Goal: Task Accomplishment & Management: Use online tool/utility

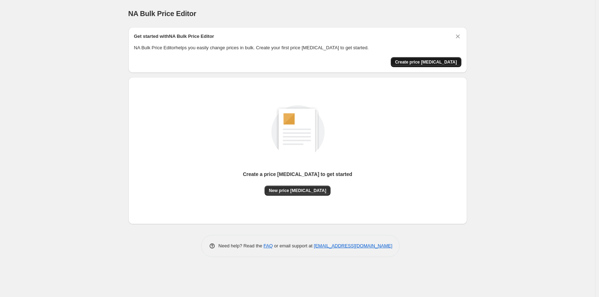
click at [421, 60] on span "Create price [MEDICAL_DATA]" at bounding box center [426, 62] width 62 height 6
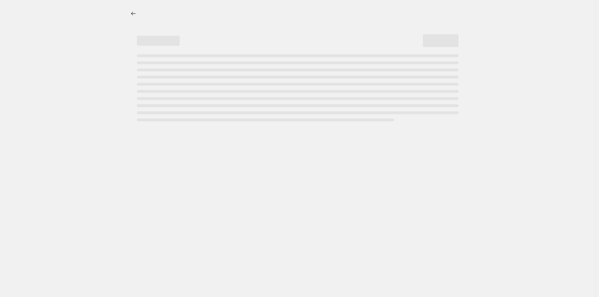
select select "percentage"
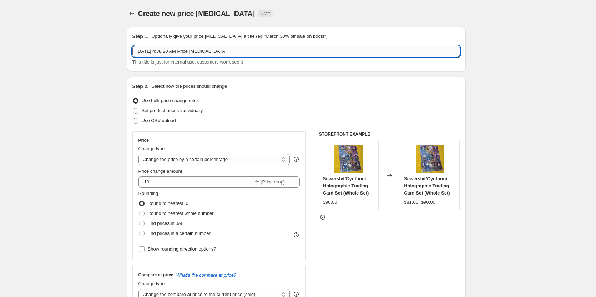
click at [236, 53] on input "[DATE] 4:38:20 AM Price [MEDICAL_DATA]" at bounding box center [296, 51] width 328 height 11
type input "8/29 SALE"
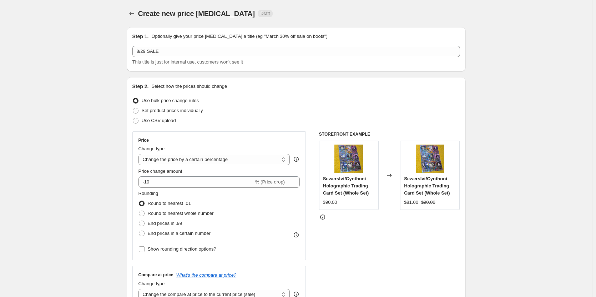
scroll to position [36, 0]
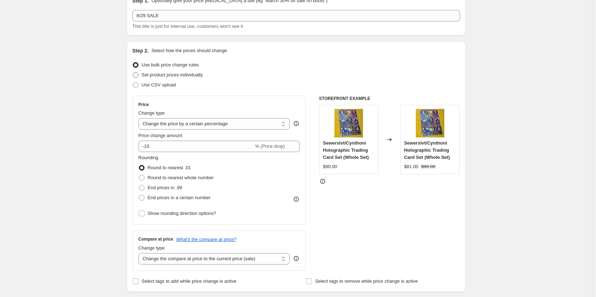
click at [160, 75] on span "Set product prices individually" at bounding box center [172, 74] width 61 height 5
click at [133, 72] on input "Set product prices individually" at bounding box center [133, 72] width 0 height 0
radio input "true"
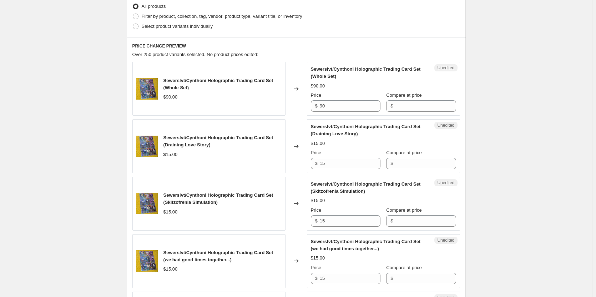
scroll to position [143, 0]
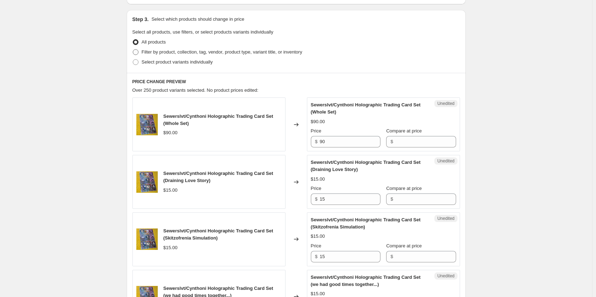
click at [138, 52] on span at bounding box center [136, 52] width 6 height 6
click at [133, 50] on input "Filter by product, collection, tag, vendor, product type, variant title, or inv…" at bounding box center [133, 49] width 0 height 0
radio input "true"
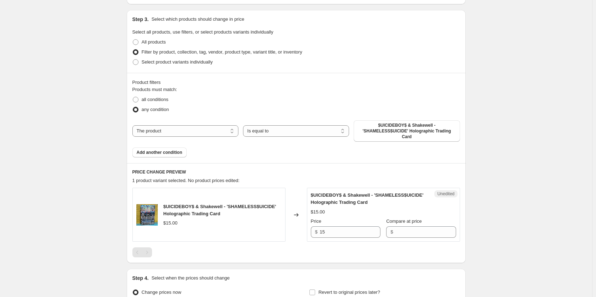
click at [215, 204] on span "$UICIDEBOY$ & Shakewell - 'SHAMELESS$UICIDE' Holographic Trading Card" at bounding box center [219, 210] width 113 height 12
click at [156, 101] on span "all conditions" at bounding box center [155, 99] width 27 height 5
click at [133, 97] on input "all conditions" at bounding box center [133, 97] width 0 height 0
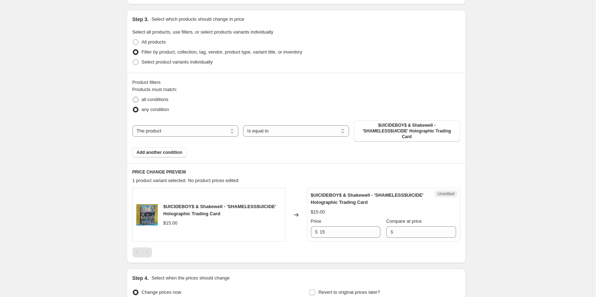
radio input "true"
click at [163, 125] on select "The product The product's collection The product's tag The product's vendor The…" at bounding box center [185, 130] width 106 height 11
click at [379, 124] on span "$UICIDEBOY$ & Shakewell - 'SHAMELESS$UICIDE' Holographic Trading Card" at bounding box center [406, 130] width 97 height 17
click at [154, 108] on span "any condition" at bounding box center [155, 109] width 27 height 5
click at [133, 107] on input "any condition" at bounding box center [133, 107] width 0 height 0
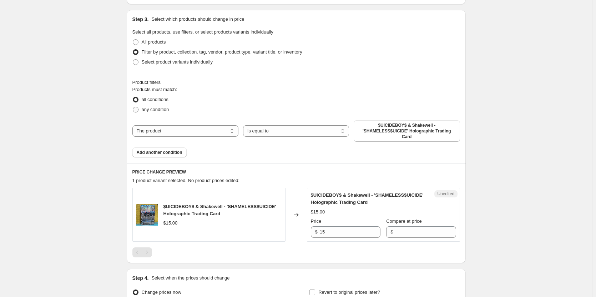
radio input "true"
click at [169, 128] on select "The product The product's collection The product's tag The product's vendor The…" at bounding box center [185, 130] width 106 height 11
click at [265, 107] on div "any condition" at bounding box center [296, 110] width 328 height 10
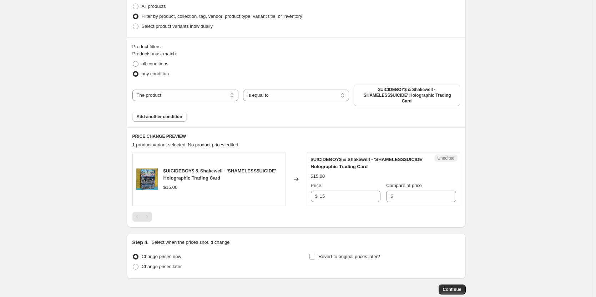
scroll to position [214, 0]
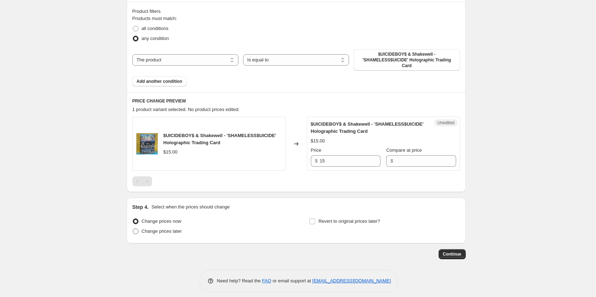
click at [161, 228] on span "Change prices later" at bounding box center [162, 230] width 40 height 5
click at [133, 228] on input "Change prices later" at bounding box center [133, 228] width 0 height 0
radio input "true"
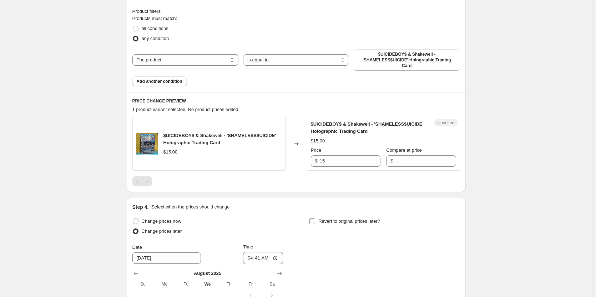
click at [330, 218] on span "Revert to original prices later?" at bounding box center [349, 220] width 62 height 5
click at [315, 218] on input "Revert to original prices later?" at bounding box center [312, 221] width 6 height 6
checkbox input "true"
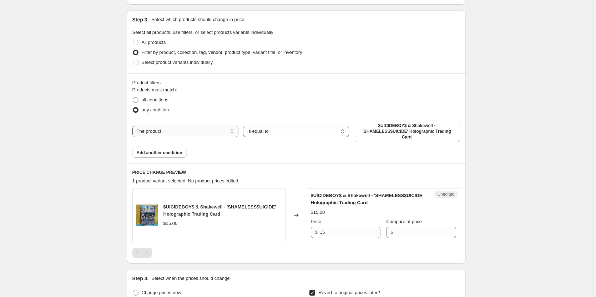
click at [188, 130] on select "The product The product's collection The product's tag The product's vendor The…" at bounding box center [185, 131] width 106 height 11
select select "collection"
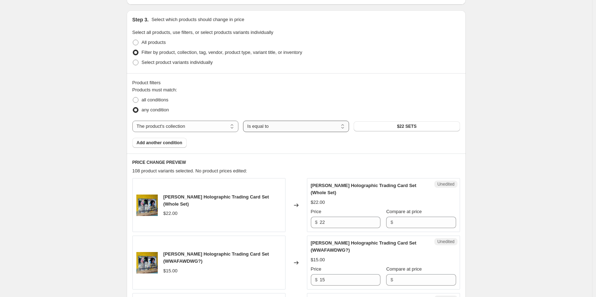
click at [251, 129] on select "Is equal to Is not equal to" at bounding box center [296, 126] width 106 height 11
drag, startPoint x: 251, startPoint y: 129, endPoint x: 257, endPoint y: 130, distance: 6.5
click at [251, 129] on select "Is equal to Is not equal to" at bounding box center [296, 126] width 106 height 11
click at [396, 128] on button "$22 SETS" at bounding box center [407, 126] width 106 height 10
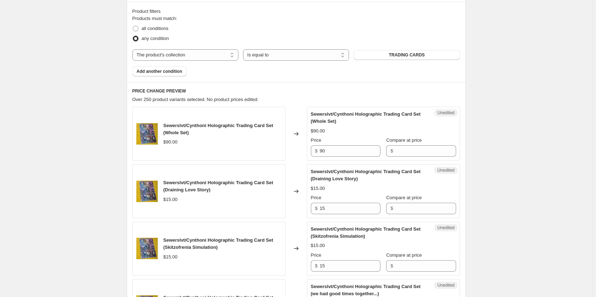
scroll to position [249, 0]
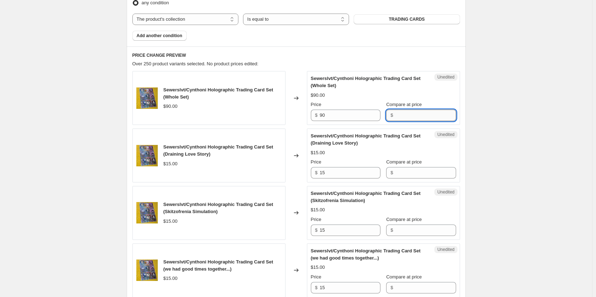
click at [399, 116] on input "Compare at price" at bounding box center [425, 115] width 61 height 11
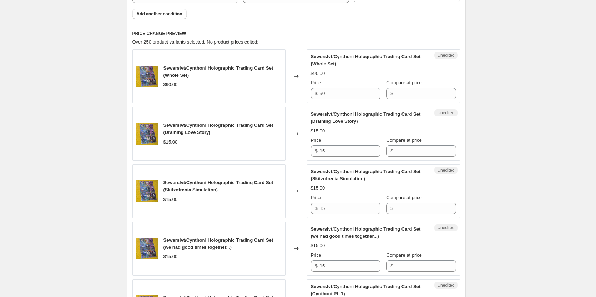
scroll to position [236, 0]
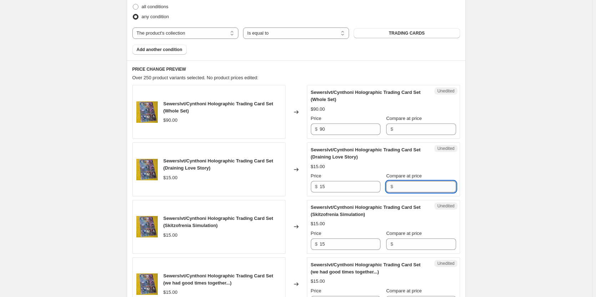
click at [409, 186] on input "Compare at price" at bounding box center [425, 186] width 61 height 11
click at [401, 129] on input "Compare at price" at bounding box center [425, 128] width 61 height 11
click at [401, 185] on input "Compare at price" at bounding box center [425, 186] width 61 height 11
type input "8.29"
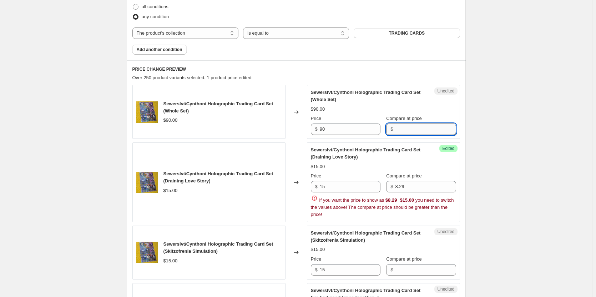
click at [409, 129] on input "Compare at price" at bounding box center [425, 128] width 61 height 11
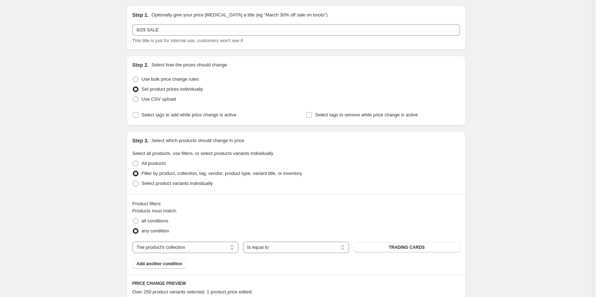
scroll to position [200, 0]
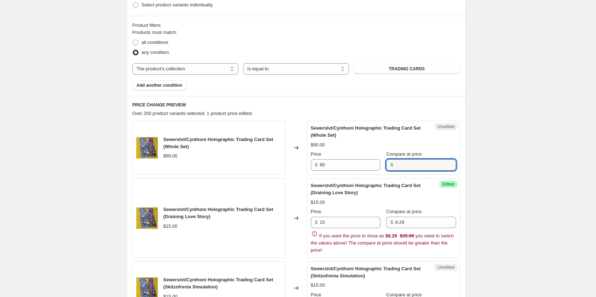
click at [399, 156] on span "Compare at price" at bounding box center [404, 153] width 36 height 5
click at [399, 159] on input "Compare at price" at bounding box center [425, 164] width 61 height 11
click at [399, 156] on span "Compare at price" at bounding box center [404, 153] width 36 height 5
click at [399, 159] on input "Compare at price" at bounding box center [425, 164] width 61 height 11
click at [399, 156] on span "Compare at price" at bounding box center [404, 153] width 36 height 5
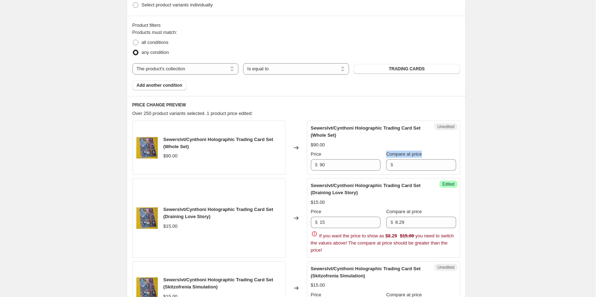
click at [399, 159] on input "Compare at price" at bounding box center [425, 164] width 61 height 11
click at [406, 221] on input "8.29" at bounding box center [425, 222] width 61 height 11
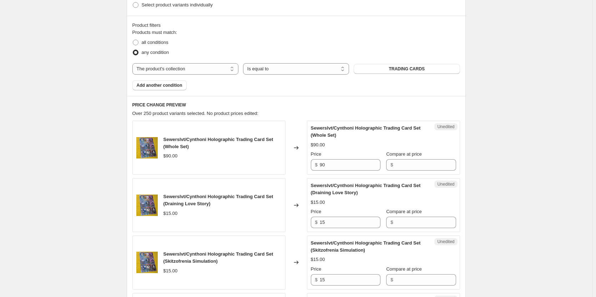
scroll to position [164, 0]
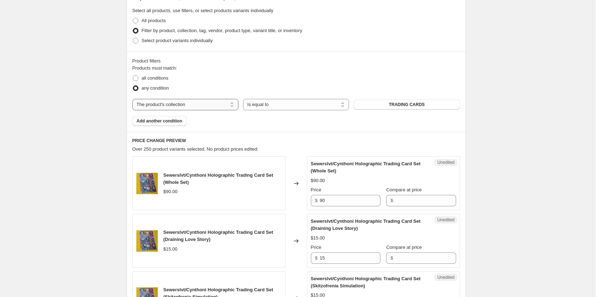
click at [186, 104] on select "The product The product's collection The product's tag The product's vendor The…" at bounding box center [185, 104] width 106 height 11
click at [141, 79] on label "all conditions" at bounding box center [150, 78] width 36 height 10
click at [133, 76] on input "all conditions" at bounding box center [133, 75] width 0 height 0
radio input "true"
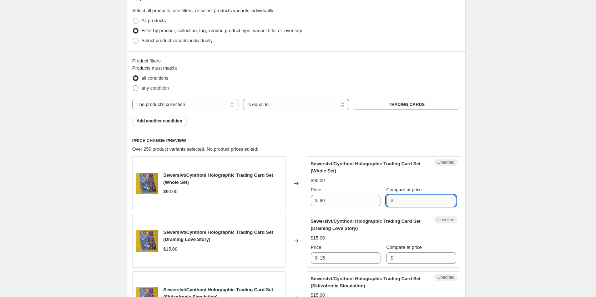
click at [420, 196] on input "Compare at price" at bounding box center [425, 200] width 61 height 11
paste input "74.61"
type input "74.61"
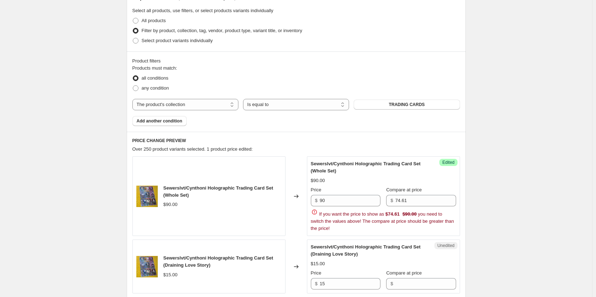
scroll to position [200, 0]
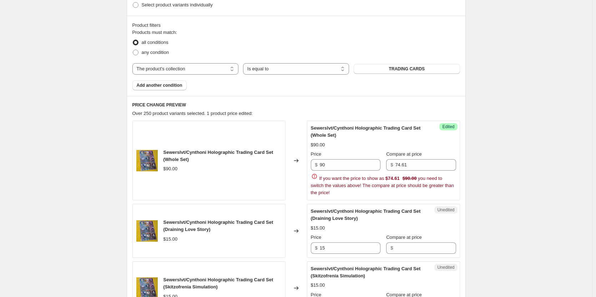
click at [169, 166] on div "$90.00" at bounding box center [170, 168] width 14 height 7
click at [171, 166] on div "$90.00" at bounding box center [170, 168] width 14 height 7
click at [198, 172] on div "$90.00" at bounding box center [222, 168] width 118 height 7
click at [332, 164] on input "90" at bounding box center [350, 164] width 61 height 11
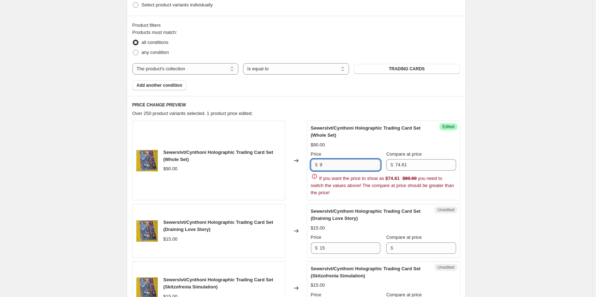
type input "90"
click at [428, 166] on input "74.61" at bounding box center [425, 164] width 61 height 11
click at [397, 178] on div "$74.61" at bounding box center [392, 178] width 14 height 7
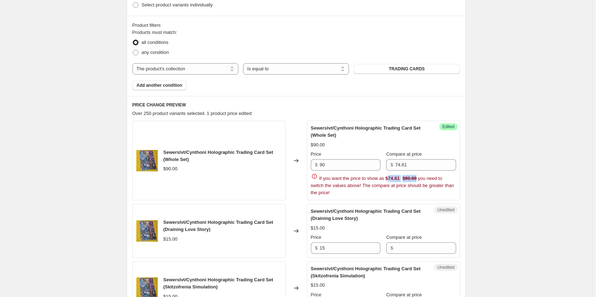
drag, startPoint x: 397, startPoint y: 178, endPoint x: 411, endPoint y: 179, distance: 13.6
click at [411, 179] on div "$74.61 $90.00" at bounding box center [400, 178] width 31 height 7
click at [411, 179] on strike "$90.00" at bounding box center [410, 178] width 14 height 7
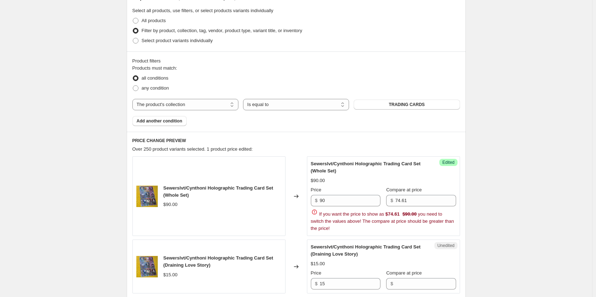
scroll to position [128, 0]
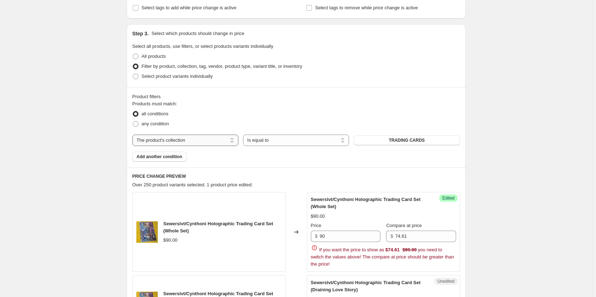
click at [169, 140] on select "The product The product's collection The product's tag The product's vendor The…" at bounding box center [185, 140] width 106 height 11
select select "product"
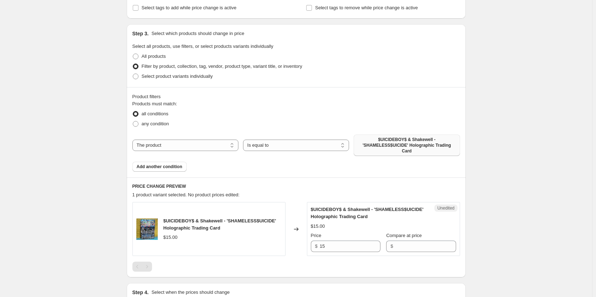
click at [383, 142] on span "$UICIDEBOY$ & Shakewell - 'SHAMELESS$UICIDE' Holographic Trading Card" at bounding box center [406, 145] width 97 height 17
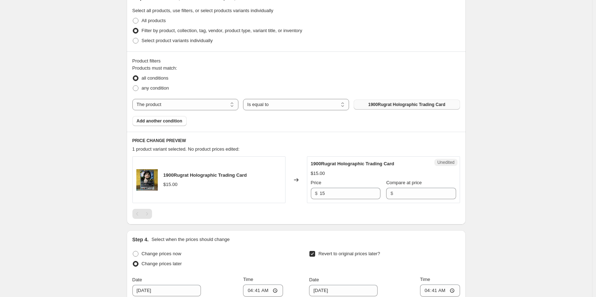
scroll to position [200, 0]
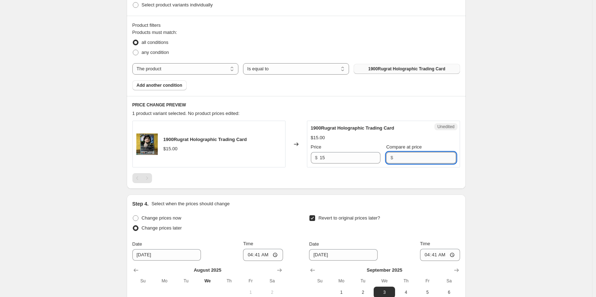
click at [399, 162] on input "Compare at price" at bounding box center [425, 157] width 61 height 11
type input "8.29"
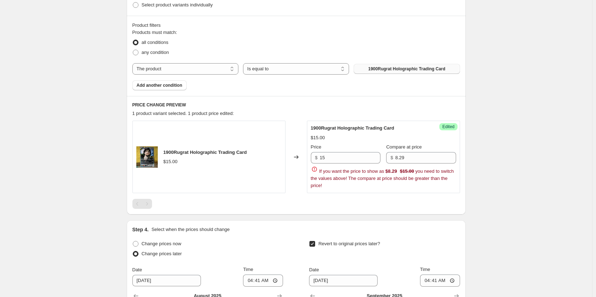
click at [514, 166] on div "Create new price [MEDICAL_DATA]. This page is ready Create new price [MEDICAL_D…" at bounding box center [296, 129] width 592 height 658
click at [398, 158] on input "8.29" at bounding box center [425, 157] width 61 height 11
click at [348, 159] on input "15" at bounding box center [350, 157] width 61 height 11
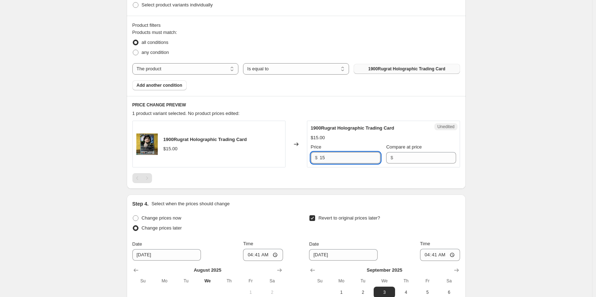
click at [348, 159] on input "15" at bounding box center [350, 157] width 61 height 11
type input "15"
click at [487, 139] on div "Create new price [MEDICAL_DATA]. This page is ready Create new price [MEDICAL_D…" at bounding box center [296, 116] width 592 height 633
click at [390, 71] on span "1900Rugrat Holographic Trading Card" at bounding box center [406, 69] width 77 height 6
click at [182, 70] on select "The product The product's collection The product's tag The product's vendor The…" at bounding box center [185, 68] width 106 height 11
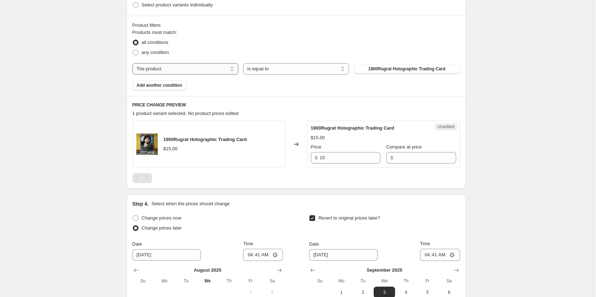
select select "collection"
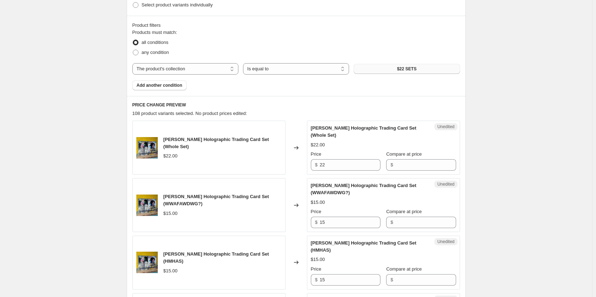
click at [388, 70] on button "$22 SETS" at bounding box center [407, 69] width 106 height 10
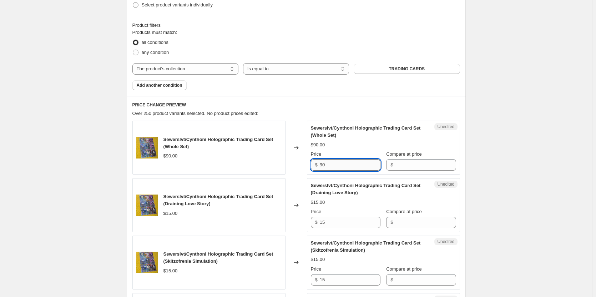
click at [341, 168] on input "90" at bounding box center [350, 164] width 61 height 11
paste input "74.61"
type input "74.61"
click at [407, 161] on input "Compare at price" at bounding box center [425, 164] width 61 height 11
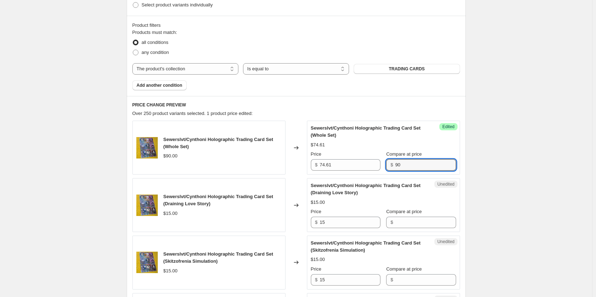
type input "90"
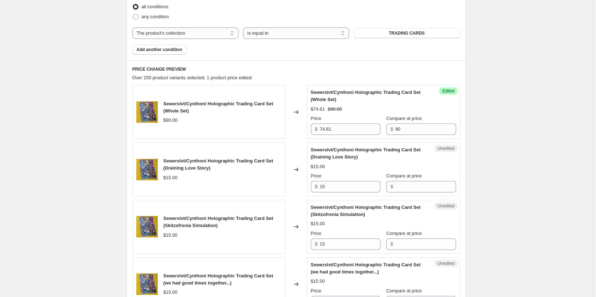
click at [298, 113] on icon at bounding box center [296, 111] width 7 height 7
click at [332, 189] on input "15" at bounding box center [350, 186] width 61 height 11
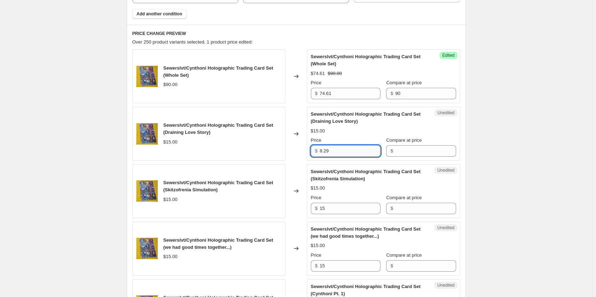
click at [330, 149] on input "8.29" at bounding box center [350, 150] width 61 height 11
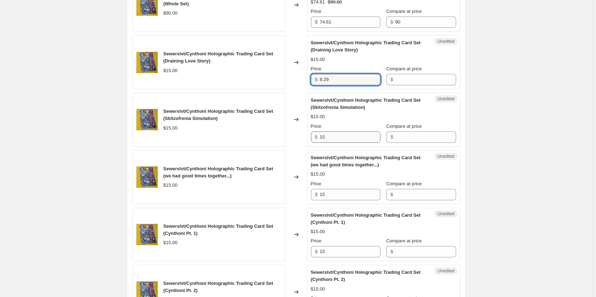
type input "8.29"
click at [327, 140] on input "15" at bounding box center [350, 136] width 61 height 11
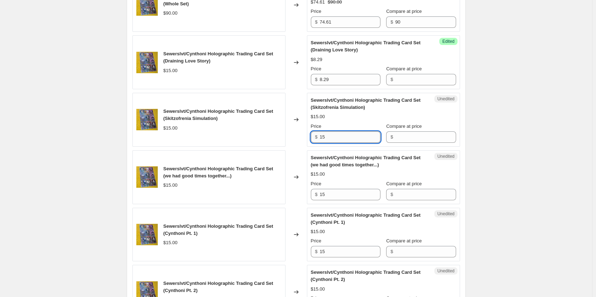
click at [327, 140] on input "15" at bounding box center [350, 136] width 61 height 11
paste input "8.29"
type input "8.29"
click at [340, 197] on input "15" at bounding box center [350, 194] width 61 height 11
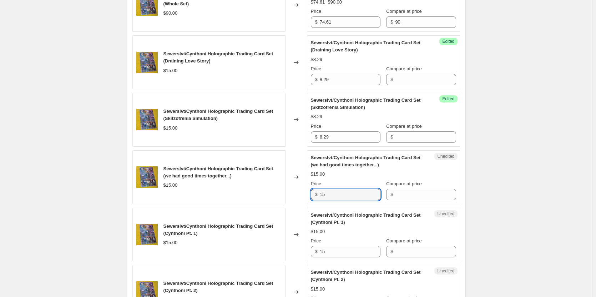
paste input "8.29"
type input "8.29"
click at [339, 246] on input "15" at bounding box center [350, 251] width 61 height 11
click at [339, 248] on input "15" at bounding box center [350, 251] width 61 height 11
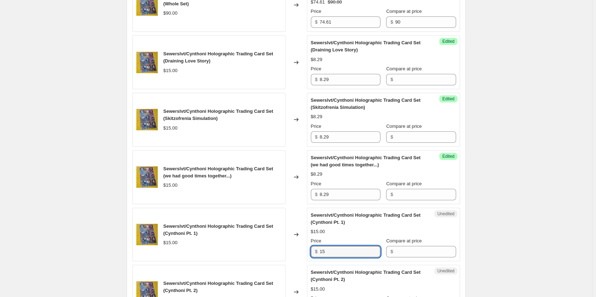
paste input "8.29"
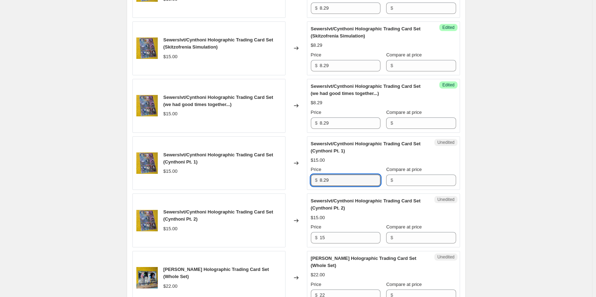
scroll to position [450, 0]
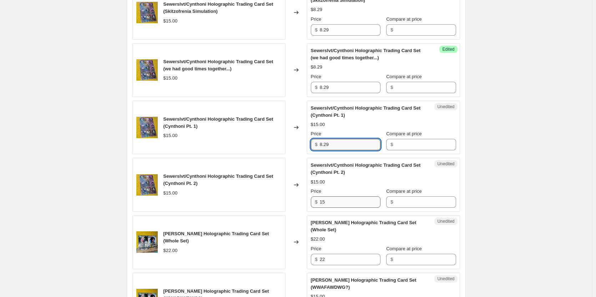
type input "8.29"
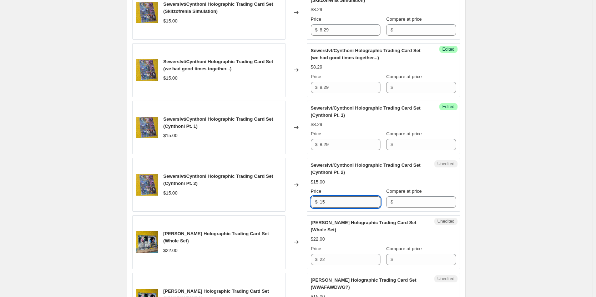
click at [336, 206] on input "15" at bounding box center [350, 201] width 61 height 11
paste input "8.29"
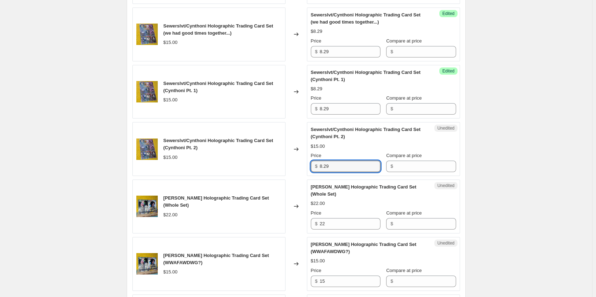
type input "8.29"
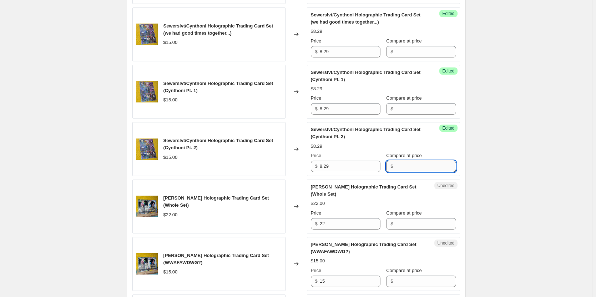
click at [430, 166] on input "Compare at price" at bounding box center [425, 166] width 61 height 11
click at [430, 166] on input "15" at bounding box center [425, 166] width 61 height 11
type input "15"
click at [413, 112] on input "Compare at price" at bounding box center [425, 108] width 61 height 11
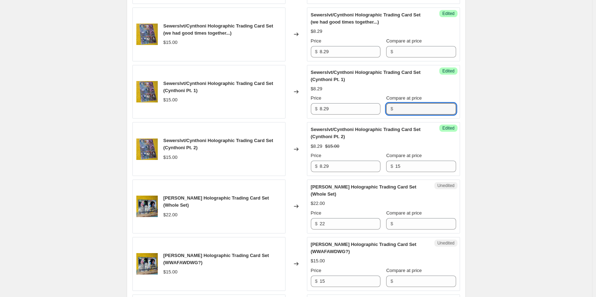
paste input "15"
type input "15"
click at [412, 50] on input "Compare at price" at bounding box center [425, 51] width 61 height 11
paste input "15"
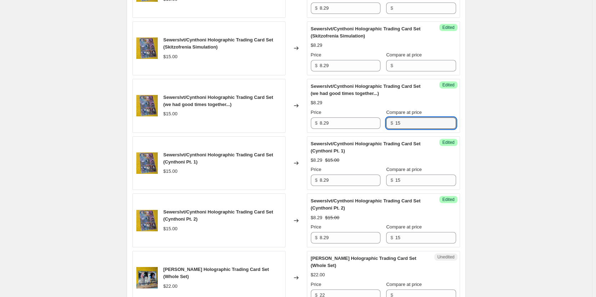
scroll to position [378, 0]
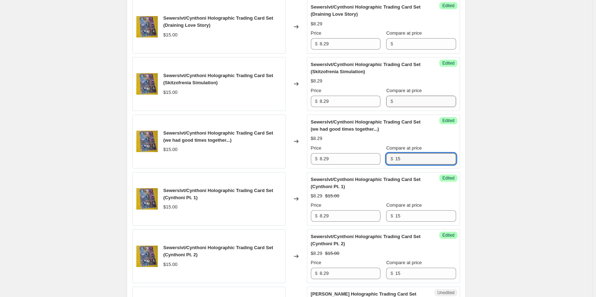
type input "15"
click at [423, 104] on input "Compare at price" at bounding box center [425, 101] width 61 height 11
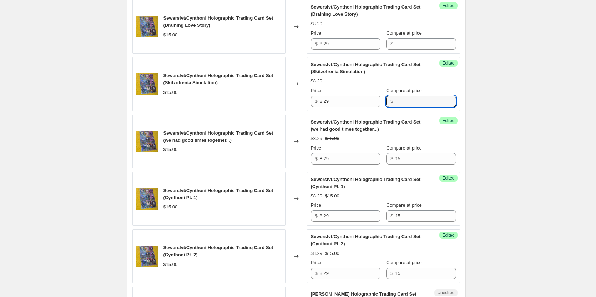
paste input "15"
type input "15"
click at [418, 45] on input "Compare at price" at bounding box center [425, 43] width 61 height 11
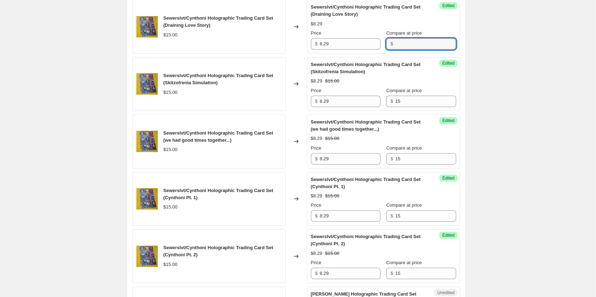
paste input "15"
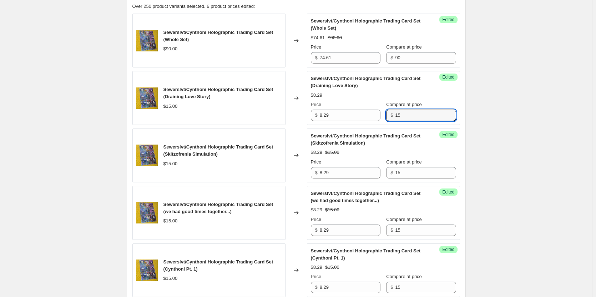
scroll to position [271, 0]
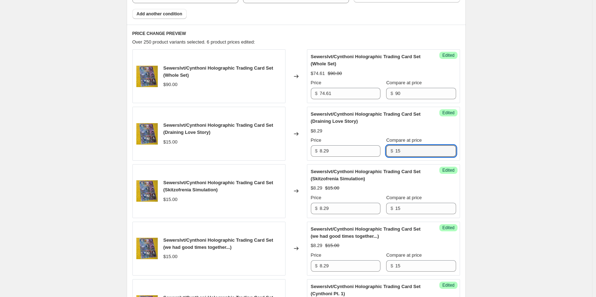
type input "15"
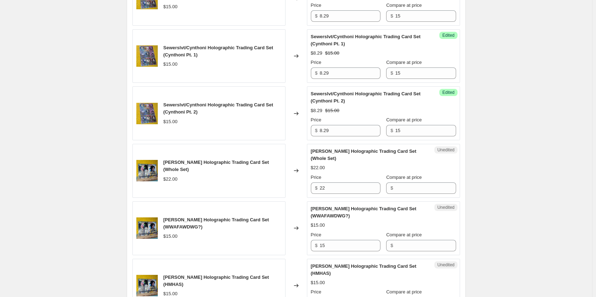
scroll to position [557, 0]
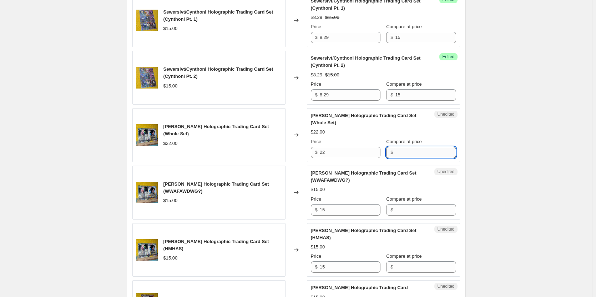
click at [395, 150] on input "Compare at price" at bounding box center [425, 152] width 61 height 11
click at [345, 153] on input "22" at bounding box center [350, 152] width 61 height 11
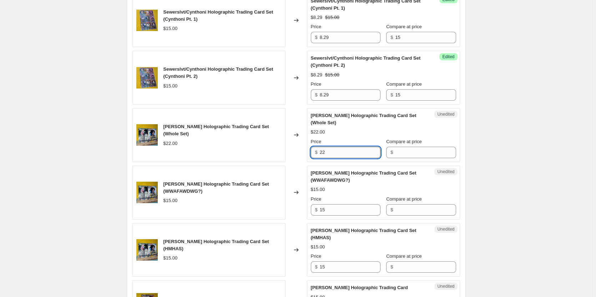
click at [345, 153] on input "22" at bounding box center [350, 152] width 61 height 11
paste input "16.58"
type input "16.58"
click at [389, 152] on div "$" at bounding box center [421, 152] width 70 height 11
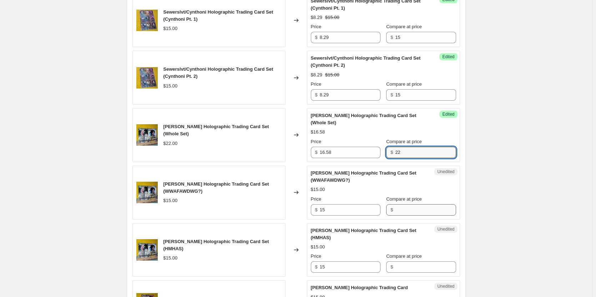
type input "22"
click at [396, 207] on input "Compare at price" at bounding box center [425, 209] width 61 height 11
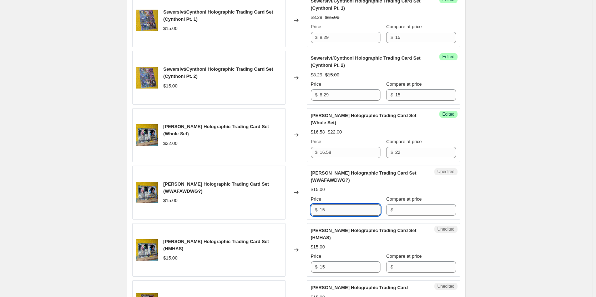
click at [351, 208] on input "15" at bounding box center [350, 209] width 61 height 11
click at [396, 208] on input "Compare at price" at bounding box center [425, 209] width 61 height 11
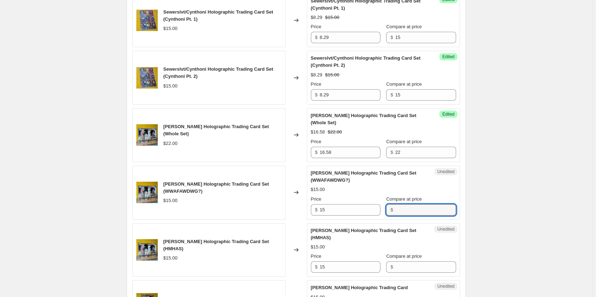
paste input "15"
type input "15"
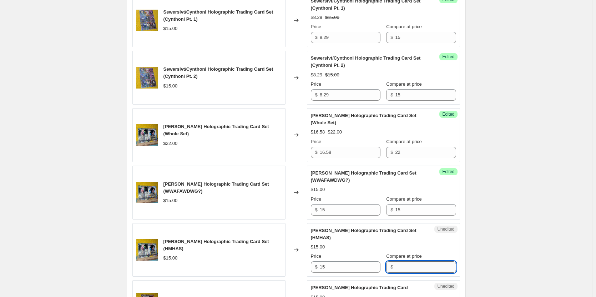
click at [404, 268] on input "Compare at price" at bounding box center [425, 266] width 61 height 11
paste input "15"
type input "15"
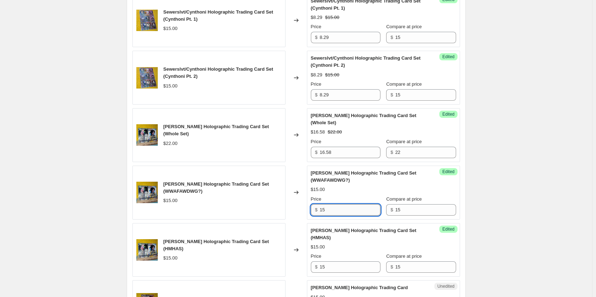
click at [341, 208] on input "15" at bounding box center [350, 209] width 61 height 11
type input "8.29"
click at [338, 267] on input "15" at bounding box center [350, 266] width 61 height 11
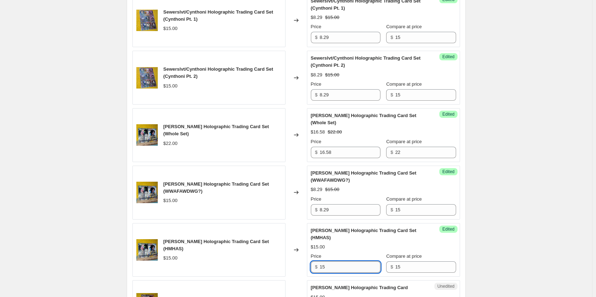
click at [338, 267] on input "15" at bounding box center [350, 266] width 61 height 11
paste input "8.29"
type input "8.29"
click at [513, 227] on div "Create new price [MEDICAL_DATA]. This page is ready Create new price [MEDICAL_D…" at bounding box center [296, 297] width 592 height 1709
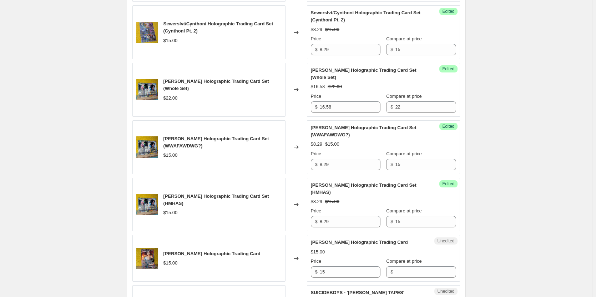
scroll to position [599, 0]
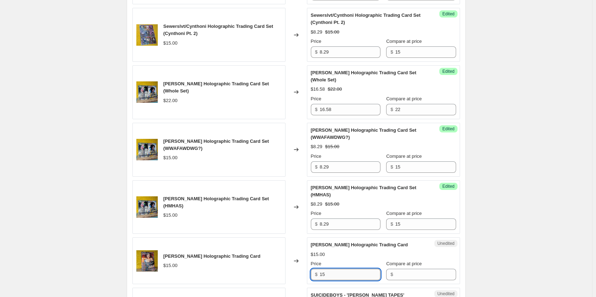
click at [349, 273] on input "15" at bounding box center [350, 274] width 61 height 11
paste input "8.29"
type input "8.29"
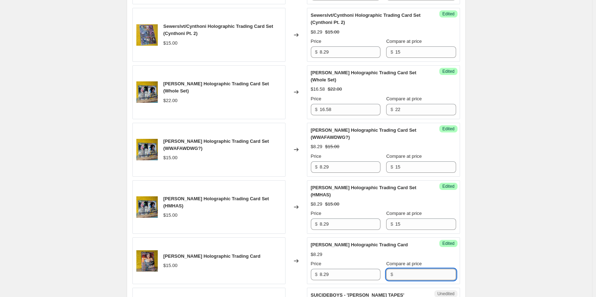
click at [395, 273] on input "Compare at price" at bounding box center [425, 274] width 61 height 11
type input "15"
click at [496, 263] on div "Create new price [MEDICAL_DATA]. This page is ready Create new price [MEDICAL_D…" at bounding box center [296, 255] width 592 height 1709
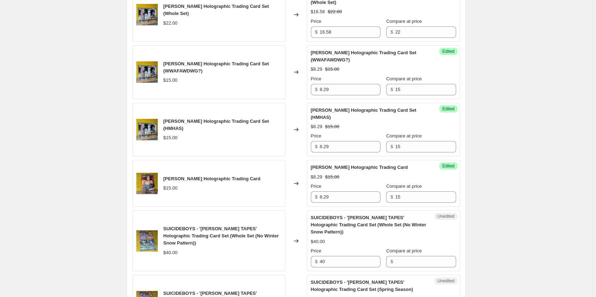
scroll to position [678, 0]
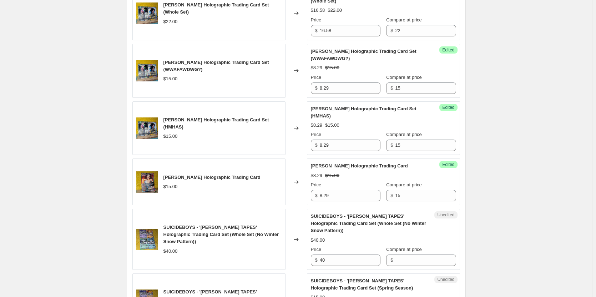
click at [183, 231] on div "SUICIDEBOYS - '[PERSON_NAME] TAPES' Holographic Trading Card Set (Whole Set (No…" at bounding box center [222, 234] width 118 height 21
click at [77, 146] on div "Create new price [MEDICAL_DATA]. This page is ready Create new price [MEDICAL_D…" at bounding box center [296, 176] width 592 height 1709
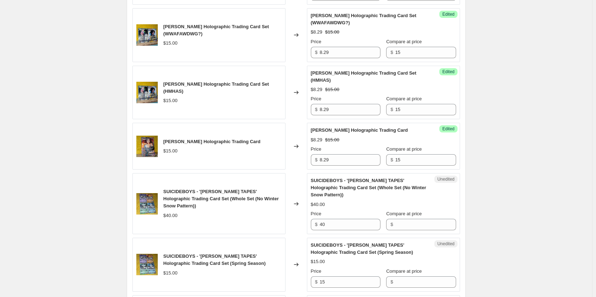
click at [212, 200] on span "SUICIDEBOYS - '[PERSON_NAME] TAPES' Holographic Trading Card Set (Whole Set (No…" at bounding box center [220, 199] width 115 height 20
drag, startPoint x: 212, startPoint y: 200, endPoint x: 218, endPoint y: 200, distance: 6.4
click at [218, 200] on span "SUICIDEBOYS - '[PERSON_NAME] TAPES' Holographic Trading Card Set (Whole Set (No…" at bounding box center [220, 199] width 115 height 20
click at [329, 225] on input "40" at bounding box center [350, 224] width 61 height 11
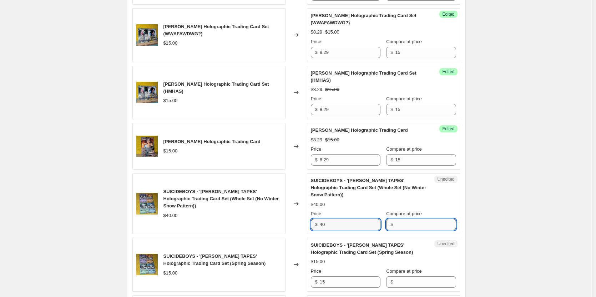
click at [401, 224] on input "Compare at price" at bounding box center [425, 224] width 61 height 11
paste input "40"
type input "40"
click at [352, 226] on input "40" at bounding box center [350, 224] width 61 height 11
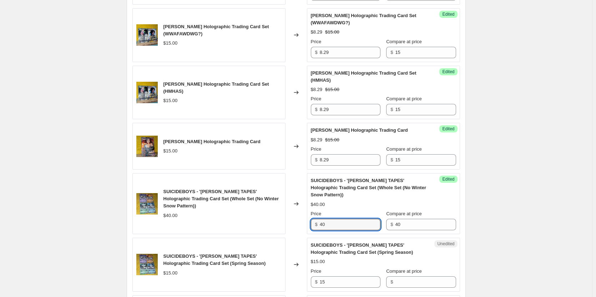
paste input "33.16"
type input "33.16"
click at [506, 179] on div "Create new price [MEDICAL_DATA]. This page is ready Create new price [MEDICAL_D…" at bounding box center [296, 140] width 592 height 1709
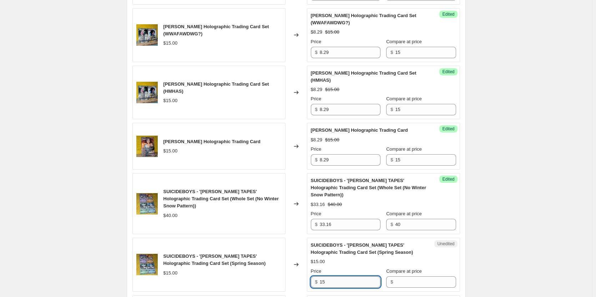
click at [355, 281] on input "15" at bounding box center [350, 281] width 61 height 11
type input "8.29"
click at [404, 281] on input "Compare at price" at bounding box center [425, 281] width 61 height 11
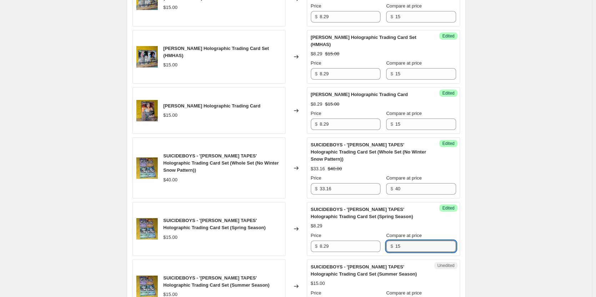
scroll to position [785, 0]
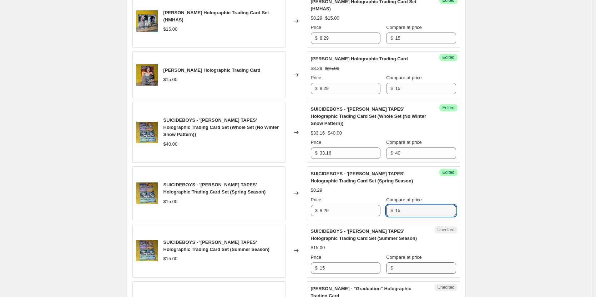
type input "15"
click at [425, 270] on input "Compare at price" at bounding box center [425, 267] width 61 height 11
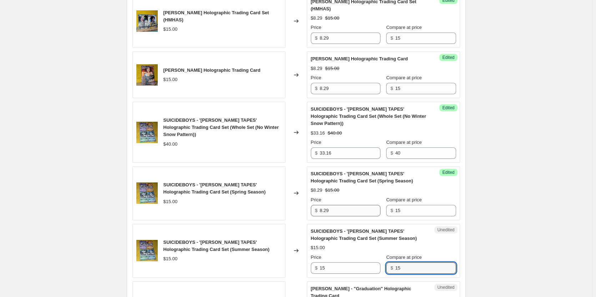
type input "15"
click at [340, 212] on input "8.29" at bounding box center [350, 210] width 61 height 11
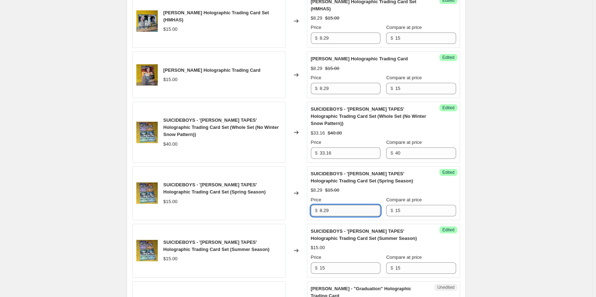
click at [340, 212] on input "8.29" at bounding box center [350, 210] width 61 height 11
click at [333, 267] on input "15" at bounding box center [350, 267] width 61 height 11
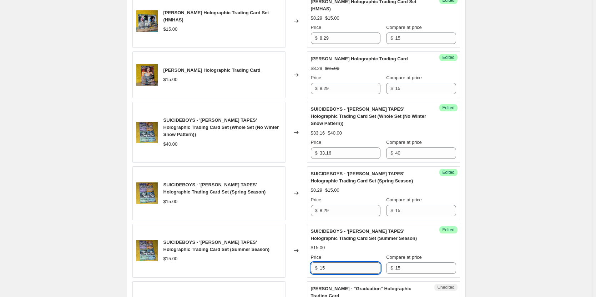
click at [333, 267] on input "15" at bounding box center [350, 267] width 61 height 11
paste input "8.29"
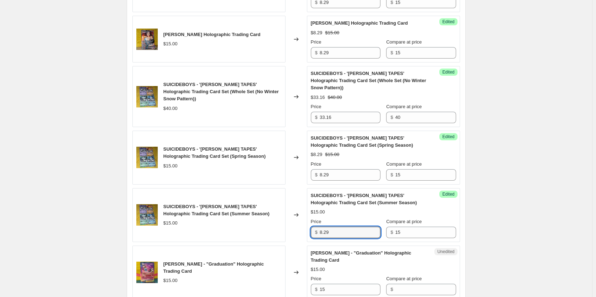
scroll to position [857, 0]
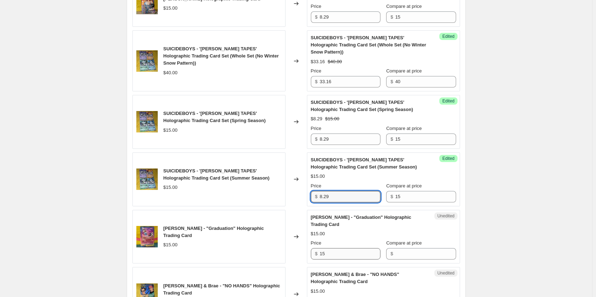
type input "8.29"
click at [356, 253] on input "15" at bounding box center [350, 253] width 61 height 11
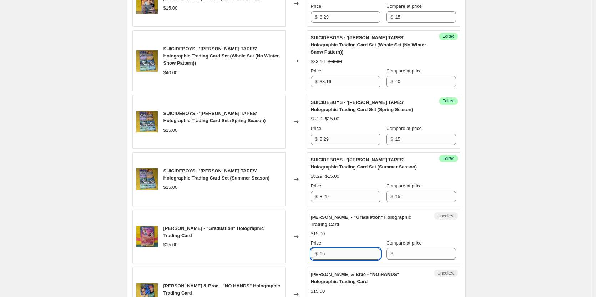
click at [356, 253] on input "15" at bounding box center [350, 253] width 61 height 11
paste input "8.29"
type input "8.29"
click at [395, 253] on input "Compare at price" at bounding box center [425, 253] width 61 height 11
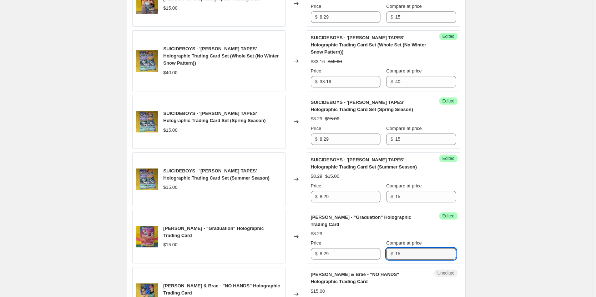
type input "15"
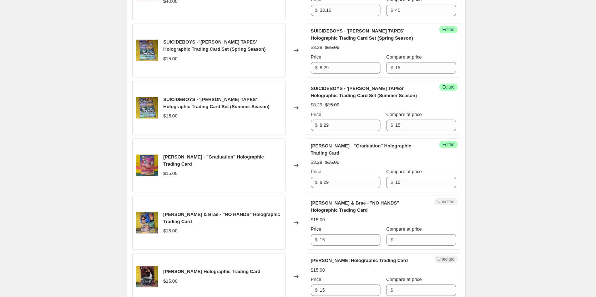
scroll to position [964, 0]
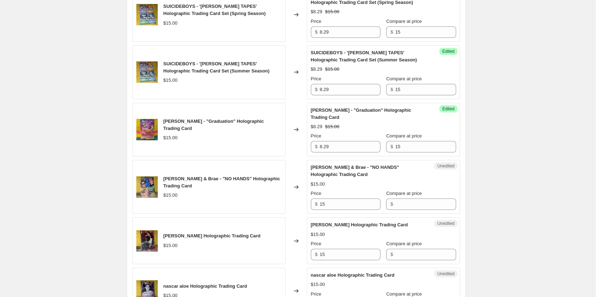
click at [388, 253] on div "$" at bounding box center [421, 254] width 70 height 11
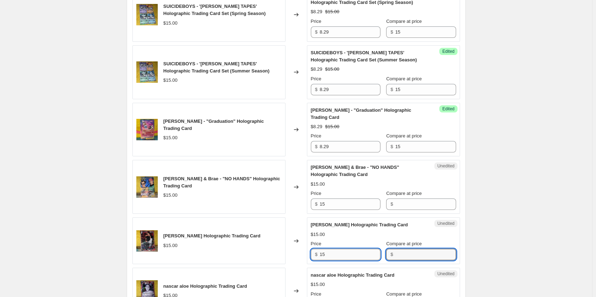
click at [347, 254] on input "15" at bounding box center [350, 254] width 61 height 11
paste input "8.29"
type input "8.29"
click at [404, 254] on input "Compare at price" at bounding box center [425, 254] width 61 height 11
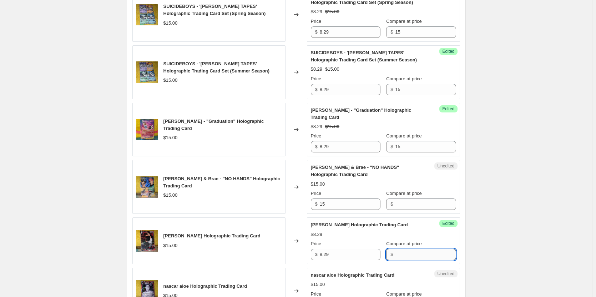
click at [404, 254] on input "Compare at price" at bounding box center [425, 254] width 61 height 11
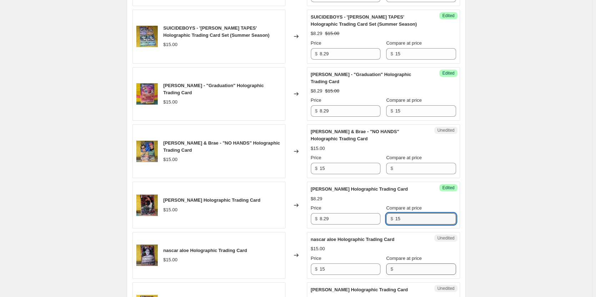
type input "15"
click at [395, 265] on input "Compare at price" at bounding box center [425, 268] width 61 height 11
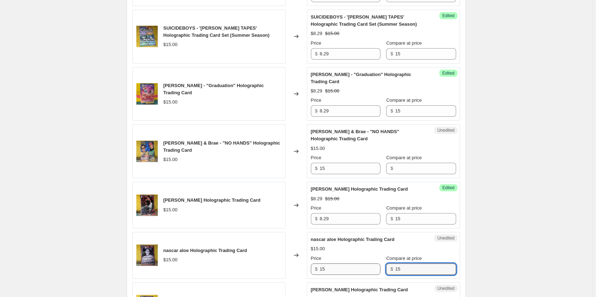
type input "15"
click at [354, 271] on input "15" at bounding box center [350, 268] width 61 height 11
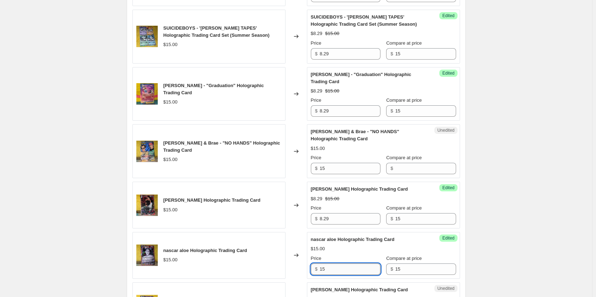
click at [354, 271] on input "15" at bounding box center [350, 268] width 61 height 11
paste input "8.29"
type input "8.29"
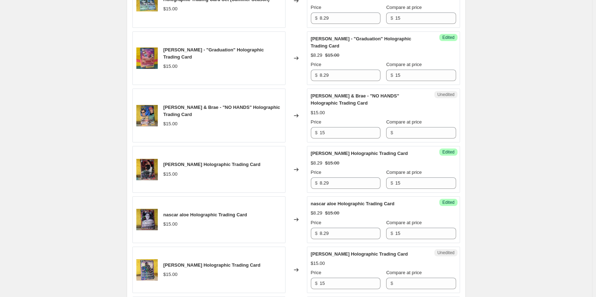
scroll to position [1071, 0]
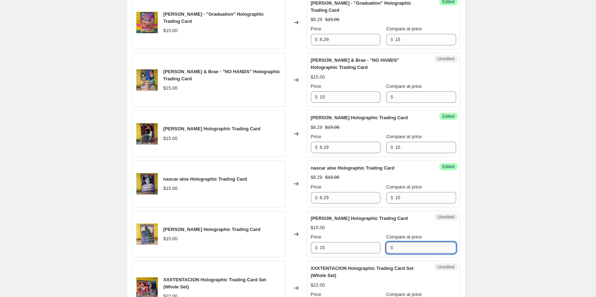
click at [429, 246] on input "Compare at price" at bounding box center [425, 247] width 61 height 11
type input "15"
click at [346, 248] on input "15" at bounding box center [350, 247] width 61 height 11
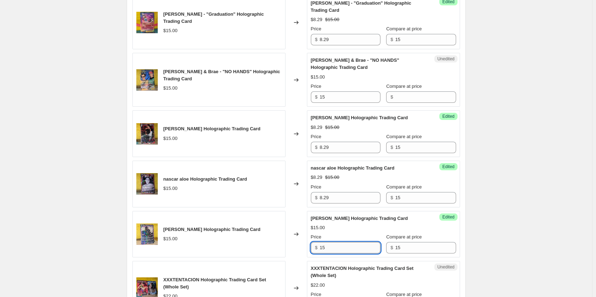
click at [346, 248] on input "15" at bounding box center [350, 247] width 61 height 11
paste input "8.29"
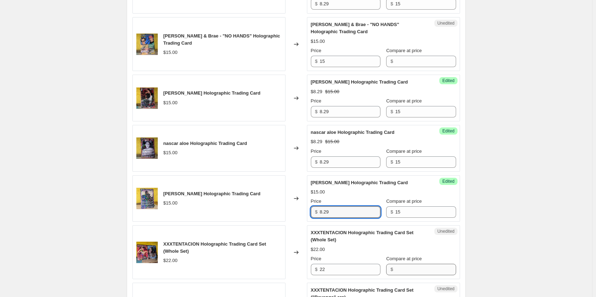
scroll to position [1142, 0]
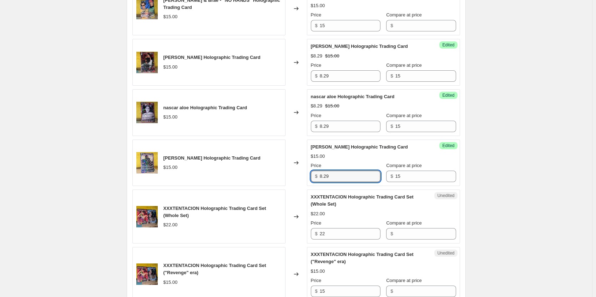
type input "8.29"
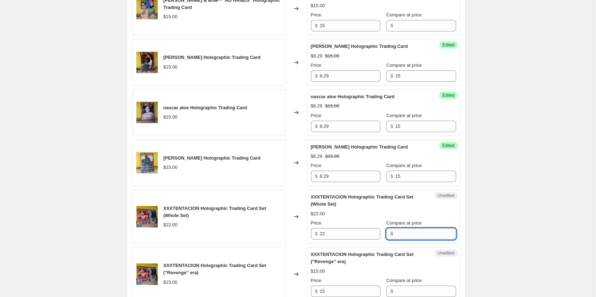
click at [408, 230] on input "Compare at price" at bounding box center [425, 233] width 61 height 11
click at [351, 233] on input "22" at bounding box center [350, 233] width 61 height 11
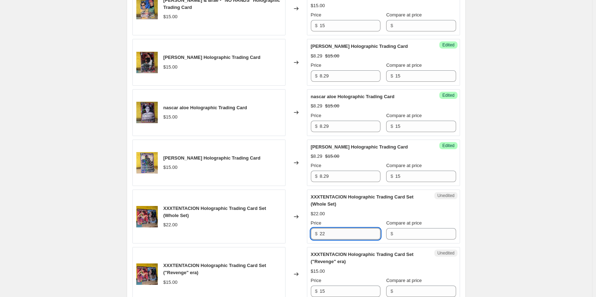
click at [351, 233] on input "22" at bounding box center [350, 233] width 61 height 11
paste input "16.58"
type input "16.58"
click at [395, 232] on input "Compare at price" at bounding box center [425, 233] width 61 height 11
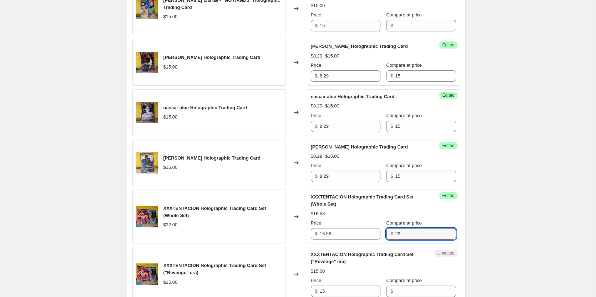
type input "22"
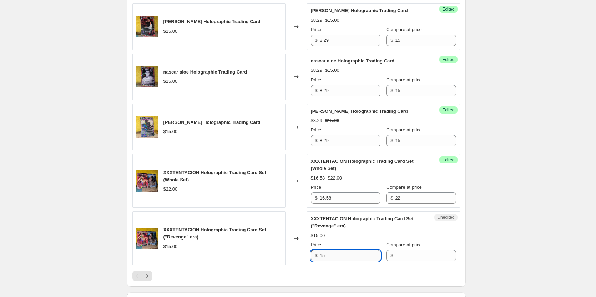
click at [353, 254] on input "15" at bounding box center [350, 255] width 61 height 11
type input "8.29"
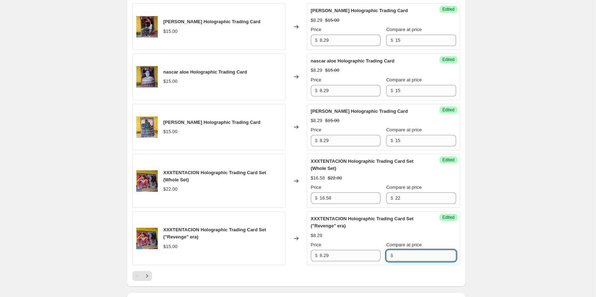
click at [396, 254] on input "Compare at price" at bounding box center [425, 255] width 61 height 11
type input "15"
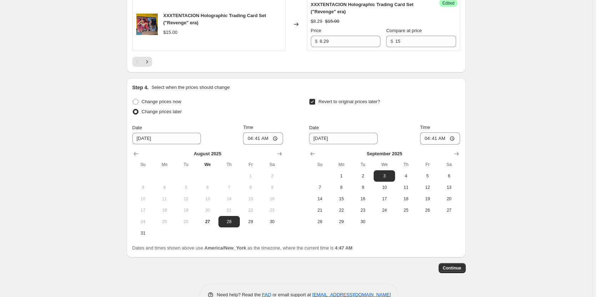
scroll to position [1356, 0]
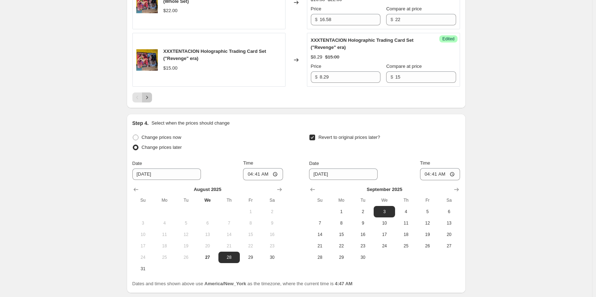
click at [150, 97] on icon "Next" at bounding box center [146, 97] width 7 height 7
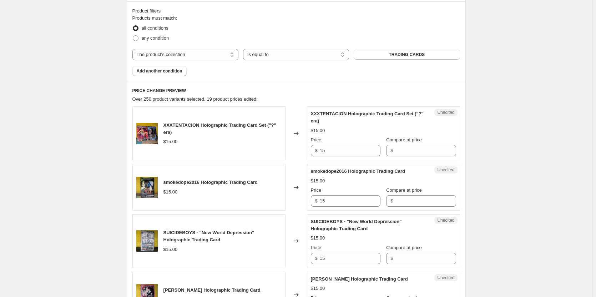
scroll to position [250, 0]
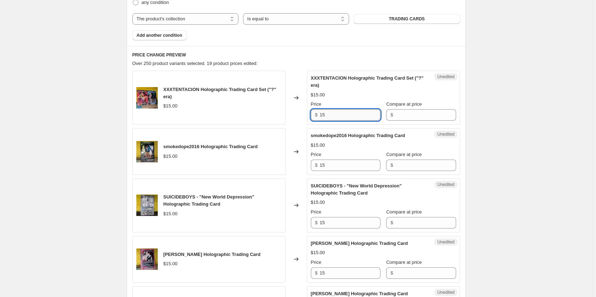
click at [355, 113] on input "15" at bounding box center [350, 114] width 61 height 11
click at [338, 113] on input "8.29" at bounding box center [350, 114] width 61 height 11
type input "8.29"
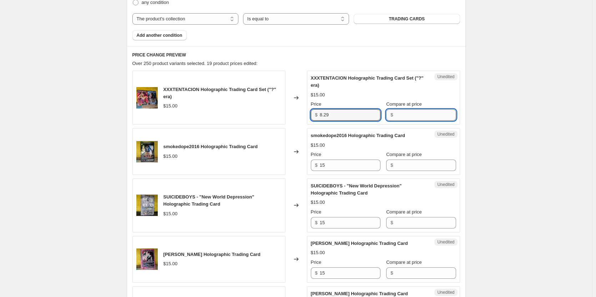
click at [395, 117] on input "Compare at price" at bounding box center [425, 114] width 61 height 11
type input "15"
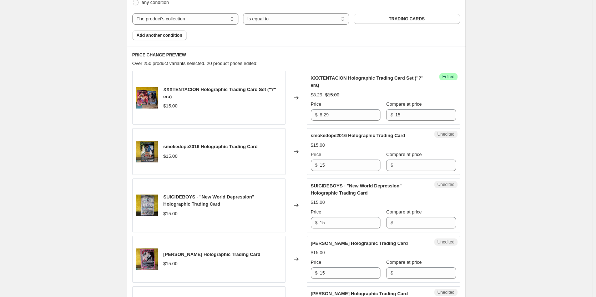
click at [403, 168] on input "Compare at price" at bounding box center [425, 165] width 61 height 11
type input "15"
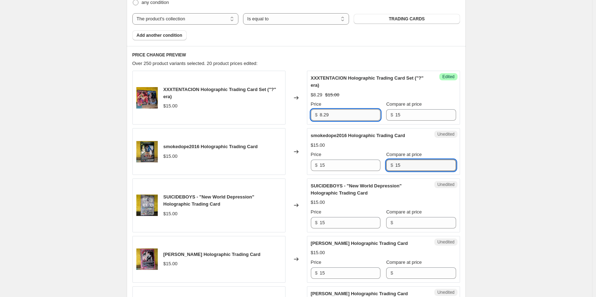
click at [345, 115] on input "8.29" at bounding box center [350, 114] width 61 height 11
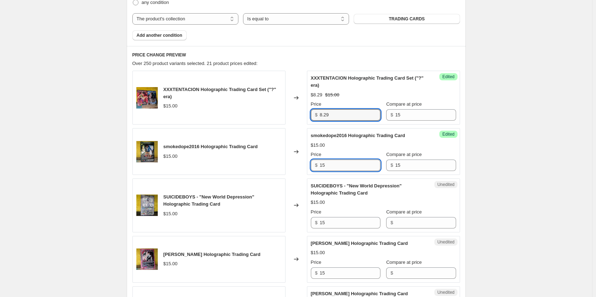
click at [337, 165] on input "15" at bounding box center [350, 165] width 61 height 11
paste input "8.29"
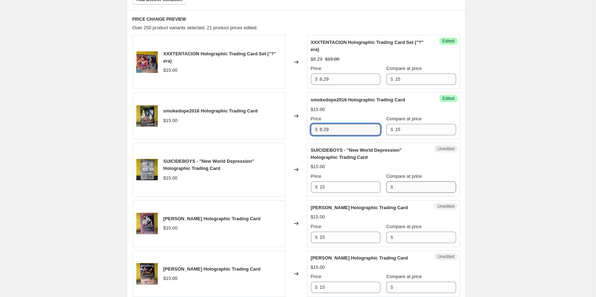
type input "8.29"
click at [406, 188] on input "Compare at price" at bounding box center [425, 186] width 61 height 11
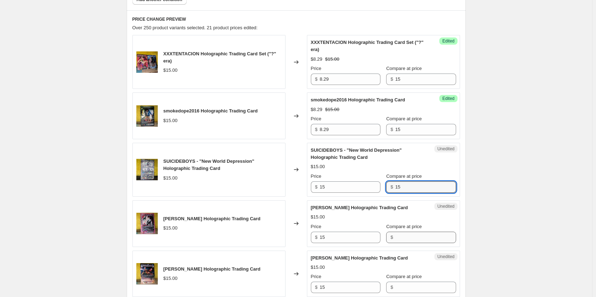
type input "15"
click at [404, 234] on input "Compare at price" at bounding box center [425, 237] width 61 height 11
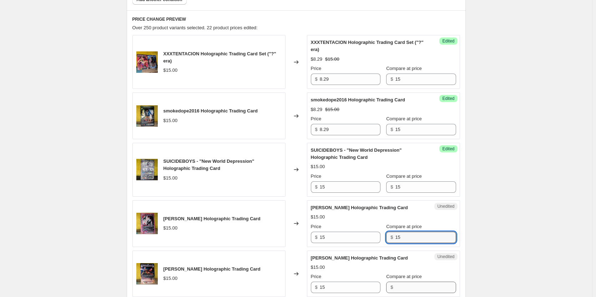
type input "15"
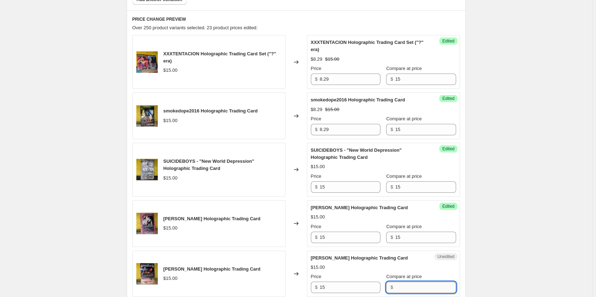
click at [414, 284] on input "Compare at price" at bounding box center [425, 287] width 61 height 11
type input "15"
click at [356, 191] on input "15" at bounding box center [350, 186] width 61 height 11
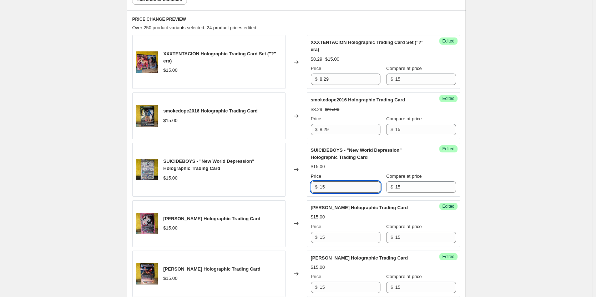
click at [356, 190] on input "15" at bounding box center [350, 186] width 61 height 11
paste input "8.29"
type input "8.29"
click at [343, 238] on input "15" at bounding box center [350, 237] width 61 height 11
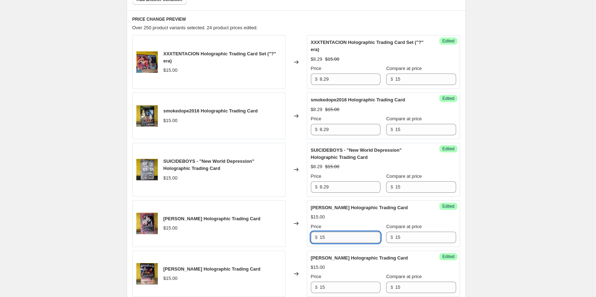
click at [343, 238] on input "15" at bounding box center [350, 237] width 61 height 11
paste input "8.29"
type input "8.29"
click at [343, 284] on input "15" at bounding box center [350, 287] width 61 height 11
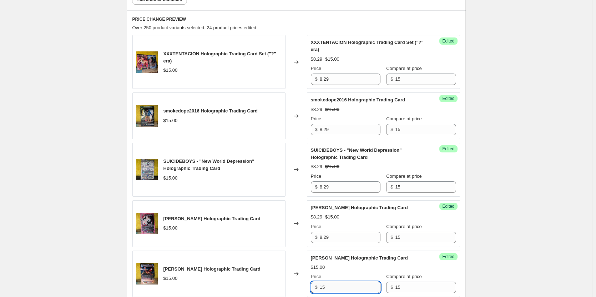
click at [343, 284] on input "15" at bounding box center [350, 287] width 61 height 11
paste input "8.29"
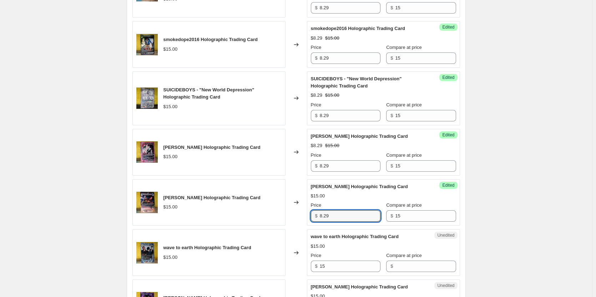
scroll to position [393, 0]
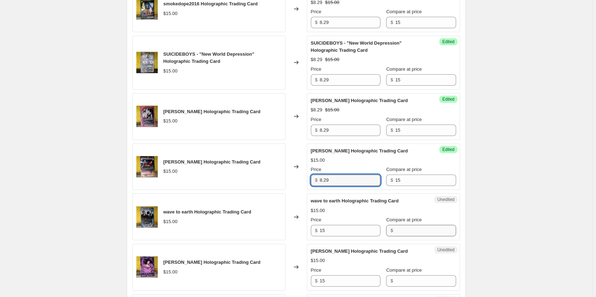
type input "8.29"
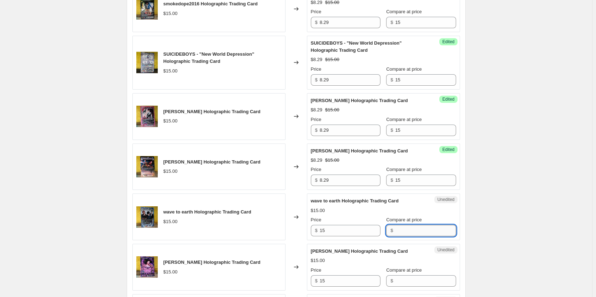
click at [401, 231] on input "Compare at price" at bounding box center [425, 230] width 61 height 11
type input "15"
click at [353, 230] on input "15" at bounding box center [350, 230] width 61 height 11
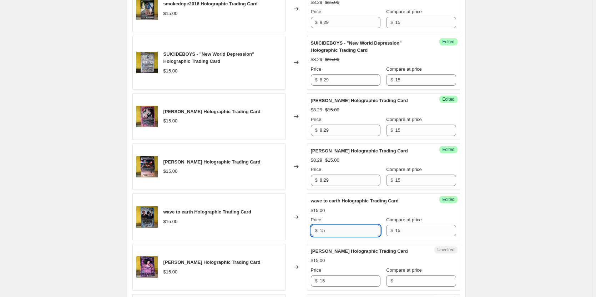
click at [353, 230] on input "15" at bounding box center [350, 230] width 61 height 11
paste input "8.29"
type input "8.29"
click at [395, 278] on input "Compare at price" at bounding box center [425, 280] width 61 height 11
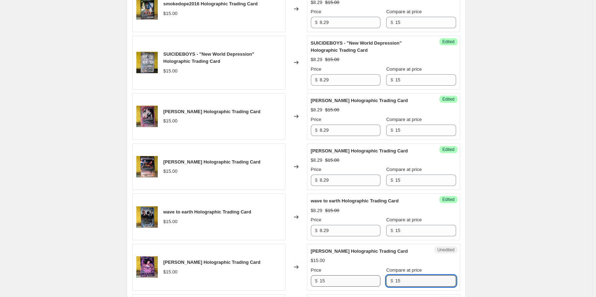
type input "15"
click at [355, 277] on input "15" at bounding box center [350, 280] width 61 height 11
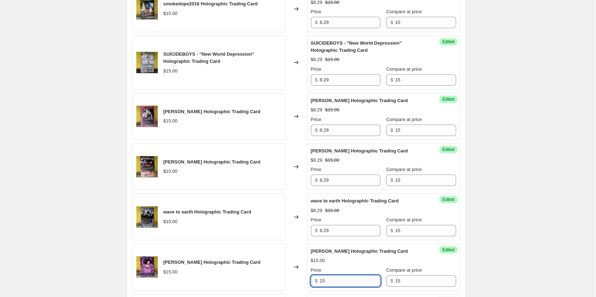
click at [355, 277] on input "15" at bounding box center [350, 280] width 61 height 11
paste input "8.29"
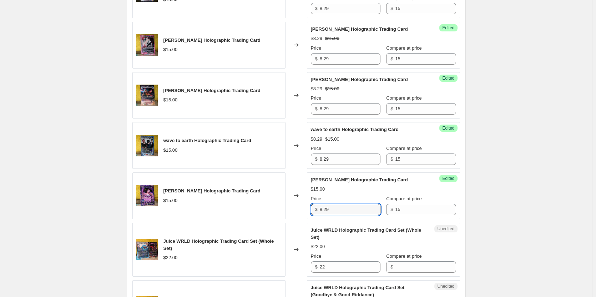
scroll to position [500, 0]
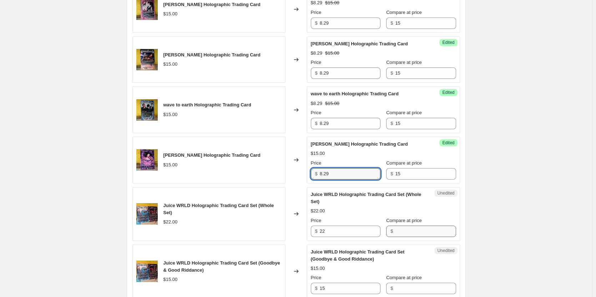
type input "8.29"
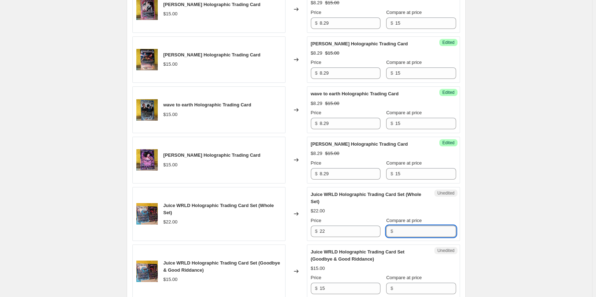
click at [410, 233] on input "Compare at price" at bounding box center [425, 231] width 61 height 11
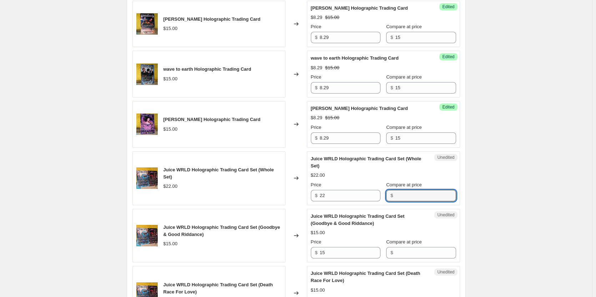
scroll to position [571, 0]
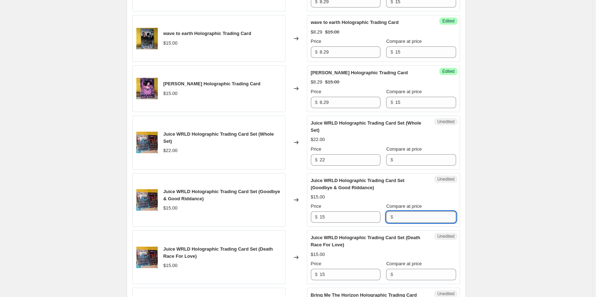
click at [422, 217] on input "Compare at price" at bounding box center [425, 216] width 61 height 11
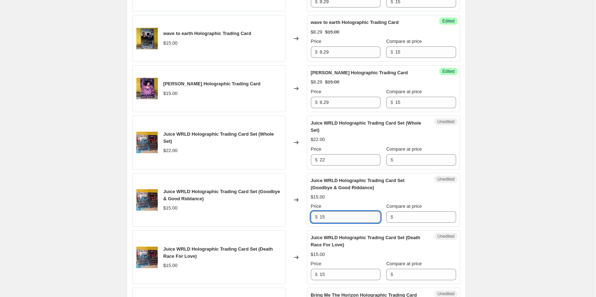
click at [367, 214] on input "15" at bounding box center [350, 216] width 61 height 11
click at [401, 214] on input "Compare at price" at bounding box center [425, 216] width 61 height 11
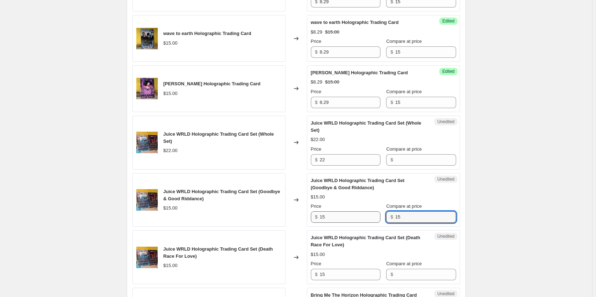
type input "15"
click at [358, 215] on input "15" at bounding box center [350, 216] width 61 height 11
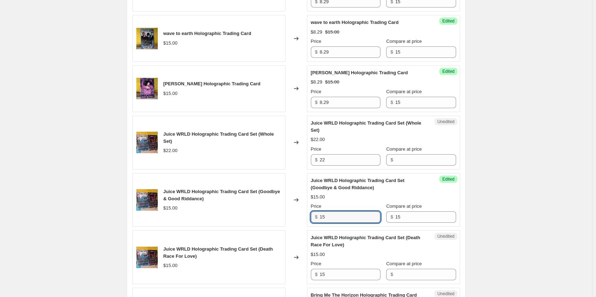
paste input "8.29"
type input "158.29"
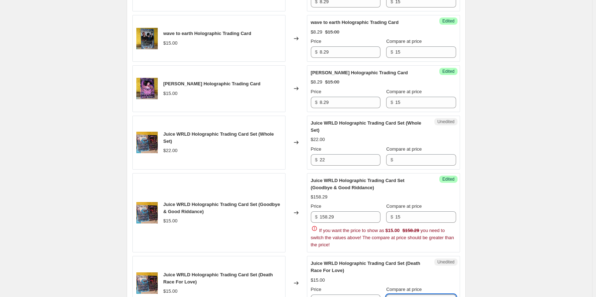
click at [403, 278] on div "Juice WRLD Holographic Trading Card Set (Death Race For Love) $15.00 Price $ 15…" at bounding box center [383, 283] width 145 height 46
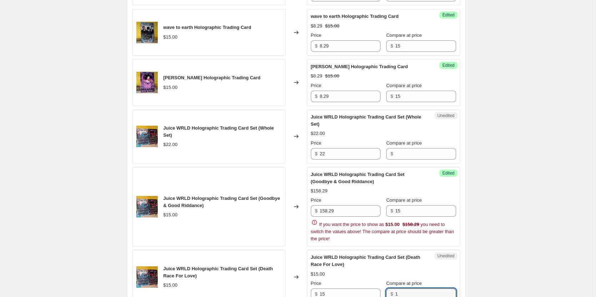
scroll to position [613, 0]
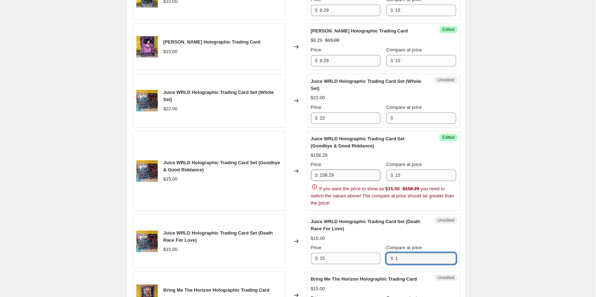
type input "1"
click at [355, 174] on input "158.29" at bounding box center [350, 174] width 61 height 11
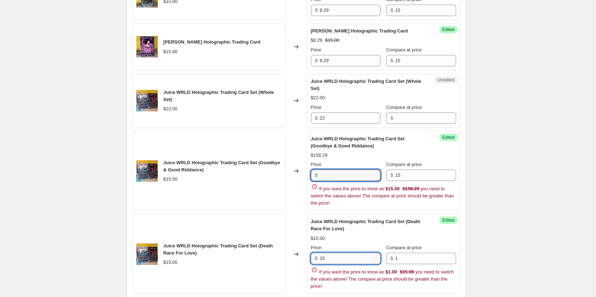
type input "158.29"
click at [362, 255] on input "15" at bounding box center [350, 258] width 61 height 11
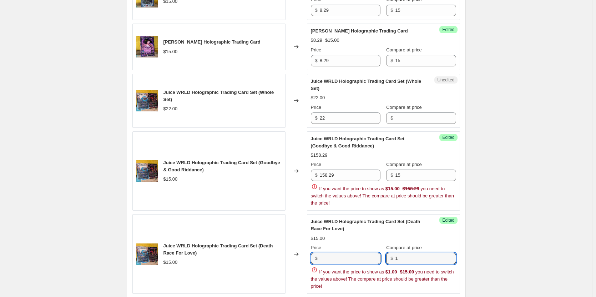
type input "15"
click at [388, 257] on div "Price $ 15 Compare at price $ 1" at bounding box center [383, 254] width 145 height 20
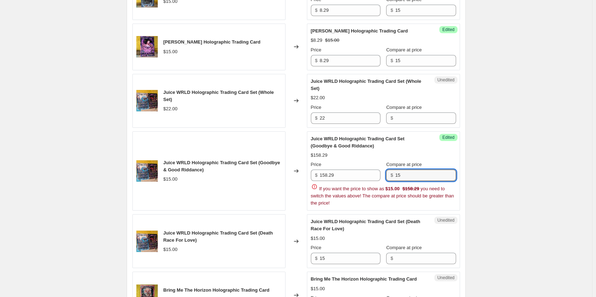
drag, startPoint x: 408, startPoint y: 173, endPoint x: 382, endPoint y: 174, distance: 26.1
click at [383, 174] on div "Price $ 158.29 Compare at price $ 15" at bounding box center [383, 171] width 145 height 20
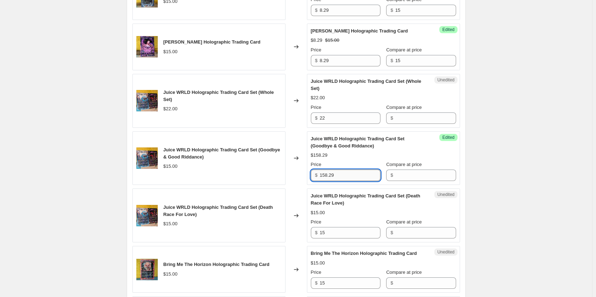
click at [358, 174] on input "158.29" at bounding box center [350, 174] width 61 height 11
type input "15"
click at [416, 175] on input "Compare at price" at bounding box center [425, 174] width 61 height 11
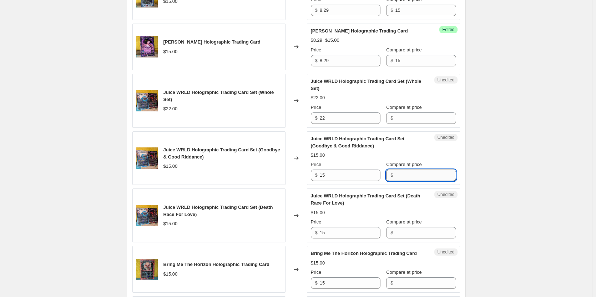
paste input "8.29"
type input "8.29"
click at [508, 149] on div "Create new price [MEDICAL_DATA]. This page is ready Create new price [MEDICAL_D…" at bounding box center [296, 202] width 592 height 1630
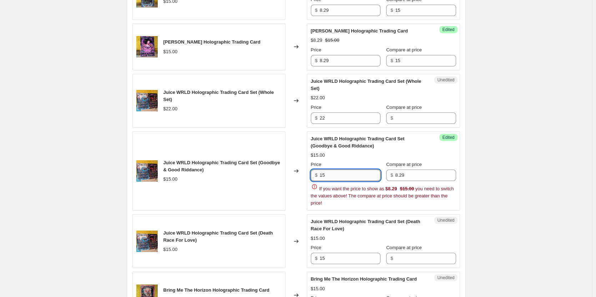
click at [368, 175] on input "15" at bounding box center [350, 174] width 61 height 11
paste input "8.29"
type input "8.29"
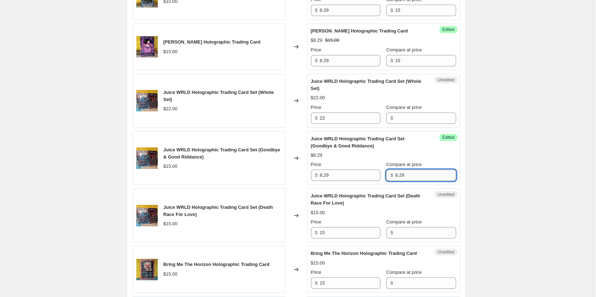
click at [406, 174] on input "8.29" at bounding box center [425, 174] width 61 height 11
type input "15"
click at [489, 177] on div "Create new price [MEDICAL_DATA]. This page is ready Create new price [MEDICAL_D…" at bounding box center [296, 202] width 592 height 1630
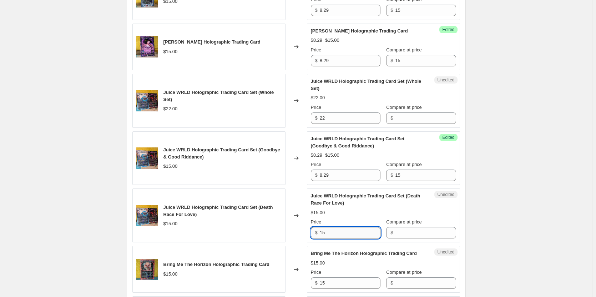
click at [345, 232] on input "15" at bounding box center [350, 232] width 61 height 11
type input "8.29"
click at [399, 235] on input "Compare at price" at bounding box center [425, 232] width 61 height 11
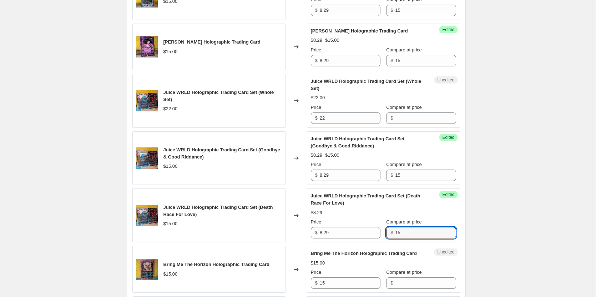
scroll to position [648, 0]
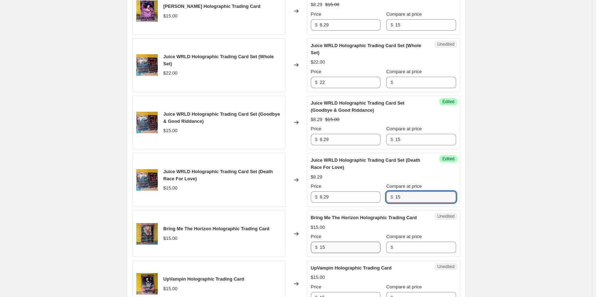
type input "15"
click at [344, 253] on input "15" at bounding box center [350, 247] width 61 height 11
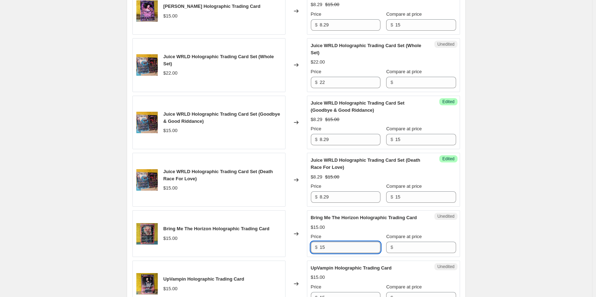
click at [344, 253] on input "15" at bounding box center [350, 247] width 61 height 11
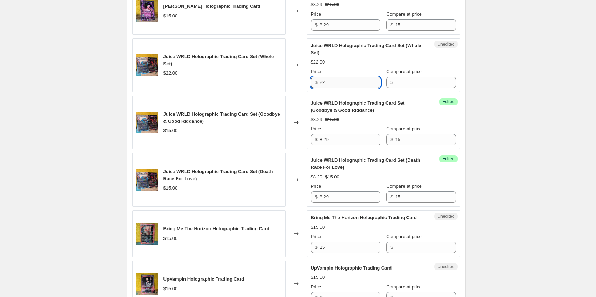
click at [348, 85] on input "22" at bounding box center [350, 82] width 61 height 11
paste input "16.58"
type input "16.58"
click at [395, 84] on input "Compare at price" at bounding box center [425, 82] width 61 height 11
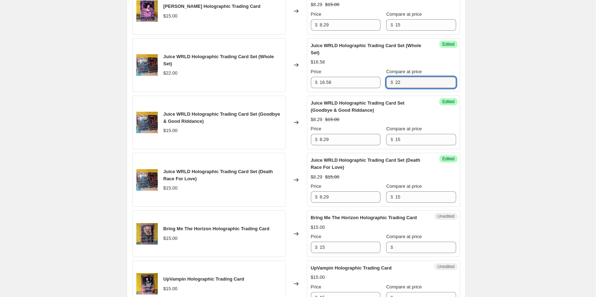
type input "22"
click at [491, 90] on div "Create new price [MEDICAL_DATA]. This page is ready Create new price [MEDICAL_D…" at bounding box center [296, 167] width 592 height 1630
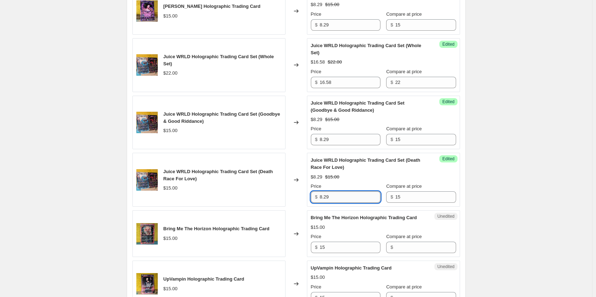
click at [352, 196] on input "8.29" at bounding box center [350, 196] width 61 height 11
click at [346, 257] on div "Unedited Bring Me The Horizon Holographic Trading Card $15.00 Price $ 15 Compar…" at bounding box center [383, 233] width 153 height 47
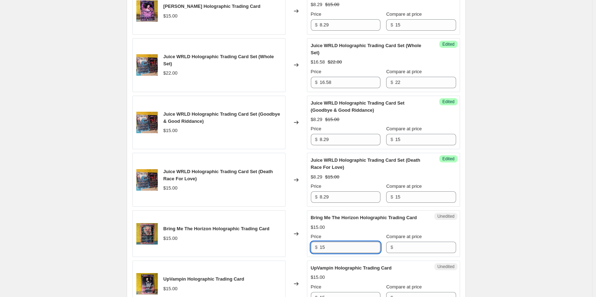
click at [346, 253] on input "15" at bounding box center [350, 247] width 61 height 11
paste input "8.29"
type input "8.29"
click at [401, 253] on input "Compare at price" at bounding box center [425, 247] width 61 height 11
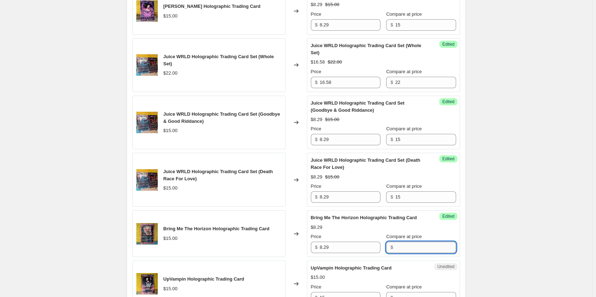
click at [401, 253] on input "Compare at price" at bounding box center [425, 247] width 61 height 11
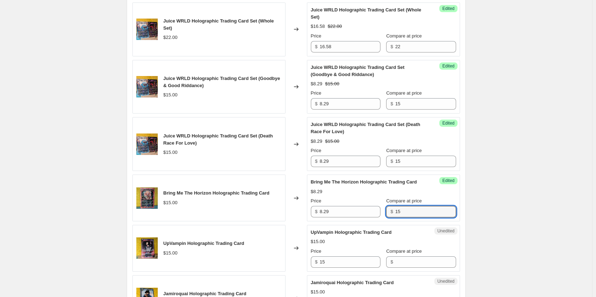
scroll to position [720, 0]
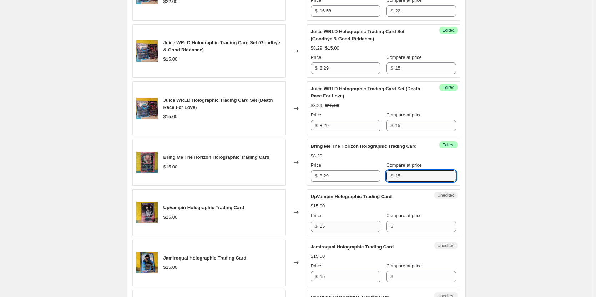
type input "15"
click at [350, 232] on input "15" at bounding box center [350, 226] width 61 height 11
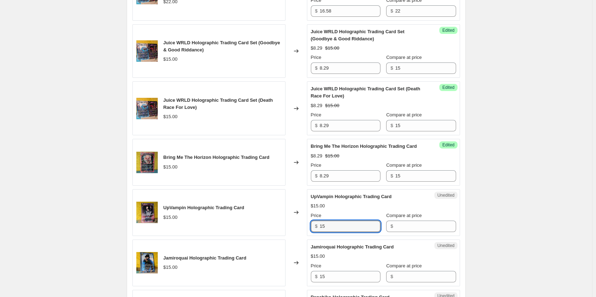
paste input "8.29"
type input "8.29"
click at [398, 232] on input "Compare at price" at bounding box center [425, 226] width 61 height 11
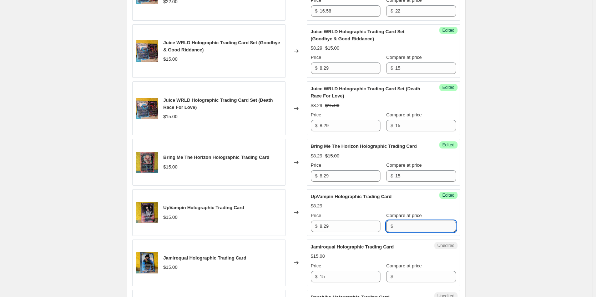
click at [398, 232] on input "Compare at price" at bounding box center [425, 226] width 61 height 11
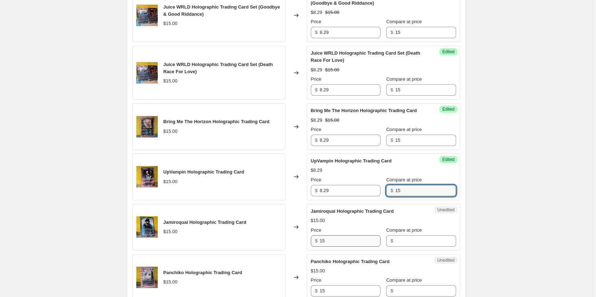
type input "15"
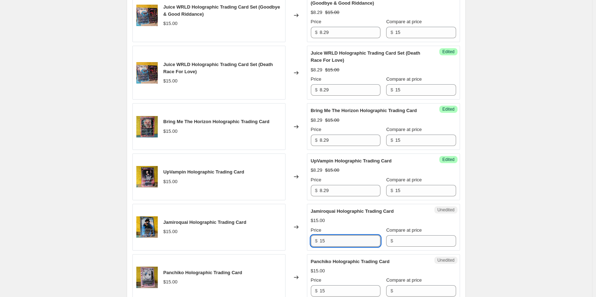
click at [356, 247] on input "15" at bounding box center [350, 240] width 61 height 11
paste input "8.29"
type input "8.29"
click at [400, 247] on input "Compare at price" at bounding box center [425, 240] width 61 height 11
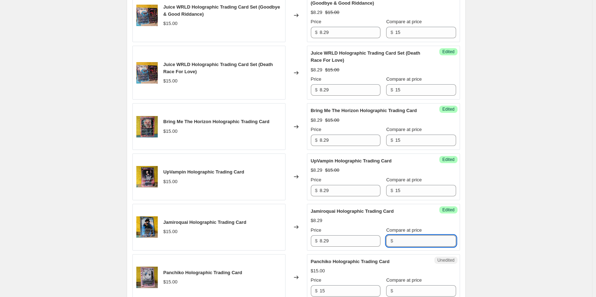
click at [400, 247] on input "Compare at price" at bounding box center [425, 240] width 61 height 11
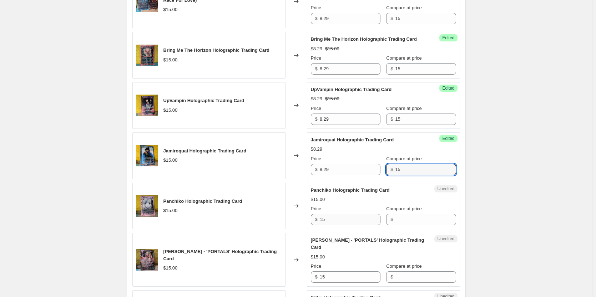
type input "15"
click at [361, 225] on input "15" at bounding box center [350, 219] width 61 height 11
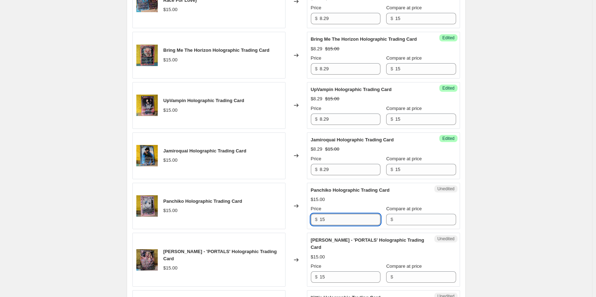
click at [361, 225] on input "15" at bounding box center [350, 219] width 61 height 11
paste input "8.29"
type input "8.29"
click at [395, 225] on input "Compare at price" at bounding box center [425, 219] width 61 height 11
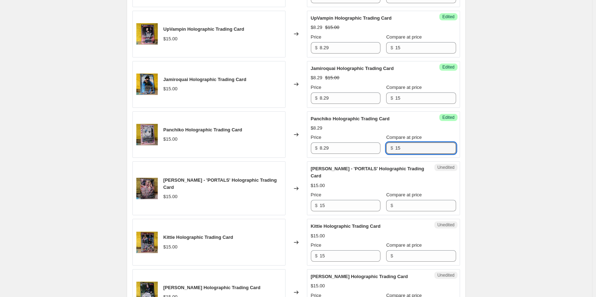
scroll to position [934, 0]
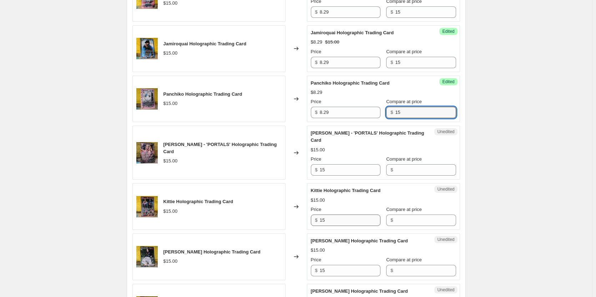
type input "15"
click at [349, 226] on input "15" at bounding box center [350, 219] width 61 height 11
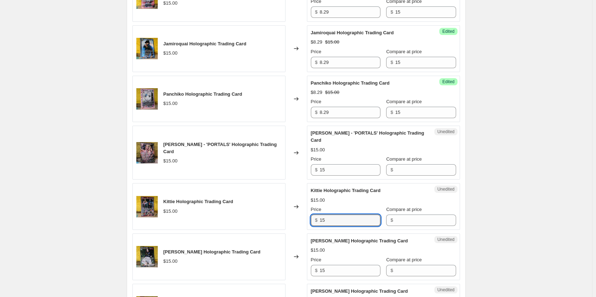
paste input "8.29"
type input "8.29"
click at [399, 226] on input "Compare at price" at bounding box center [425, 219] width 61 height 11
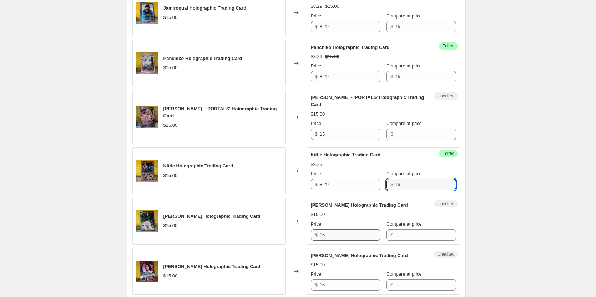
type input "15"
click at [364, 238] on input "15" at bounding box center [350, 234] width 61 height 11
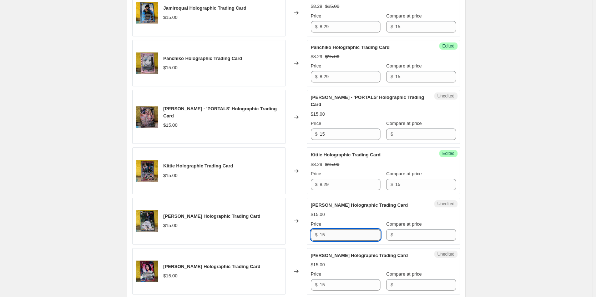
click at [364, 238] on input "15" at bounding box center [350, 234] width 61 height 11
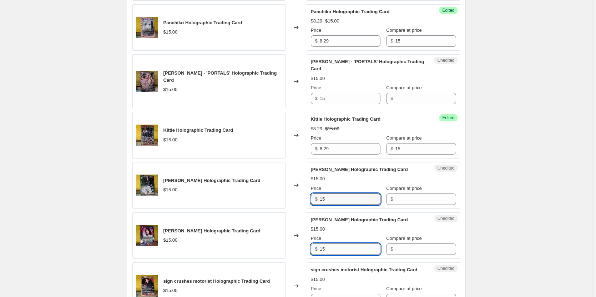
click at [349, 252] on input "15" at bounding box center [350, 248] width 61 height 11
paste input "8.29"
type input "8.29"
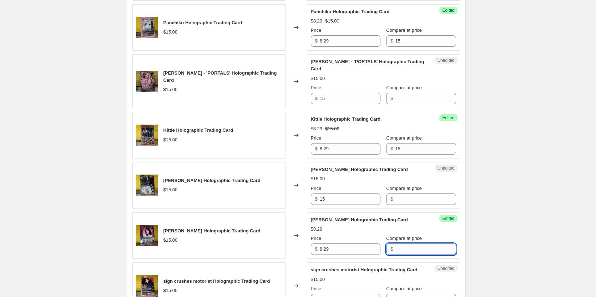
click at [395, 253] on input "Compare at price" at bounding box center [425, 248] width 61 height 11
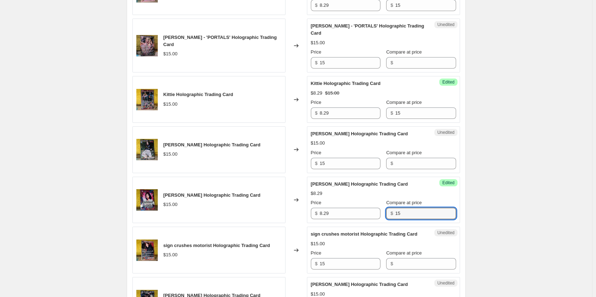
scroll to position [1077, 0]
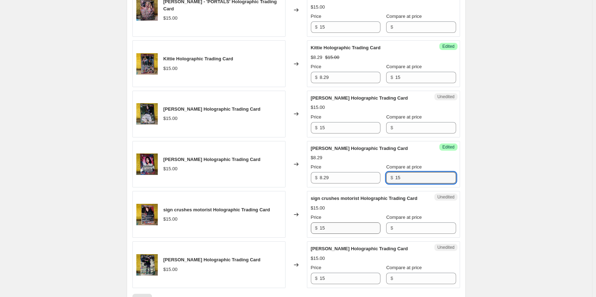
type input "15"
click at [353, 234] on input "15" at bounding box center [350, 227] width 61 height 11
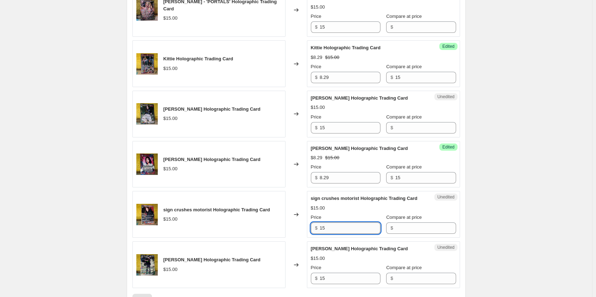
click at [353, 234] on input "15" at bounding box center [350, 227] width 61 height 11
paste input "8.29"
type input "8.29"
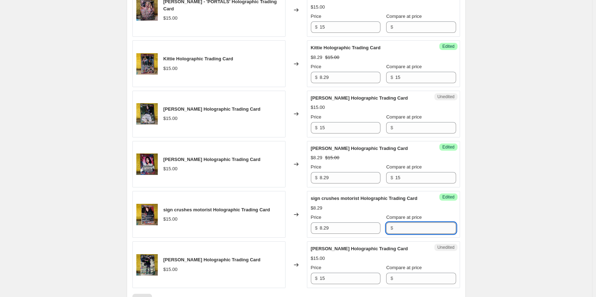
click at [395, 234] on input "Compare at price" at bounding box center [425, 227] width 61 height 11
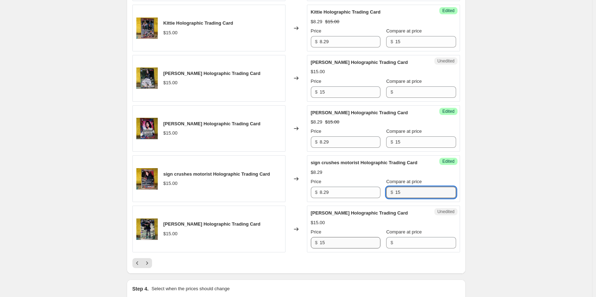
type input "15"
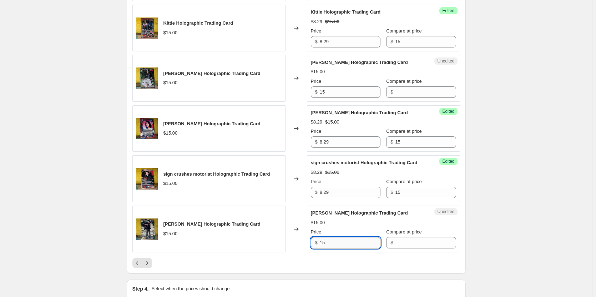
click at [358, 248] on input "15" at bounding box center [350, 242] width 61 height 11
paste input "8.29"
type input "8.29"
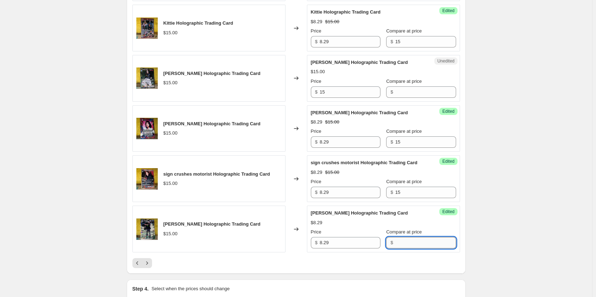
click at [395, 248] on input "Compare at price" at bounding box center [425, 242] width 61 height 11
type input "15"
click at [151, 267] on icon "Next" at bounding box center [146, 262] width 7 height 7
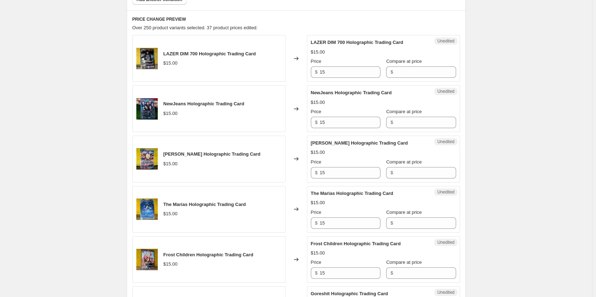
scroll to position [321, 0]
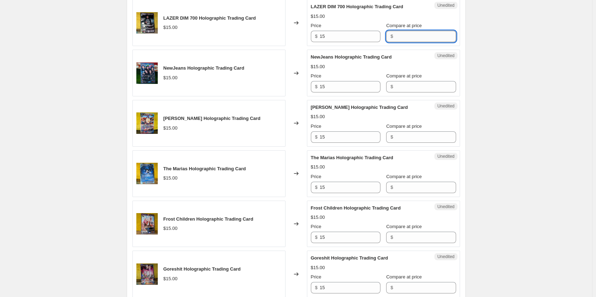
click at [395, 36] on input "Compare at price" at bounding box center [425, 36] width 61 height 11
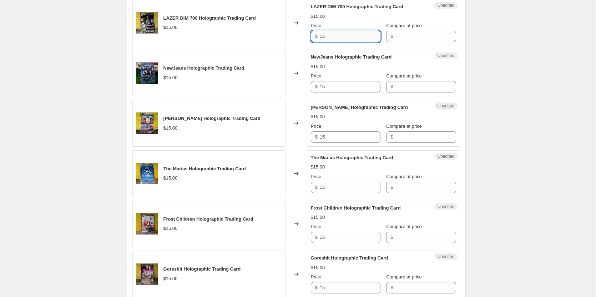
click at [347, 39] on input "15" at bounding box center [350, 36] width 61 height 11
paste input "8.29"
type input "8.29"
click at [398, 37] on input "Compare at price" at bounding box center [425, 36] width 61 height 11
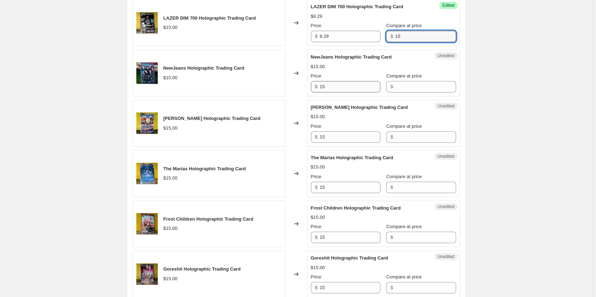
type input "15"
click at [353, 86] on input "15" at bounding box center [350, 86] width 61 height 11
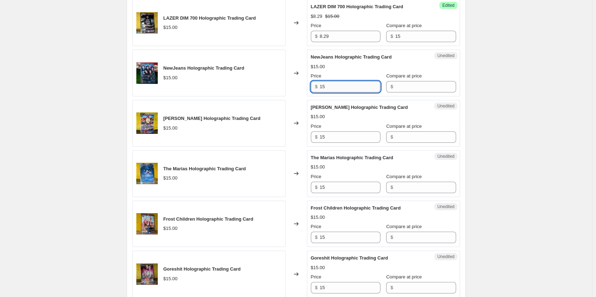
click at [353, 86] on input "15" at bounding box center [350, 86] width 61 height 11
paste input "8.29"
type input "8.29"
click at [408, 86] on input "Compare at price" at bounding box center [425, 86] width 61 height 11
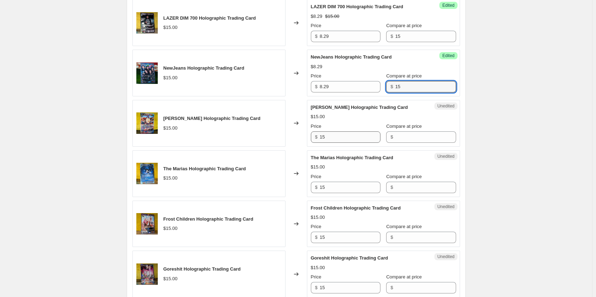
type input "15"
click at [342, 133] on input "15" at bounding box center [350, 136] width 61 height 11
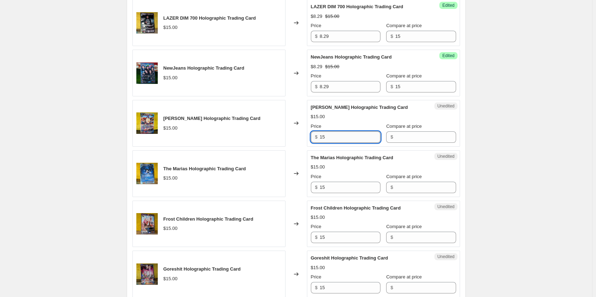
click at [342, 133] on input "15" at bounding box center [350, 136] width 61 height 11
paste input "8.29"
type input "8.29"
click at [397, 131] on input "Compare at price" at bounding box center [425, 136] width 61 height 11
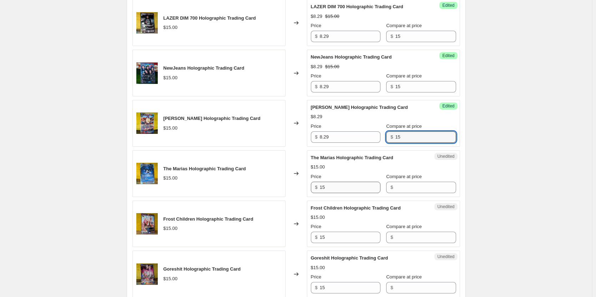
type input "15"
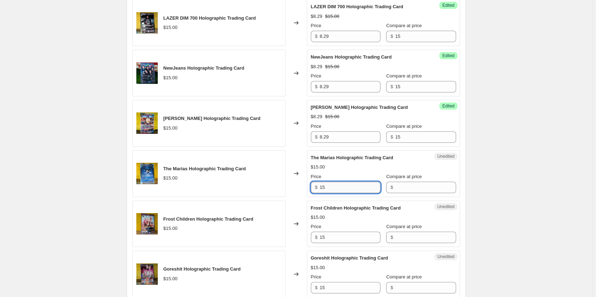
click at [344, 184] on input "15" at bounding box center [350, 187] width 61 height 11
paste input "8.29"
type input "8.29"
click at [396, 184] on input "Compare at price" at bounding box center [425, 187] width 61 height 11
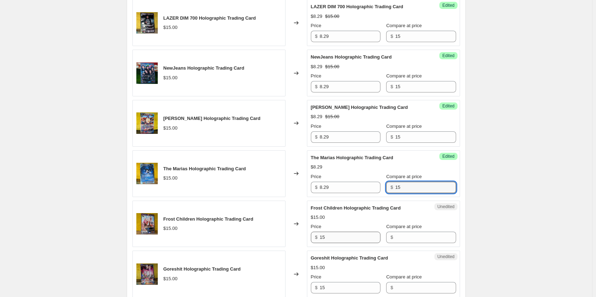
type input "15"
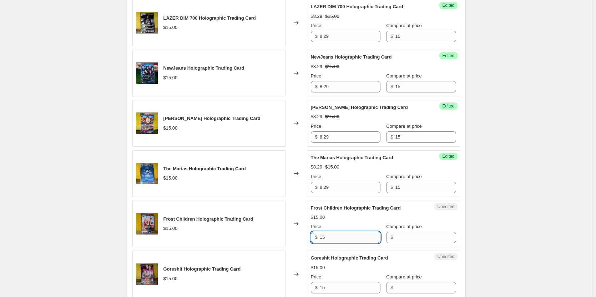
click at [351, 237] on input "15" at bounding box center [350, 237] width 61 height 11
paste input "8.29"
type input "8.29"
click at [404, 234] on input "Compare at price" at bounding box center [425, 237] width 61 height 11
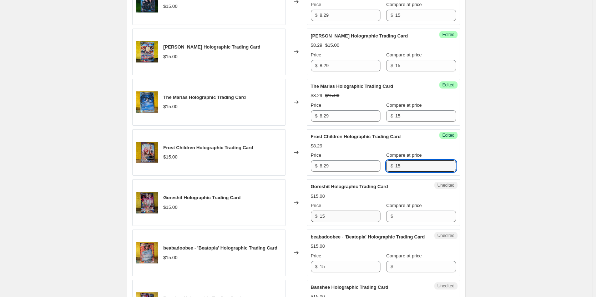
scroll to position [428, 0]
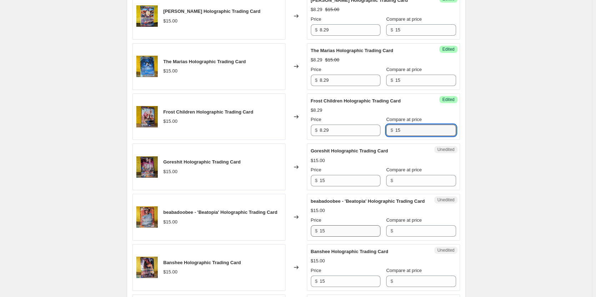
type input "15"
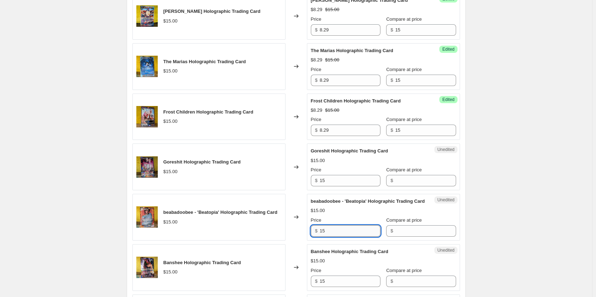
click at [344, 237] on input "15" at bounding box center [350, 230] width 61 height 11
paste input "8.29"
type input "8.29"
click at [395, 237] on input "Compare at price" at bounding box center [425, 230] width 61 height 11
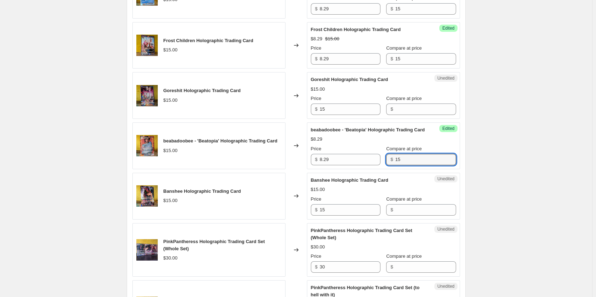
scroll to position [535, 0]
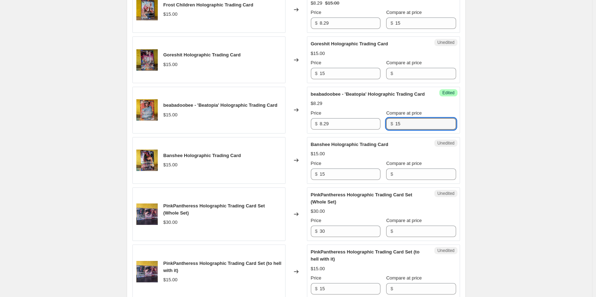
type input "15"
click at [512, 186] on div "Create new price [MEDICAL_DATA]. This page is ready Create new price [MEDICAL_D…" at bounding box center [296, 283] width 592 height 1637
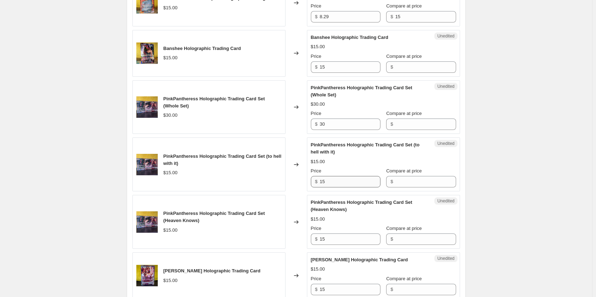
scroll to position [607, 0]
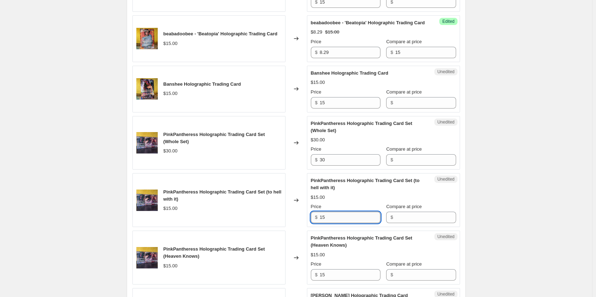
click at [347, 223] on input "15" at bounding box center [350, 217] width 61 height 11
paste input "8.29"
type input "8.29"
click at [397, 223] on input "Compare at price" at bounding box center [425, 217] width 61 height 11
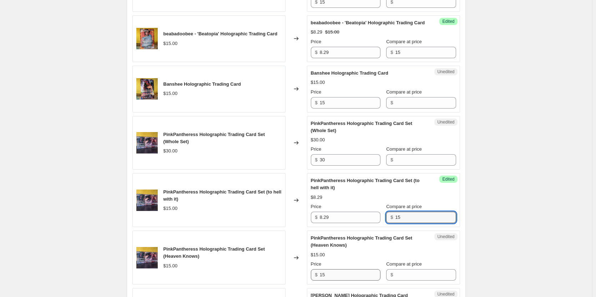
type input "15"
click at [354, 280] on input "15" at bounding box center [350, 274] width 61 height 11
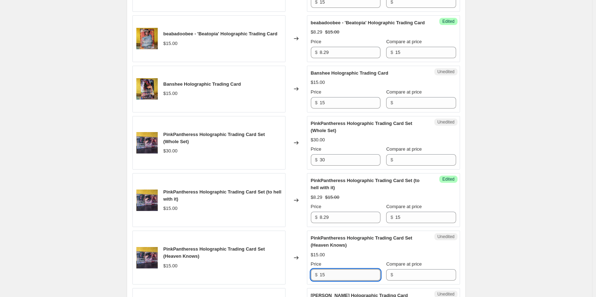
click at [354, 280] on input "15" at bounding box center [350, 274] width 61 height 11
paste input "8.29"
type input "8.29"
click at [398, 279] on input "Compare at price" at bounding box center [425, 274] width 61 height 11
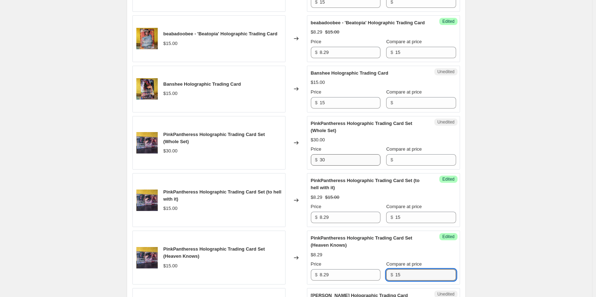
type input "15"
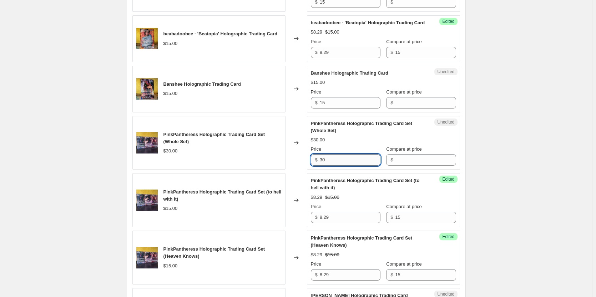
click at [340, 166] on input "30" at bounding box center [350, 159] width 61 height 11
click at [395, 163] on input "Compare at price" at bounding box center [425, 159] width 61 height 11
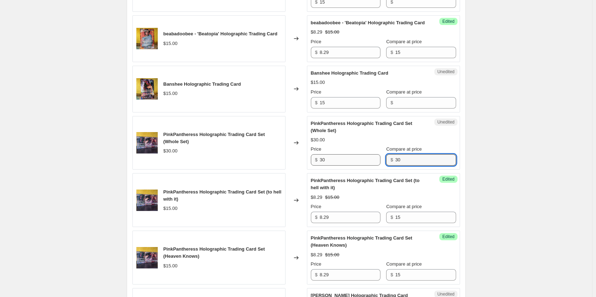
type input "30"
click at [343, 166] on input "30" at bounding box center [350, 159] width 61 height 11
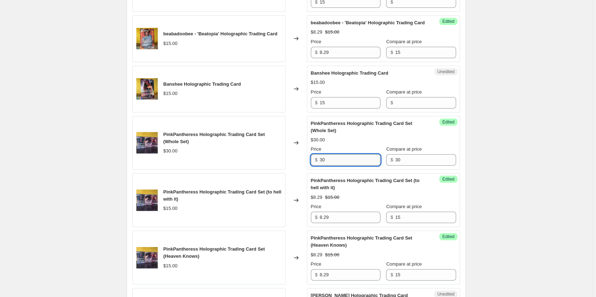
click at [343, 166] on input "30" at bounding box center [350, 159] width 61 height 11
paste input "24.87"
type input "24.87"
click at [533, 158] on div "Create new price [MEDICAL_DATA]. This page is ready Create new price [MEDICAL_D…" at bounding box center [296, 211] width 592 height 1637
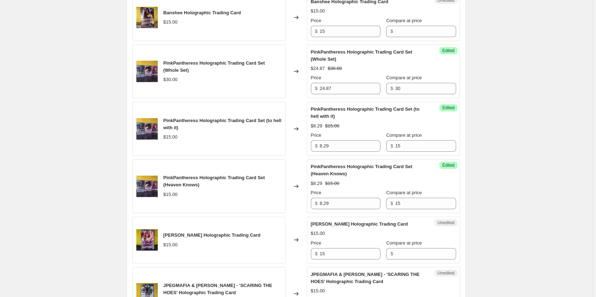
scroll to position [714, 0]
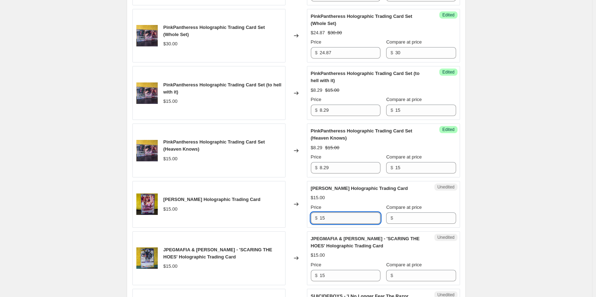
click at [348, 223] on input "15" at bounding box center [350, 217] width 61 height 11
type input "8.29"
click at [402, 224] on input "Compare at price" at bounding box center [425, 217] width 61 height 11
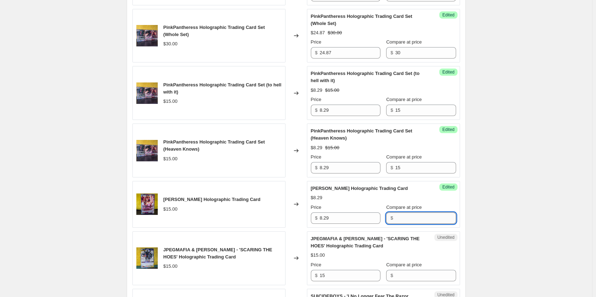
click at [402, 224] on input "Compare at price" at bounding box center [425, 217] width 61 height 11
type input "15"
click at [509, 219] on div "Create new price [MEDICAL_DATA]. This page is ready Create new price [MEDICAL_D…" at bounding box center [296, 104] width 592 height 1637
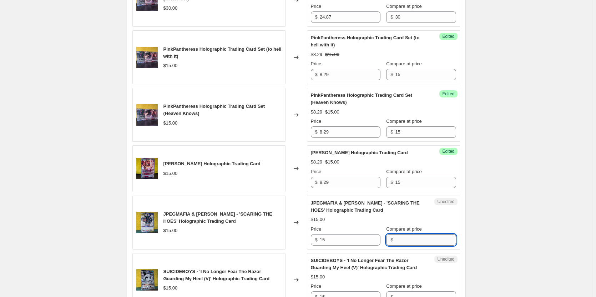
click at [412, 246] on input "Compare at price" at bounding box center [425, 239] width 61 height 11
click at [346, 188] on input "8.29" at bounding box center [350, 182] width 61 height 11
click at [407, 244] on input "Compare at price" at bounding box center [425, 239] width 61 height 11
type input "15"
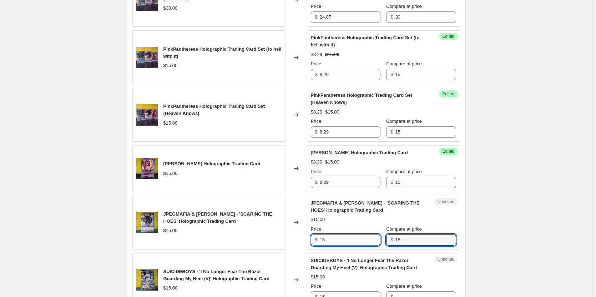
click at [361, 246] on input "15" at bounding box center [350, 239] width 61 height 11
paste input "8.29"
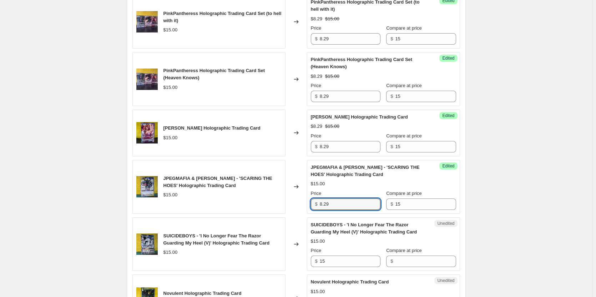
scroll to position [821, 0]
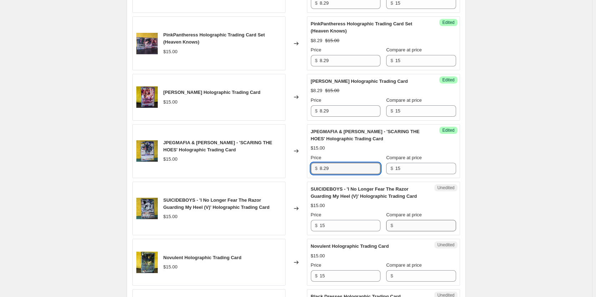
type input "8.29"
click at [420, 231] on input "Compare at price" at bounding box center [425, 225] width 61 height 11
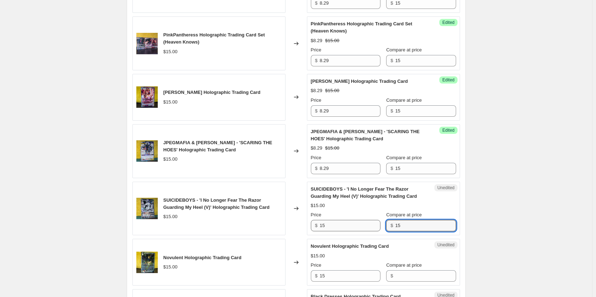
type input "15"
click at [354, 231] on input "15" at bounding box center [350, 225] width 61 height 11
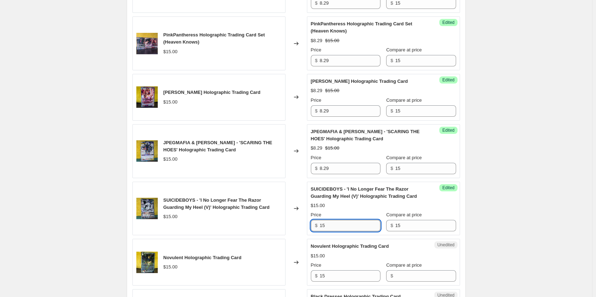
click at [354, 231] on input "15" at bounding box center [350, 225] width 61 height 11
paste input "8.29"
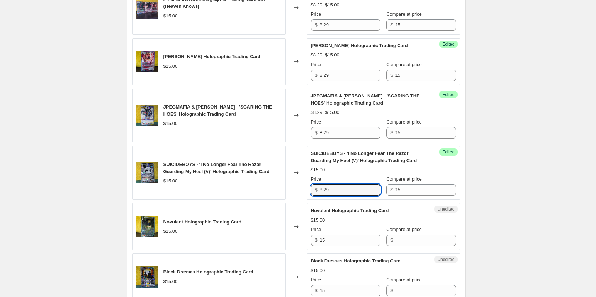
scroll to position [892, 0]
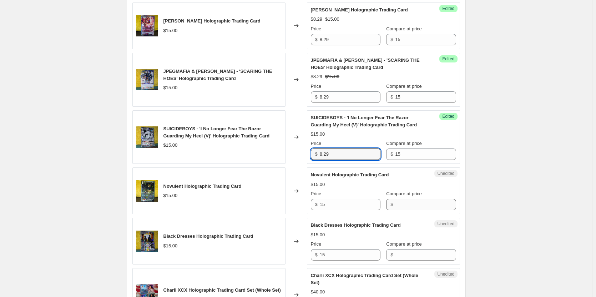
type input "8.29"
click at [411, 210] on input "Compare at price" at bounding box center [425, 204] width 61 height 11
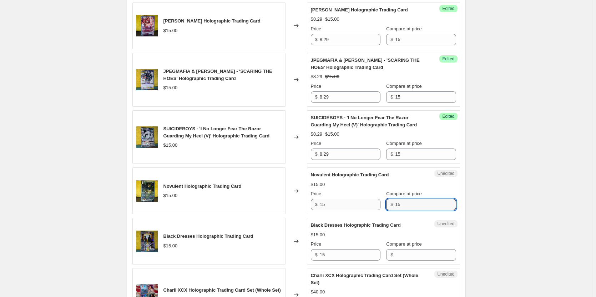
type input "15"
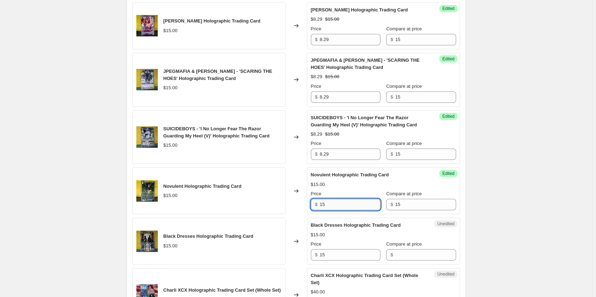
click at [354, 210] on input "15" at bounding box center [350, 204] width 61 height 11
paste input "8.29"
type input "8.29"
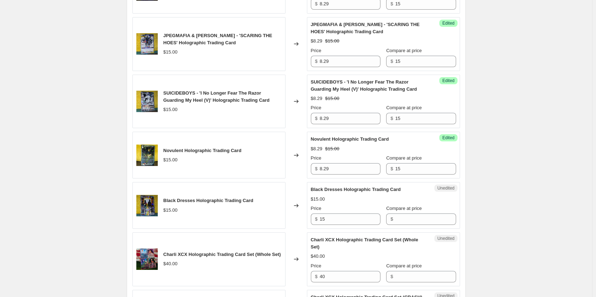
scroll to position [963, 0]
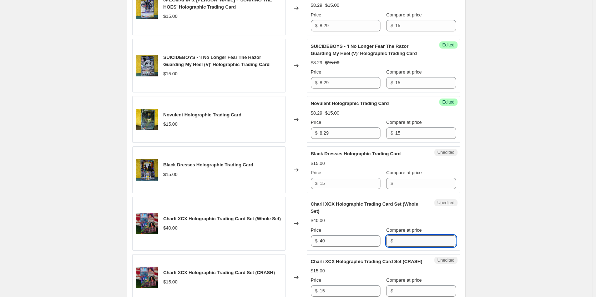
click at [404, 247] on input "Compare at price" at bounding box center [425, 240] width 61 height 11
click at [345, 247] on input "40" at bounding box center [350, 240] width 61 height 11
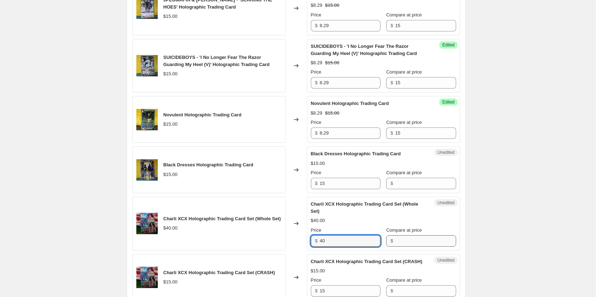
paste input "33.16"
type input "33.16"
click at [400, 247] on input "Compare at price" at bounding box center [425, 240] width 61 height 11
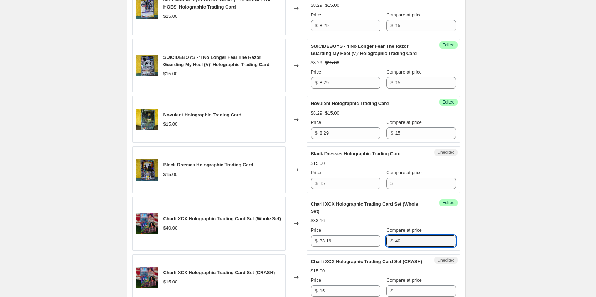
scroll to position [999, 0]
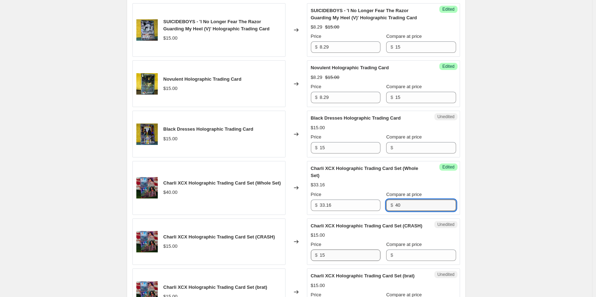
type input "40"
click at [350, 261] on input "15" at bounding box center [350, 254] width 61 height 11
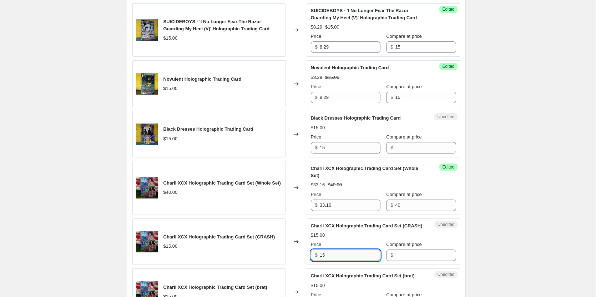
click at [350, 261] on input "15" at bounding box center [350, 254] width 61 height 11
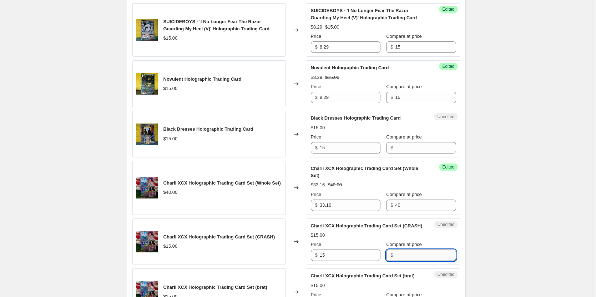
click at [395, 261] on input "Compare at price" at bounding box center [425, 254] width 61 height 11
type input "15"
click at [364, 261] on input "15" at bounding box center [350, 254] width 61 height 11
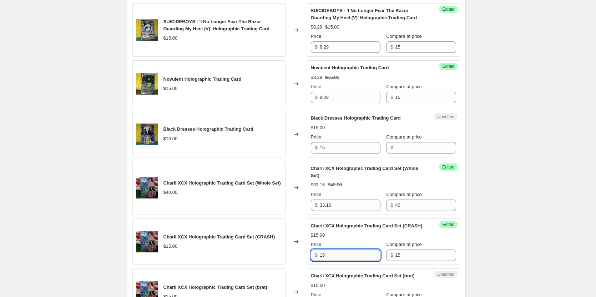
click at [364, 261] on input "15" at bounding box center [350, 254] width 61 height 11
click at [359, 261] on input "8.29" at bounding box center [350, 254] width 61 height 11
type input "8.29"
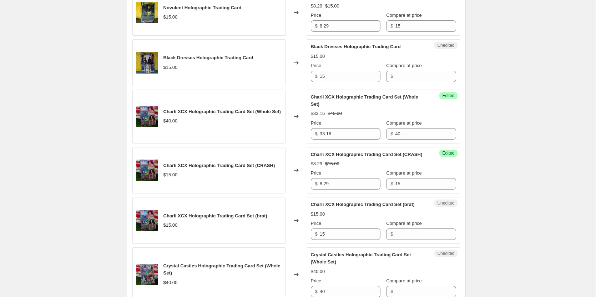
scroll to position [1106, 0]
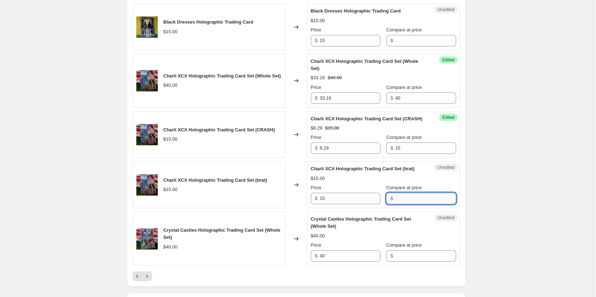
click at [398, 204] on input "Compare at price" at bounding box center [425, 198] width 61 height 11
type input "15"
click at [355, 204] on input "15" at bounding box center [350, 198] width 61 height 11
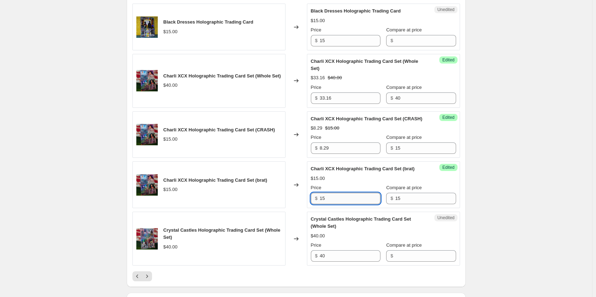
paste input "8.29"
drag, startPoint x: 328, startPoint y: 214, endPoint x: 309, endPoint y: 214, distance: 18.6
click at [309, 208] on div "Success Edited [PERSON_NAME] Holographic Trading Card Set (brat) $15.00 Price $…" at bounding box center [383, 184] width 153 height 47
type input "8.29"
click at [348, 262] on input "40" at bounding box center [350, 255] width 61 height 11
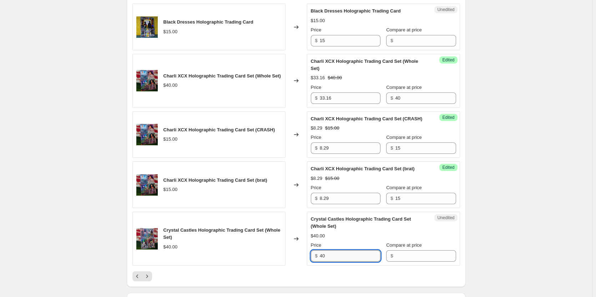
click at [348, 262] on input "40" at bounding box center [350, 255] width 61 height 11
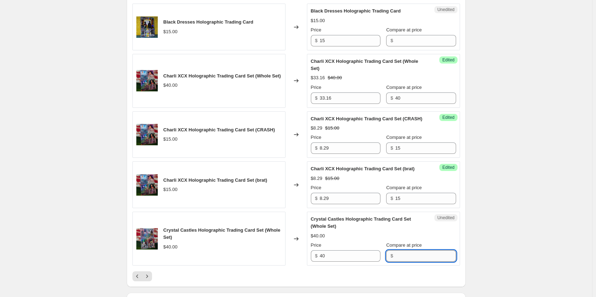
click at [405, 262] on input "Compare at price" at bounding box center [425, 255] width 61 height 11
type input "40"
click at [346, 104] on input "33.16" at bounding box center [350, 97] width 61 height 11
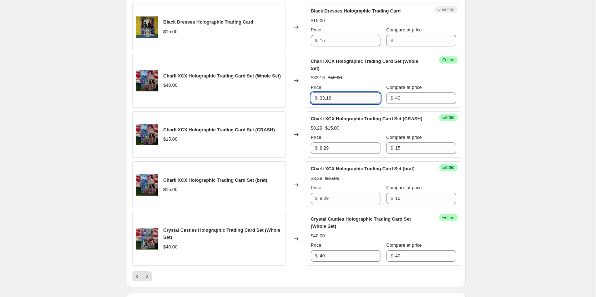
click at [346, 104] on input "33.16" at bounding box center [350, 97] width 61 height 11
click at [333, 262] on input "40" at bounding box center [350, 255] width 61 height 11
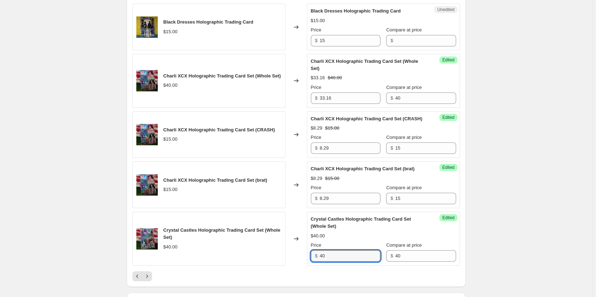
paste input "33.16"
type input "33.16"
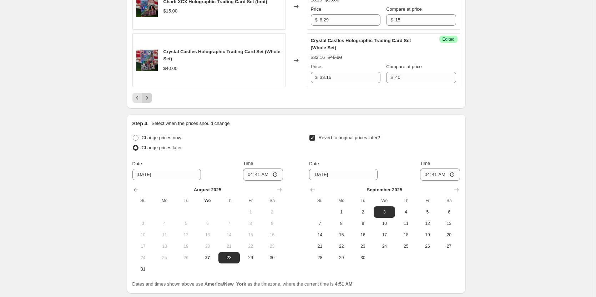
scroll to position [1355, 0]
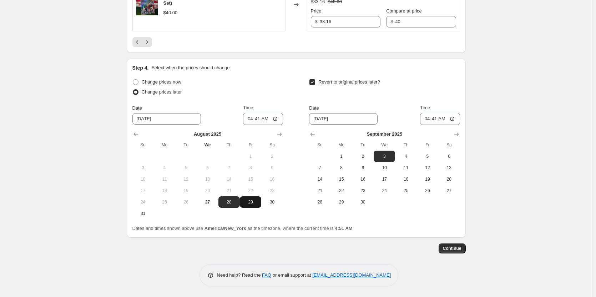
click at [255, 201] on span "29" at bounding box center [251, 202] width 16 height 6
type input "[DATE]"
click at [316, 135] on icon "Show previous month, August 2025" at bounding box center [312, 134] width 7 height 7
click at [444, 203] on span "30" at bounding box center [449, 202] width 16 height 6
type input "[DATE]"
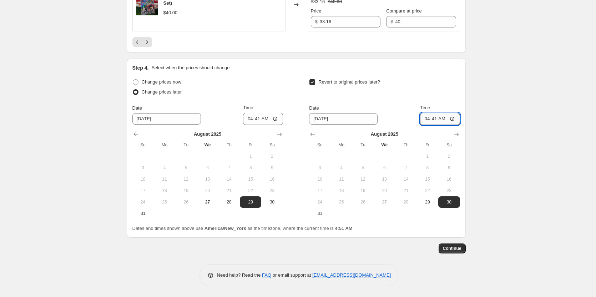
click at [451, 117] on input "04:41" at bounding box center [440, 119] width 40 height 12
type input "00:00"
click at [260, 121] on input "04:41" at bounding box center [263, 119] width 40 height 12
click at [275, 120] on input "04:41" at bounding box center [263, 119] width 40 height 12
type input "00:00"
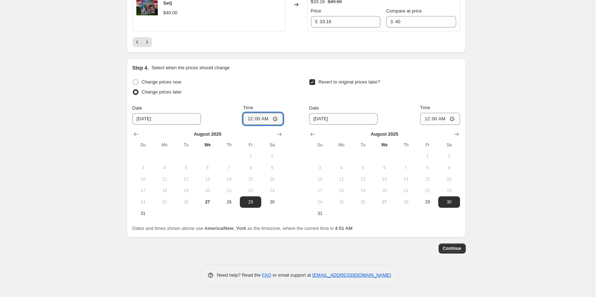
click at [295, 98] on div "Change prices now Change prices later Date [DATE] Time 00:00 [DATE] Su Mo Tu We…" at bounding box center [296, 148] width 328 height 142
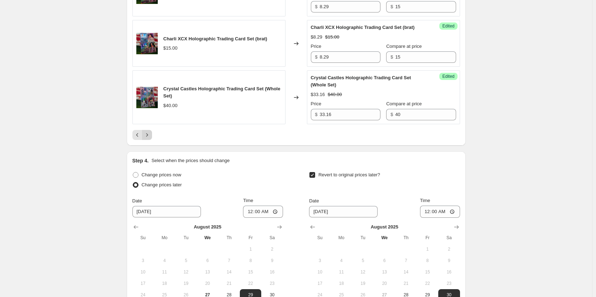
click at [148, 138] on icon "Next" at bounding box center [146, 134] width 7 height 7
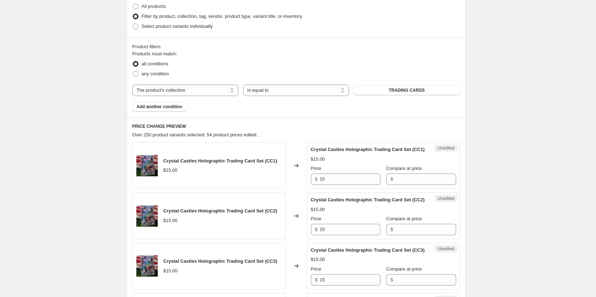
scroll to position [285, 0]
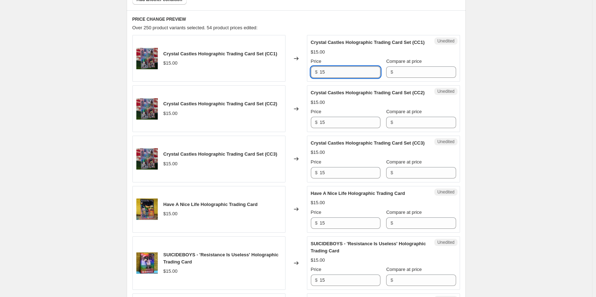
click at [351, 75] on input "15" at bounding box center [350, 71] width 61 height 11
type input "8.29"
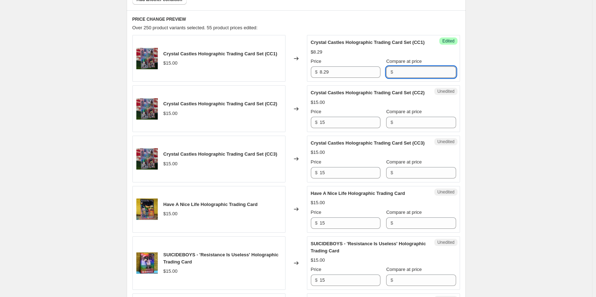
click at [399, 76] on input "Compare at price" at bounding box center [425, 71] width 61 height 11
type input "15"
click at [367, 78] on input "8.29" at bounding box center [350, 71] width 61 height 11
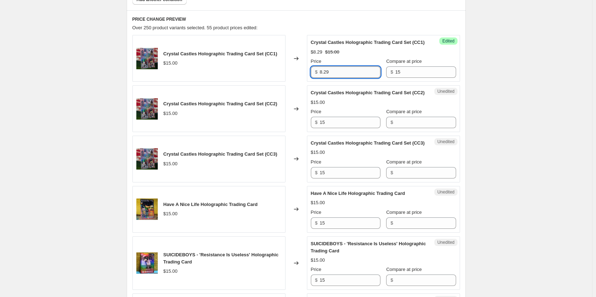
click at [367, 78] on input "8.29" at bounding box center [350, 71] width 61 height 11
click at [346, 128] on input "15" at bounding box center [350, 122] width 61 height 11
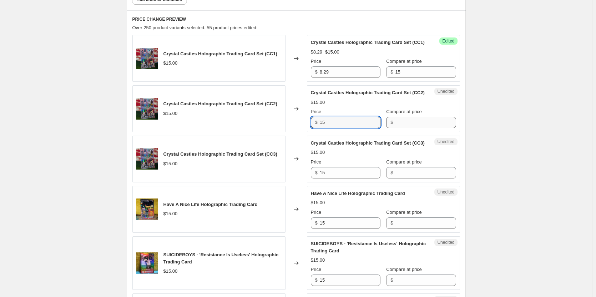
paste input "8.29"
type input "8.29"
click at [399, 128] on input "Compare at price" at bounding box center [425, 122] width 61 height 11
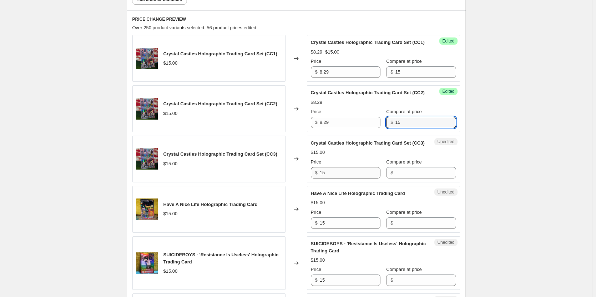
type input "15"
click at [345, 178] on input "15" at bounding box center [350, 172] width 61 height 11
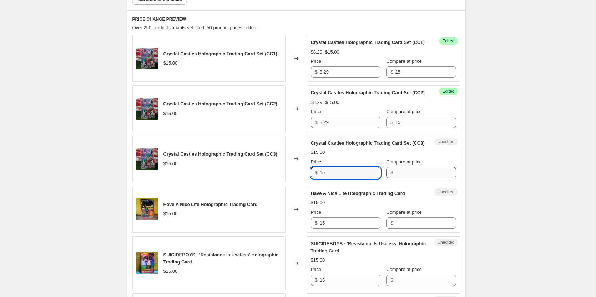
paste input "8.29"
type input "8.29"
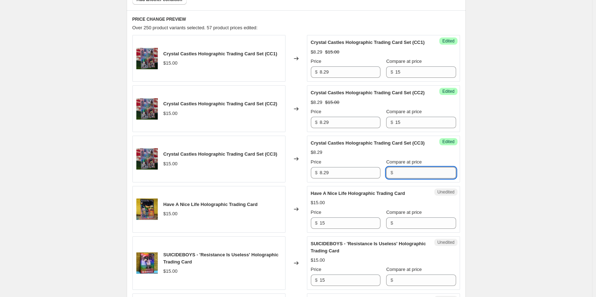
click at [396, 178] on input "Compare at price" at bounding box center [425, 172] width 61 height 11
type input "15"
click at [340, 229] on input "15" at bounding box center [350, 222] width 61 height 11
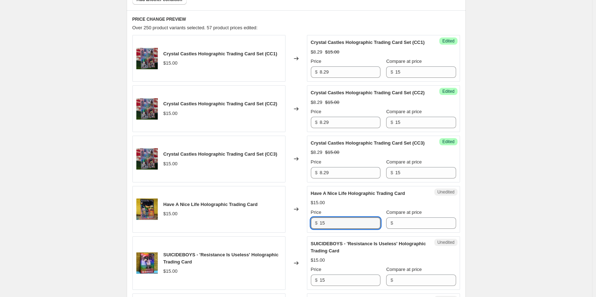
paste input "8.29"
type input "8.29"
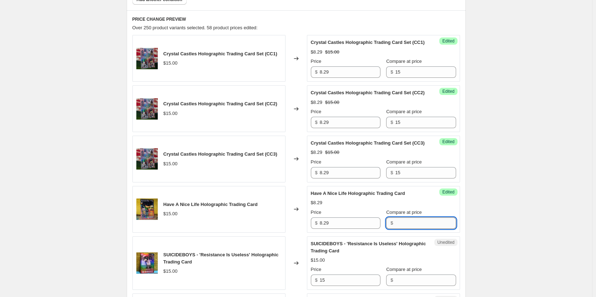
click at [395, 229] on input "Compare at price" at bounding box center [425, 222] width 61 height 11
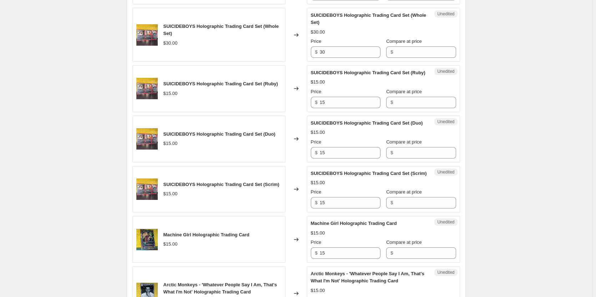
scroll to position [607, 0]
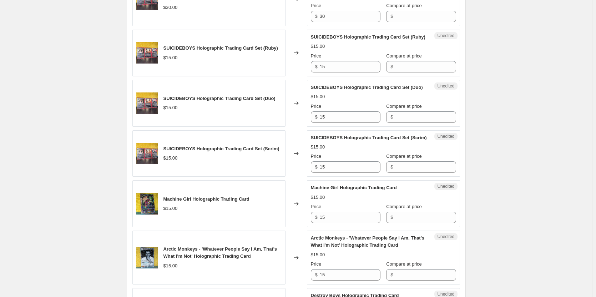
type input "15"
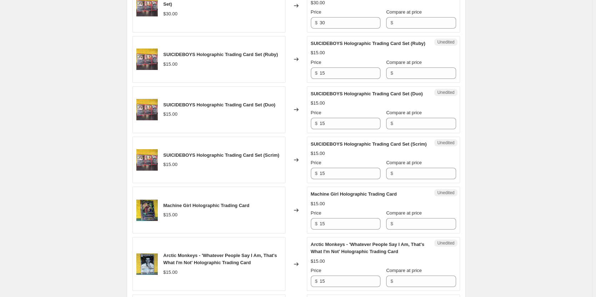
scroll to position [597, 0]
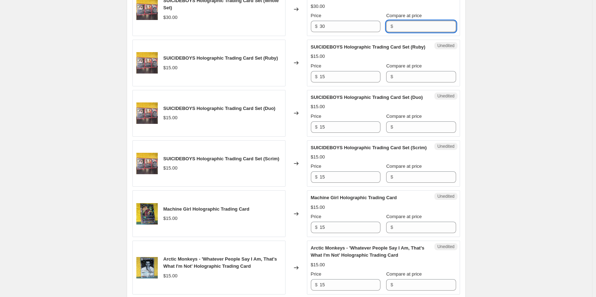
click at [414, 32] on input "Compare at price" at bounding box center [425, 26] width 61 height 11
click at [346, 82] on input "15" at bounding box center [350, 76] width 61 height 11
paste input "8.29"
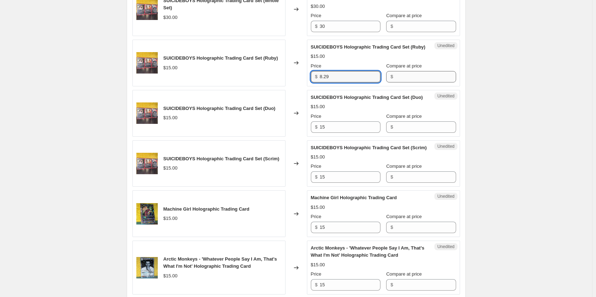
type input "8.29"
click at [395, 82] on input "Compare at price" at bounding box center [425, 76] width 61 height 11
type input "15"
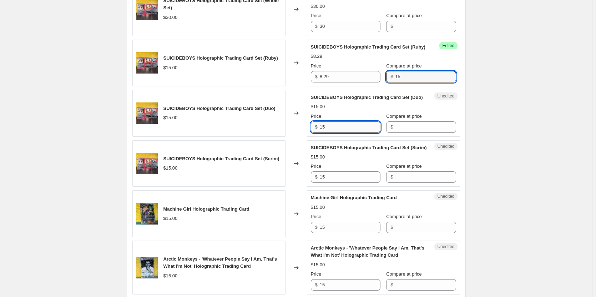
click at [352, 133] on input "15" at bounding box center [350, 126] width 61 height 11
paste input "8.29"
type input "8.29"
click at [395, 133] on input "Compare at price" at bounding box center [425, 126] width 61 height 11
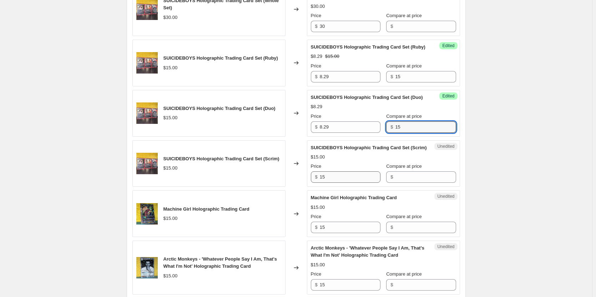
type input "15"
click at [349, 183] on input "15" at bounding box center [350, 176] width 61 height 11
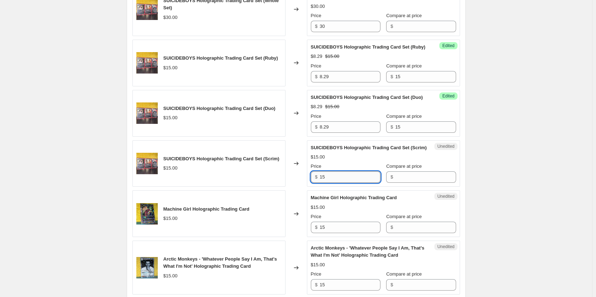
click at [349, 183] on input "15" at bounding box center [350, 176] width 61 height 11
paste input "8.29"
type input "8.29"
click at [397, 183] on input "Compare at price" at bounding box center [425, 176] width 61 height 11
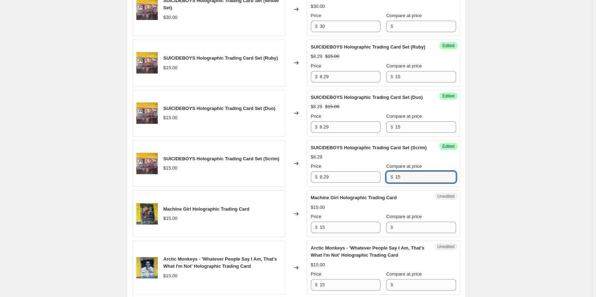
scroll to position [632, 0]
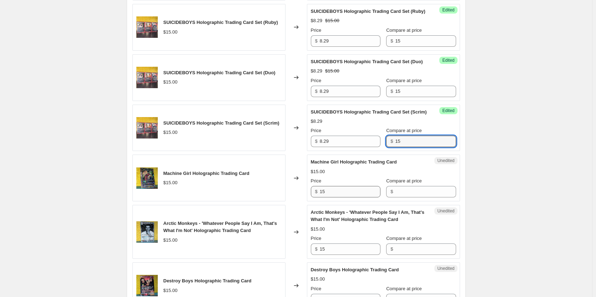
type input "15"
click at [340, 197] on input "15" at bounding box center [350, 191] width 61 height 11
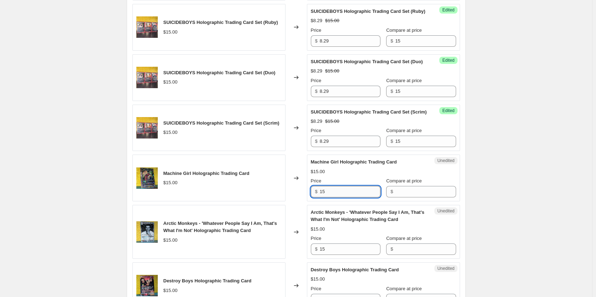
click at [340, 197] on input "15" at bounding box center [350, 191] width 61 height 11
paste input "8.29"
type input "8.29"
click at [399, 197] on input "Compare at price" at bounding box center [425, 191] width 61 height 11
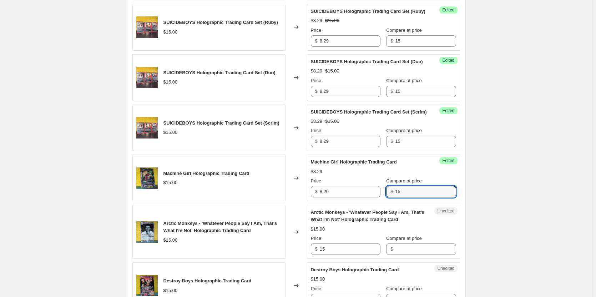
scroll to position [597, 0]
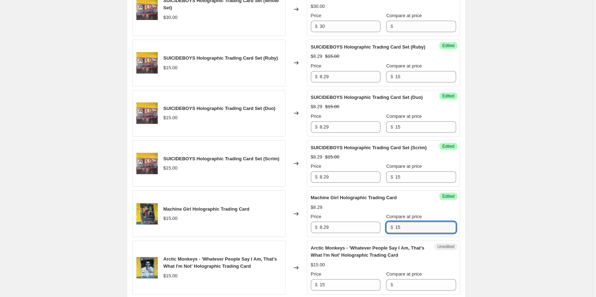
type input "15"
click at [420, 32] on input "Compare at price" at bounding box center [425, 26] width 61 height 11
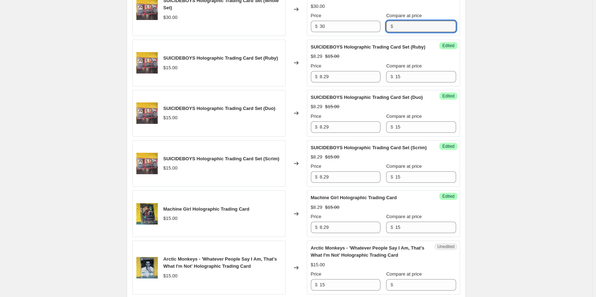
paste input "24.87"
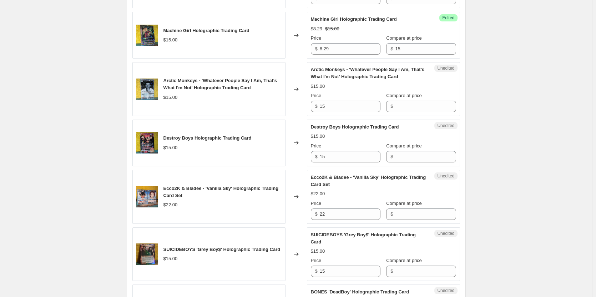
scroll to position [811, 0]
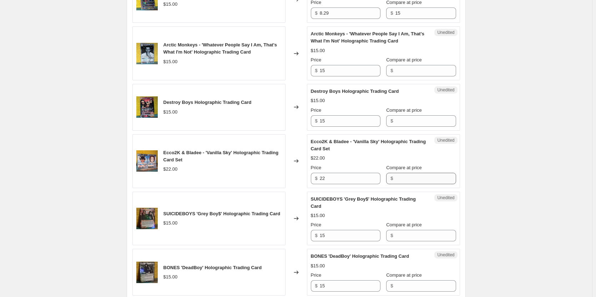
type input "24.87"
click at [392, 184] on div "Ecco2K & Bladee - 'Vanilla Sky' Holographic Trading Card Set $22.00 Price $ 22 …" at bounding box center [383, 161] width 145 height 46
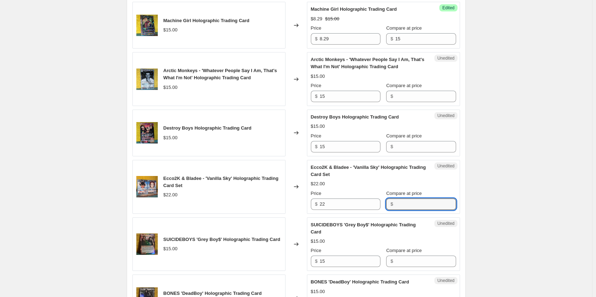
paste input "16.58"
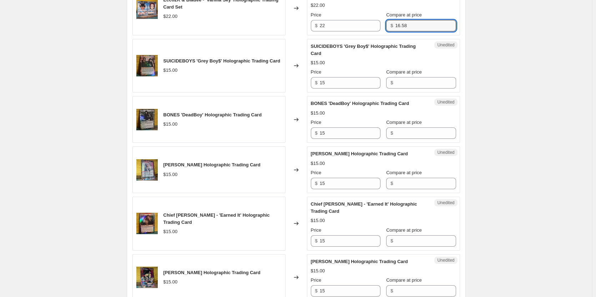
scroll to position [1025, 0]
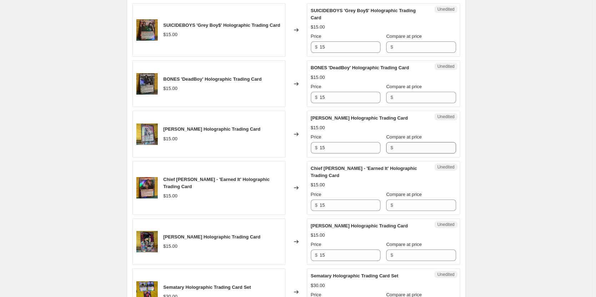
type input "16.58"
click at [421, 153] on div "[PERSON_NAME] Holographic Trading Card $15.00 Price $ 15 Compare at price $" at bounding box center [383, 134] width 145 height 39
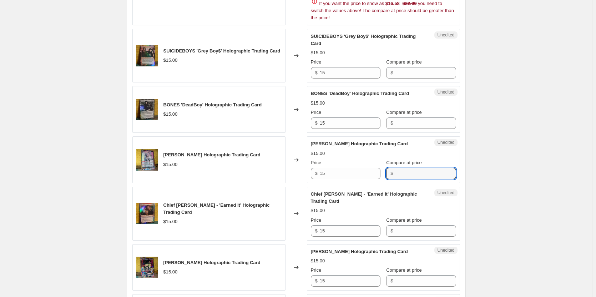
scroll to position [989, 0]
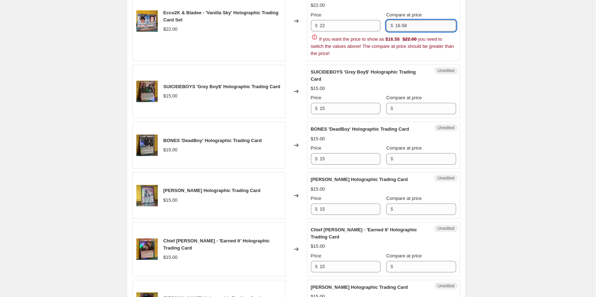
click at [403, 31] on input "16.58" at bounding box center [425, 25] width 61 height 11
click at [343, 31] on input "22" at bounding box center [350, 25] width 61 height 11
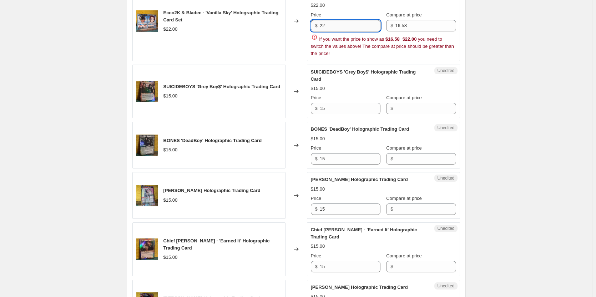
click at [343, 31] on input "22" at bounding box center [350, 25] width 61 height 11
paste input "16.58"
type input "16.58"
click at [414, 31] on input "16.58" at bounding box center [425, 25] width 61 height 11
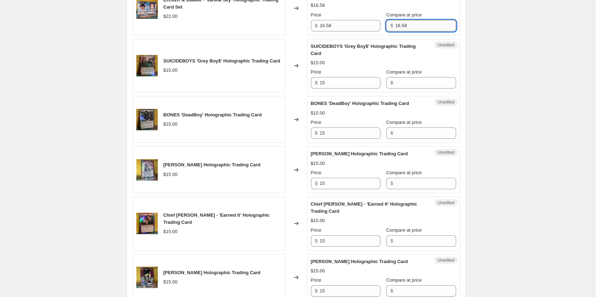
click at [414, 31] on input "16.58" at bounding box center [425, 25] width 61 height 11
type input "22"
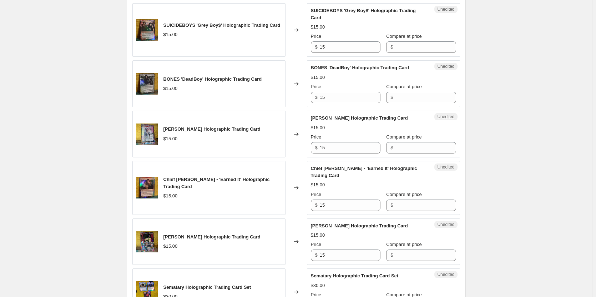
scroll to position [1061, 0]
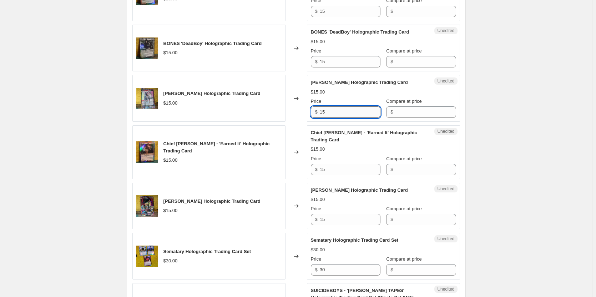
click at [362, 118] on input "15" at bounding box center [350, 111] width 61 height 11
click at [386, 118] on div "$" at bounding box center [421, 111] width 70 height 11
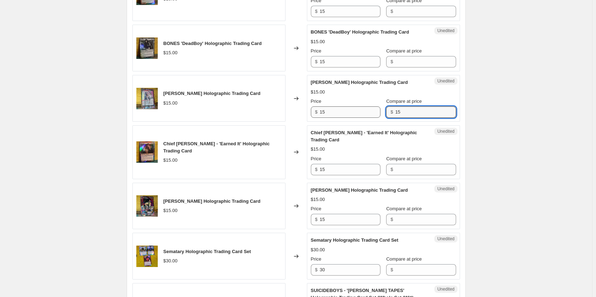
type input "15"
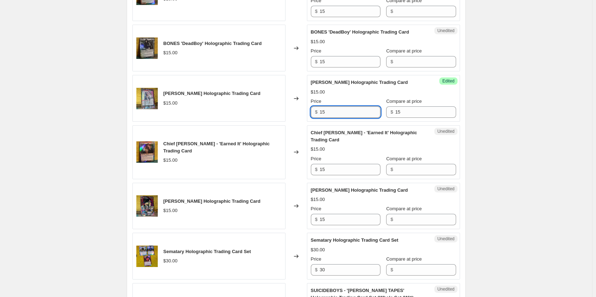
click at [344, 118] on input "15" at bounding box center [350, 111] width 61 height 11
click at [344, 118] on input "8.29" at bounding box center [350, 111] width 61 height 11
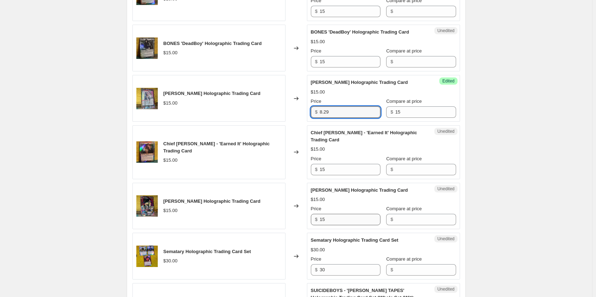
type input "8.29"
click at [345, 225] on input "15" at bounding box center [350, 219] width 61 height 11
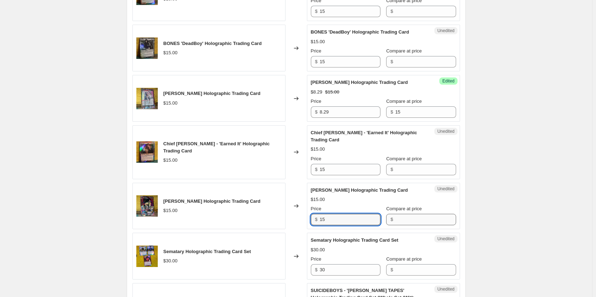
paste input "8.29"
type input "8.29"
click at [411, 225] on input "Compare at price" at bounding box center [425, 219] width 61 height 11
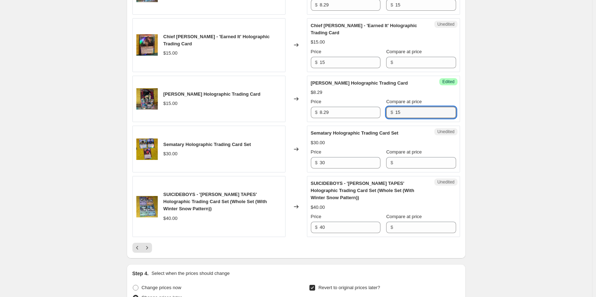
scroll to position [1203, 0]
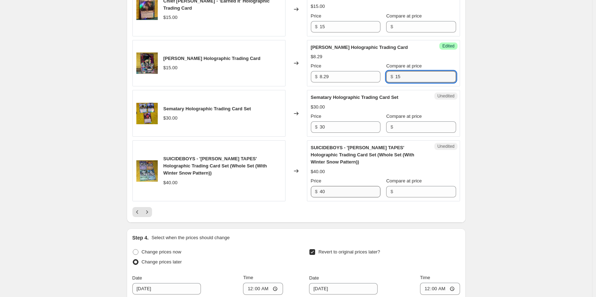
type input "15"
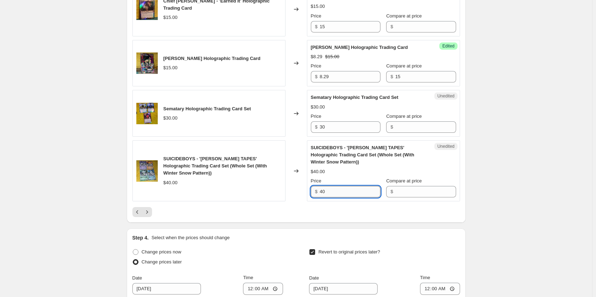
click at [326, 197] on input "40" at bounding box center [350, 191] width 61 height 11
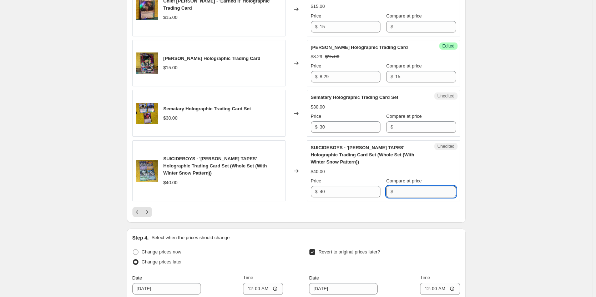
click at [407, 197] on input "Compare at price" at bounding box center [425, 191] width 61 height 11
type input "5"
type input "40"
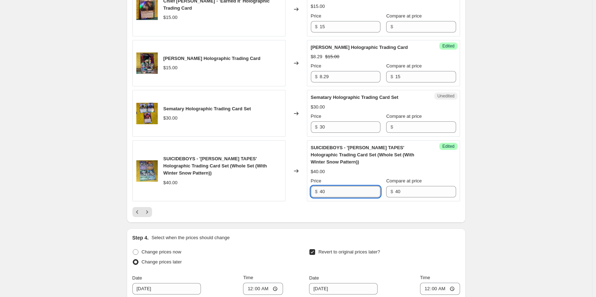
click at [344, 197] on input "40" at bounding box center [350, 191] width 61 height 11
paste input "33.16"
type input "33.16"
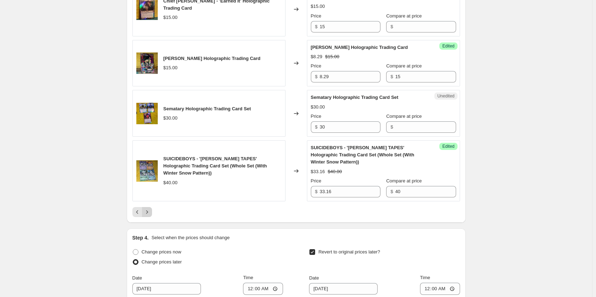
click at [147, 216] on icon "Next" at bounding box center [146, 211] width 7 height 7
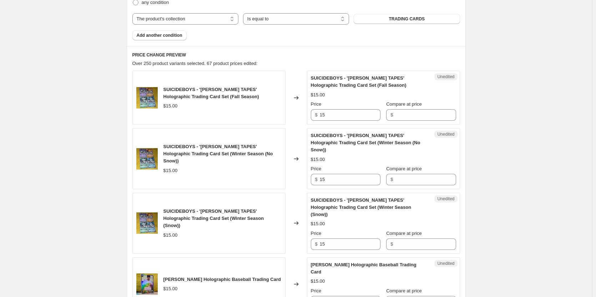
scroll to position [285, 0]
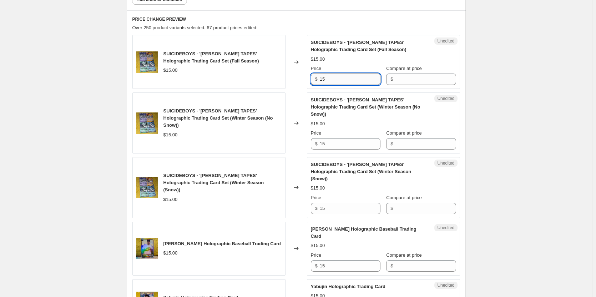
click at [351, 81] on input "15" at bounding box center [350, 79] width 61 height 11
paste input "33.16"
type input "33.16"
click at [358, 82] on input "33.16" at bounding box center [350, 79] width 61 height 11
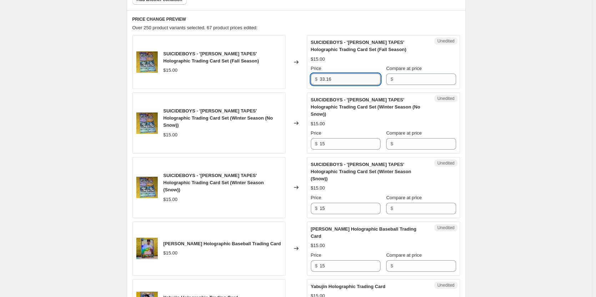
click at [358, 82] on input "33.16" at bounding box center [350, 79] width 61 height 11
type input "8.29"
click at [403, 76] on input "Compare at price" at bounding box center [425, 79] width 61 height 11
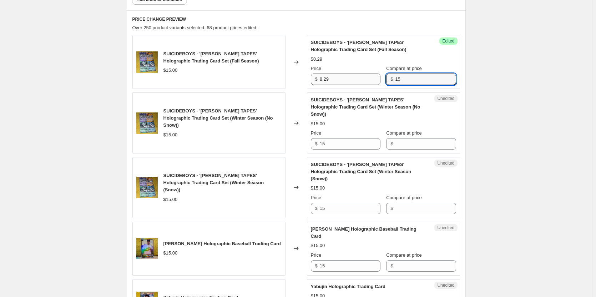
type input "15"
click at [361, 83] on input "8.29" at bounding box center [350, 79] width 61 height 11
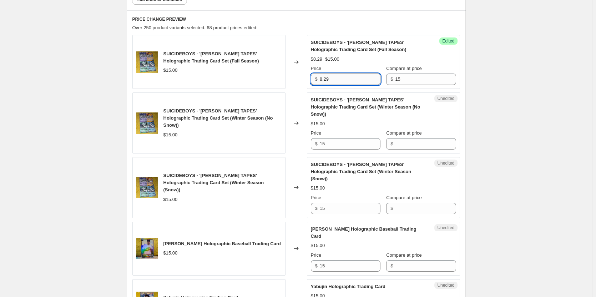
click at [361, 83] on input "8.29" at bounding box center [350, 79] width 61 height 11
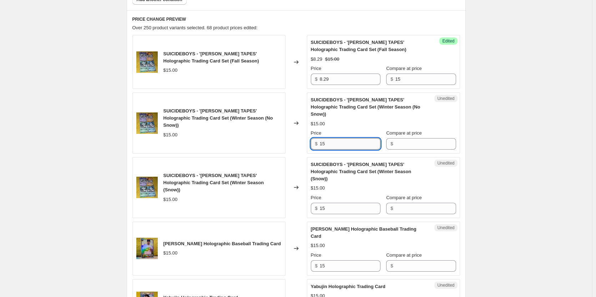
click at [336, 138] on input "15" at bounding box center [350, 143] width 61 height 11
paste input "8.29"
type input "8.29"
click at [334, 203] on input "15" at bounding box center [350, 208] width 61 height 11
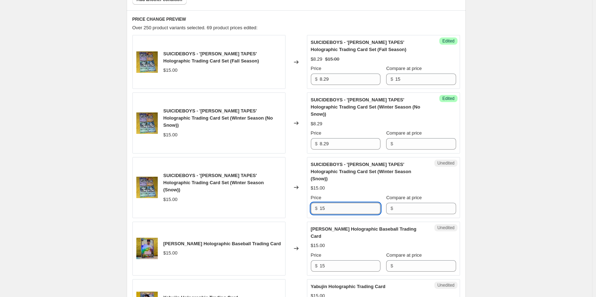
click at [334, 203] on input "15" at bounding box center [350, 208] width 61 height 11
paste input "8.29"
type input "8.29"
click at [338, 260] on input "15" at bounding box center [350, 265] width 61 height 11
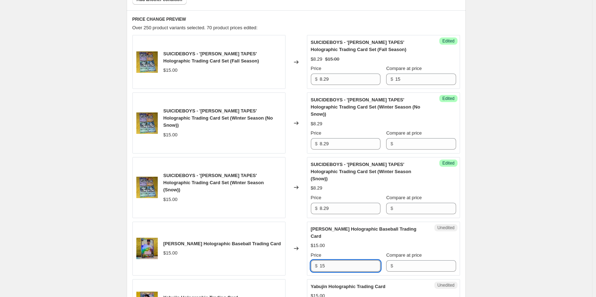
click at [338, 260] on input "15" at bounding box center [350, 265] width 61 height 11
paste input "8.29"
type input "8.29"
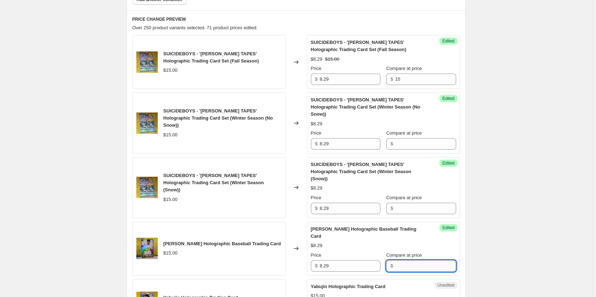
click at [396, 260] on input "Compare at price" at bounding box center [425, 265] width 61 height 11
type input "15"
click at [410, 203] on input "Compare at price" at bounding box center [425, 208] width 61 height 11
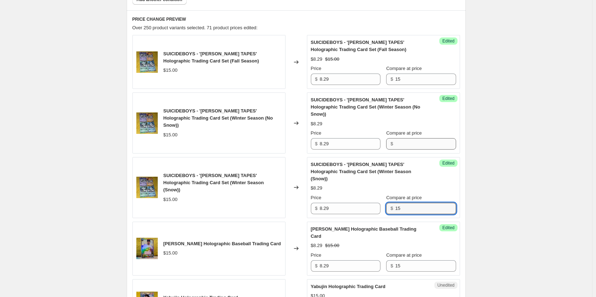
type input "15"
click at [416, 138] on input "Compare at price" at bounding box center [425, 143] width 61 height 11
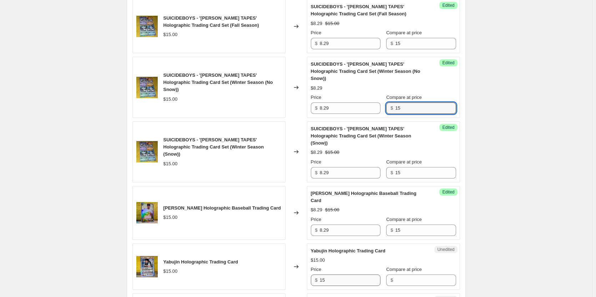
scroll to position [357, 0]
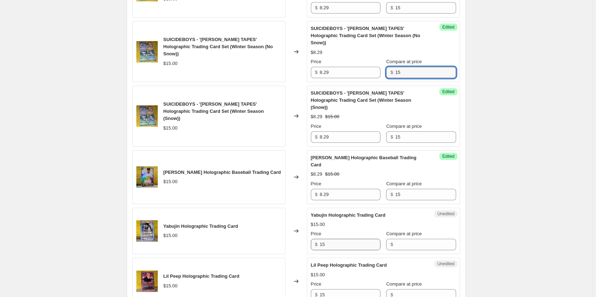
type input "15"
click at [338, 239] on input "15" at bounding box center [350, 244] width 61 height 11
paste input "8.29"
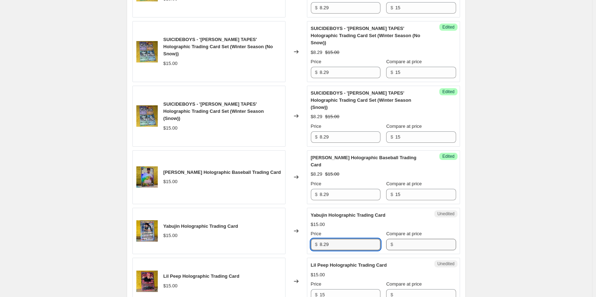
type input "8.29"
click at [395, 239] on input "Compare at price" at bounding box center [425, 244] width 61 height 11
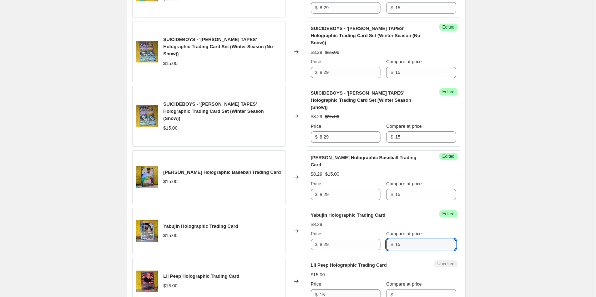
scroll to position [393, 0]
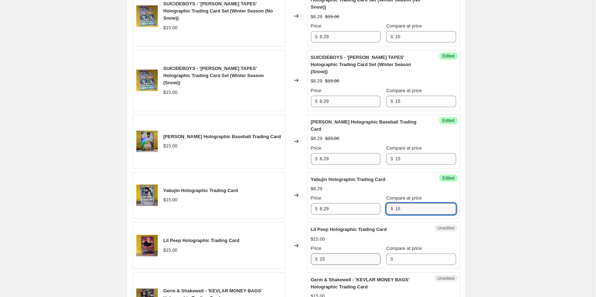
type input "15"
click at [343, 253] on input "15" at bounding box center [350, 258] width 61 height 11
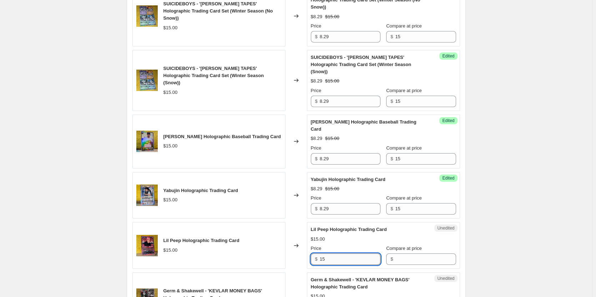
click at [343, 253] on input "15" at bounding box center [350, 258] width 61 height 11
paste input "8.29"
type input "8.29"
click at [395, 253] on input "Compare at price" at bounding box center [425, 258] width 61 height 11
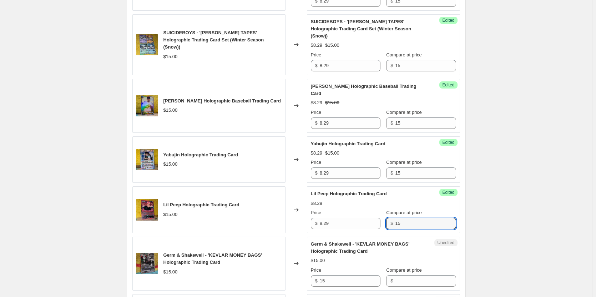
scroll to position [464, 0]
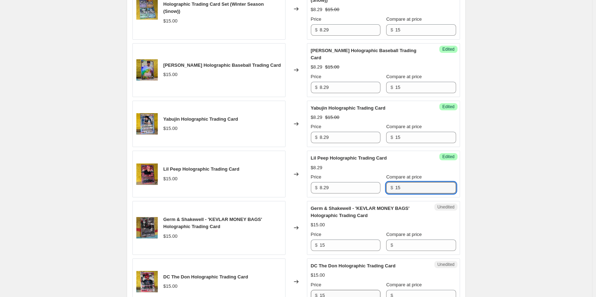
type input "15"
click at [349, 290] on input "15" at bounding box center [350, 295] width 61 height 11
paste input "8.29"
type input "8.29"
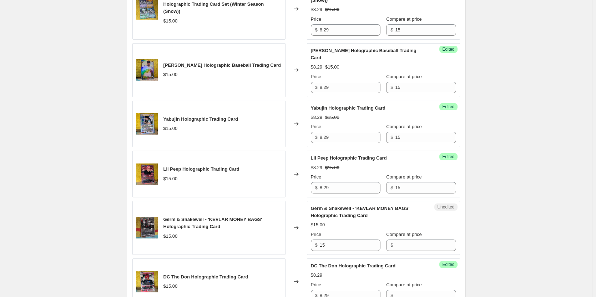
click at [390, 292] on div "$" at bounding box center [391, 295] width 2 height 7
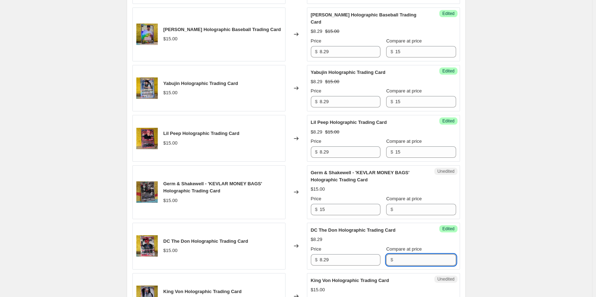
click at [399, 254] on input "Compare at price" at bounding box center [425, 259] width 61 height 11
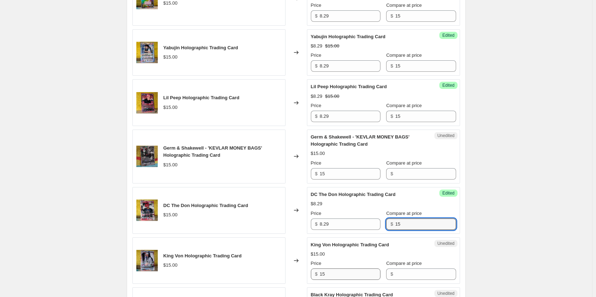
type input "15"
click at [346, 268] on input "15" at bounding box center [350, 273] width 61 height 11
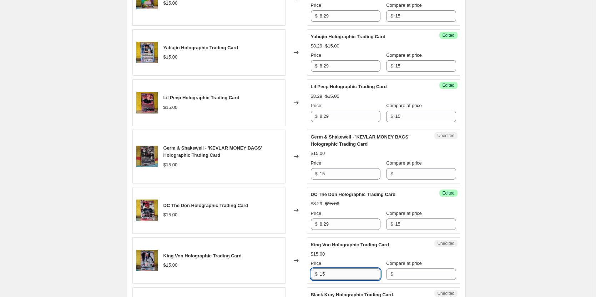
click at [346, 268] on input "15" at bounding box center [350, 273] width 61 height 11
paste input "8.29"
type input "8.29"
click at [398, 268] on input "Compare at price" at bounding box center [425, 273] width 61 height 11
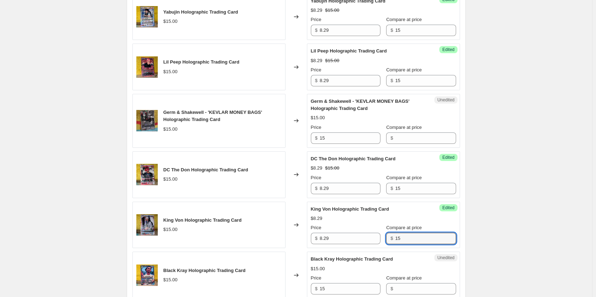
scroll to position [607, 0]
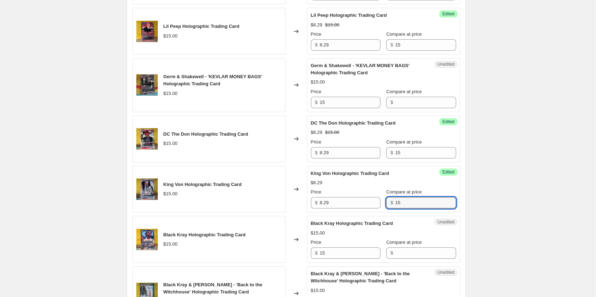
type input "15"
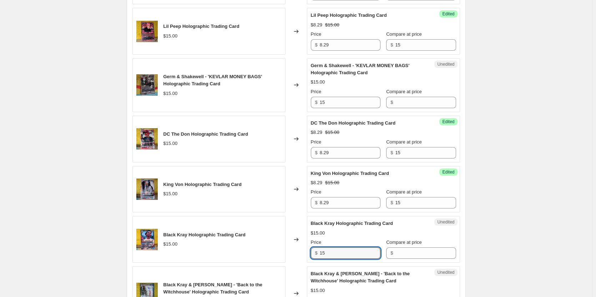
click at [348, 247] on input "15" at bounding box center [350, 252] width 61 height 11
paste input "8.29"
type input "8.29"
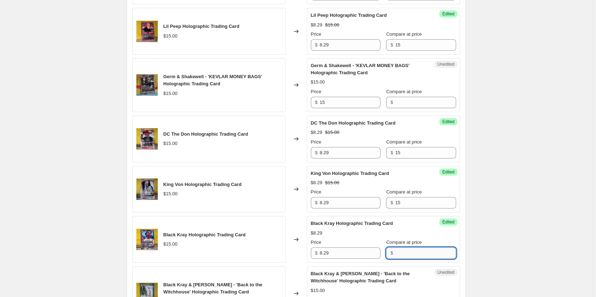
click at [398, 247] on input "Compare at price" at bounding box center [425, 252] width 61 height 11
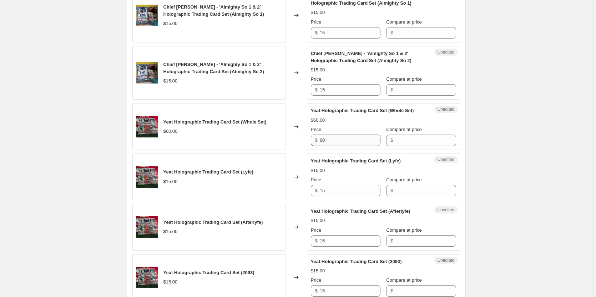
scroll to position [1071, 0]
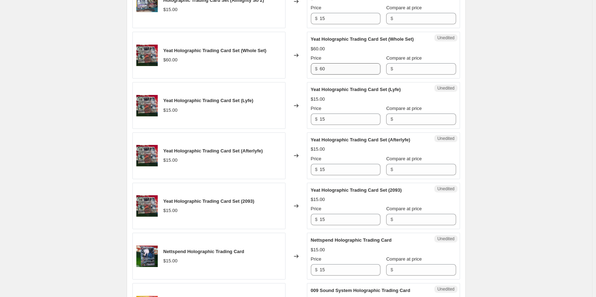
type input "15"
click at [337, 63] on input "60" at bounding box center [350, 68] width 61 height 11
click at [354, 63] on input "60" at bounding box center [350, 68] width 61 height 11
paste input "49.74"
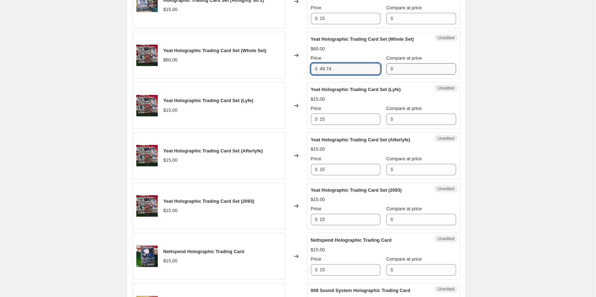
type input "49.74"
click at [404, 63] on input "Compare at price" at bounding box center [425, 68] width 61 height 11
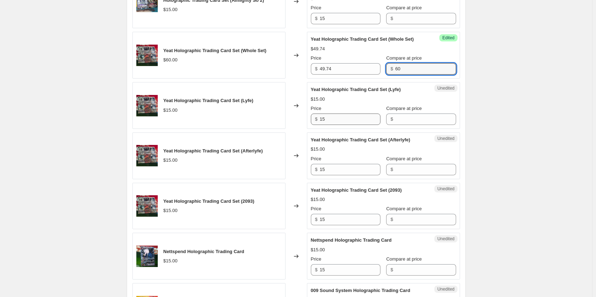
type input "60"
click at [340, 113] on input "15" at bounding box center [350, 118] width 61 height 11
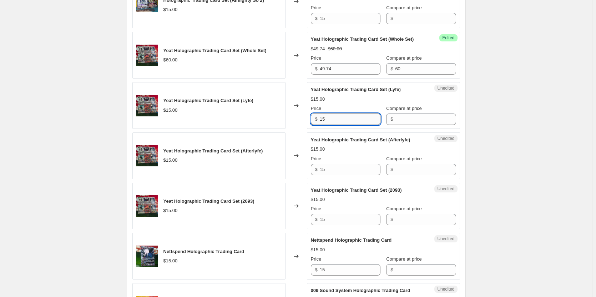
click at [340, 113] on input "15" at bounding box center [350, 118] width 61 height 11
click at [340, 113] on input "8.29" at bounding box center [350, 118] width 61 height 11
type input "8.29"
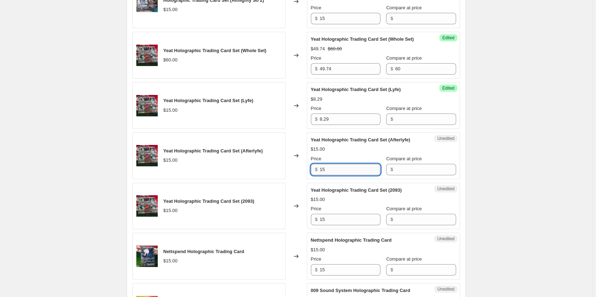
click at [333, 164] on input "15" at bounding box center [350, 169] width 61 height 11
paste input "8.29"
type input "8.29"
click at [331, 214] on input "15" at bounding box center [350, 219] width 61 height 11
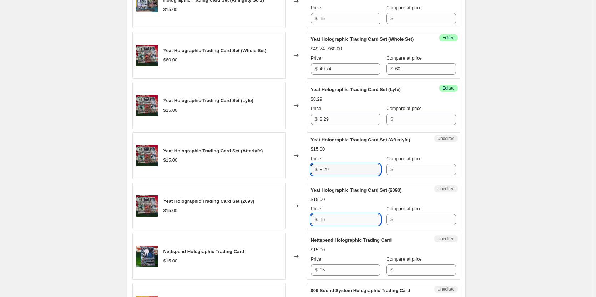
click at [331, 214] on input "15" at bounding box center [350, 219] width 61 height 11
paste input "8.29"
type input "8.29"
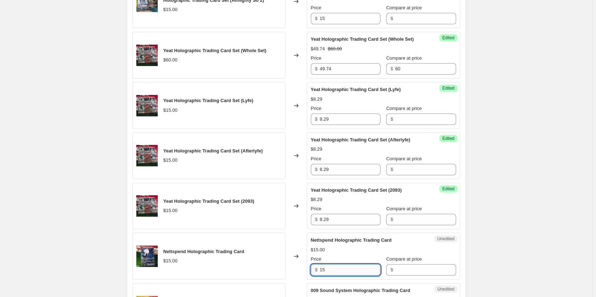
click at [338, 264] on input "15" at bounding box center [350, 269] width 61 height 11
paste input "8.29"
type input "8.29"
click at [406, 113] on input "Compare at price" at bounding box center [425, 118] width 61 height 11
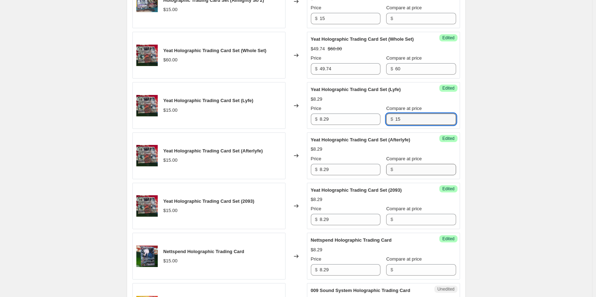
type input "15"
click at [397, 164] on input "Compare at price" at bounding box center [425, 169] width 61 height 11
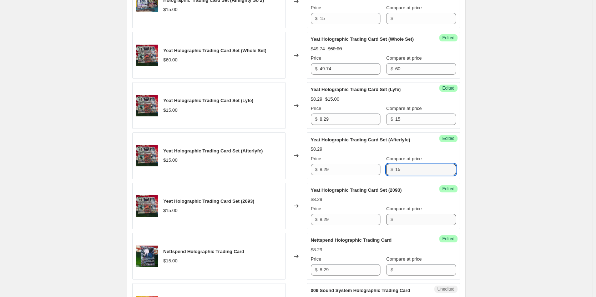
type input "15"
click at [403, 214] on input "Compare at price" at bounding box center [425, 219] width 61 height 11
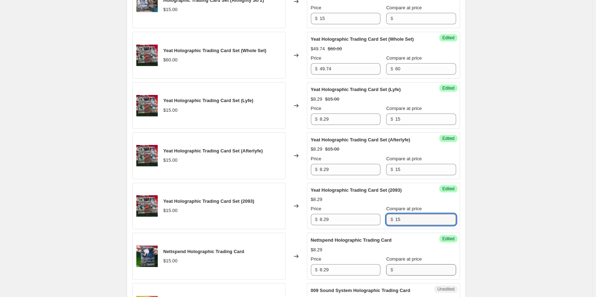
type input "15"
click at [404, 264] on input "Compare at price" at bounding box center [425, 269] width 61 height 11
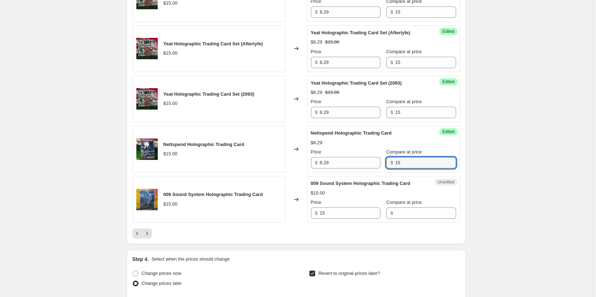
scroll to position [1213, 0]
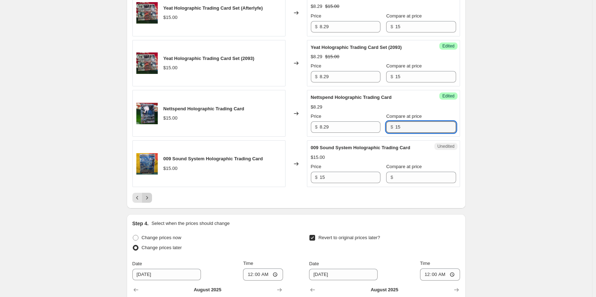
type input "15"
click at [149, 194] on icon "Next" at bounding box center [146, 197] width 7 height 7
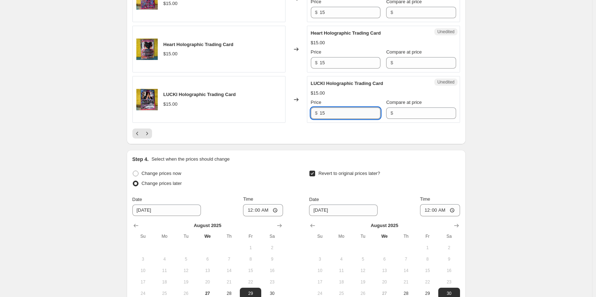
click at [349, 112] on input "15" at bounding box center [350, 112] width 61 height 11
paste input "8.29"
type input "8.29"
click at [390, 112] on span "$" at bounding box center [391, 112] width 2 height 5
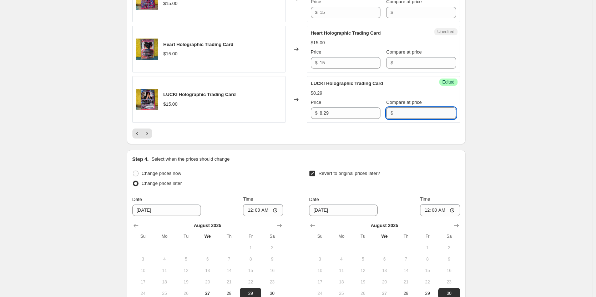
click at [395, 111] on input "Compare at price" at bounding box center [425, 112] width 61 height 11
type input "15"
click at [345, 64] on input "15" at bounding box center [350, 62] width 61 height 11
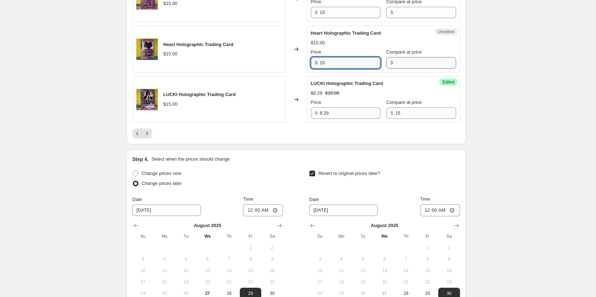
paste input "8.29"
type input "8.29"
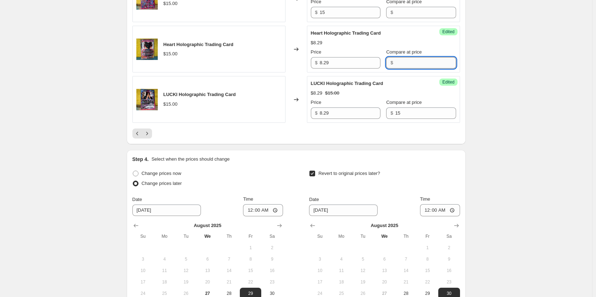
click at [417, 63] on input "Compare at price" at bounding box center [425, 62] width 61 height 11
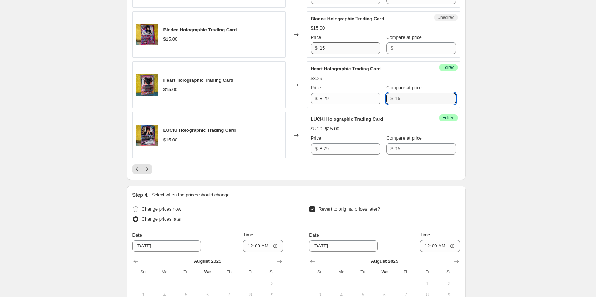
type input "15"
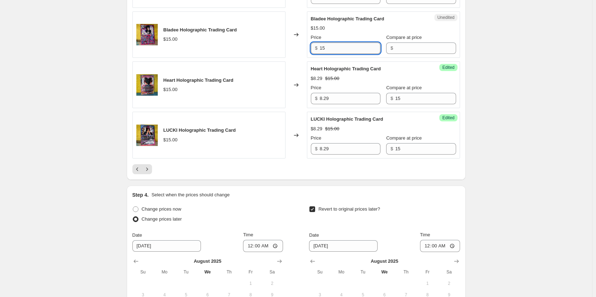
click at [338, 50] on input "15" at bounding box center [350, 47] width 61 height 11
paste input "8.29"
click at [399, 49] on input "Compare at price" at bounding box center [425, 47] width 61 height 11
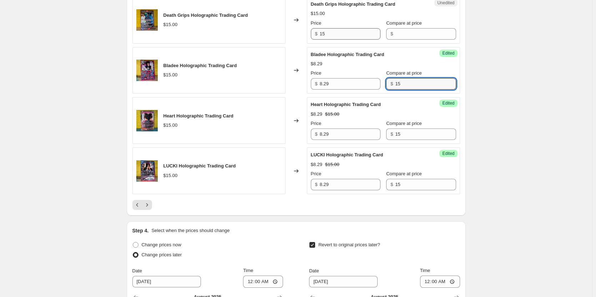
scroll to position [1106, 0]
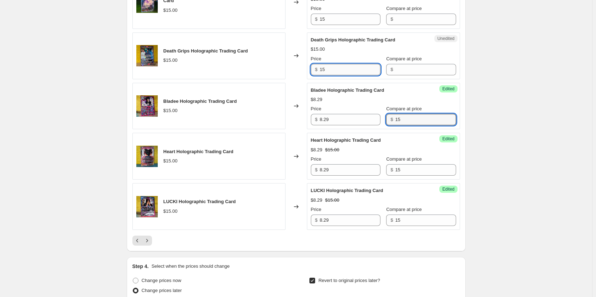
click at [337, 70] on input "15" at bounding box center [350, 69] width 61 height 11
paste input "8.29"
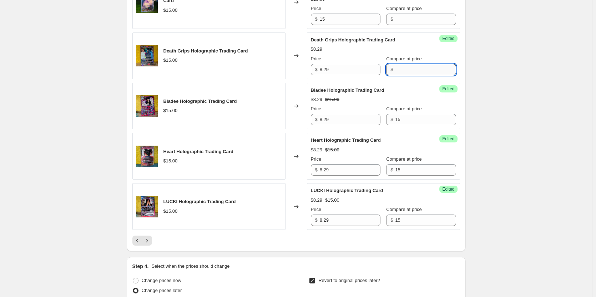
click at [395, 70] on input "Compare at price" at bounding box center [425, 69] width 61 height 11
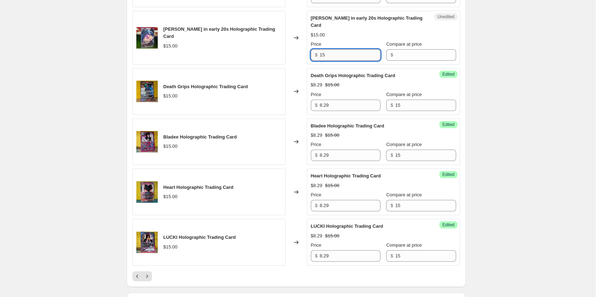
click at [343, 59] on input "15" at bounding box center [350, 54] width 61 height 11
paste input "8.29"
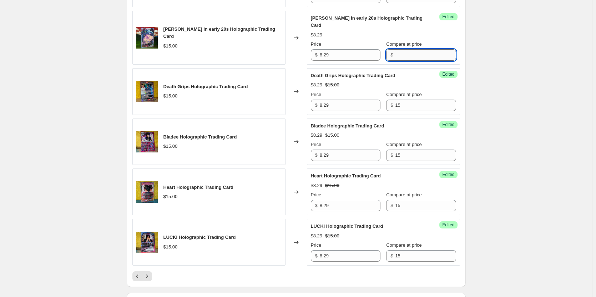
click at [411, 53] on input "Compare at price" at bounding box center [425, 54] width 61 height 11
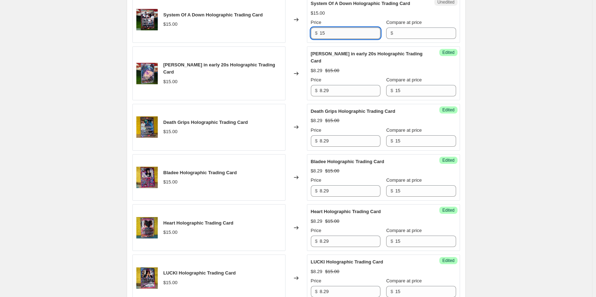
click at [341, 39] on input "15" at bounding box center [350, 32] width 61 height 11
paste input "8.29"
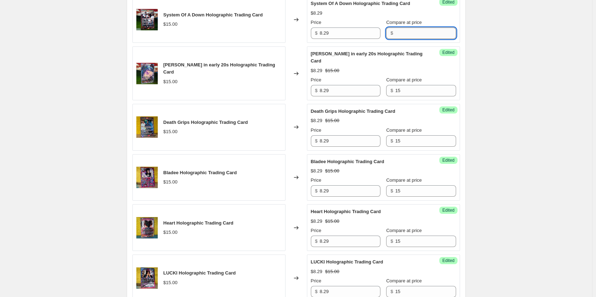
click at [398, 39] on input "Compare at price" at bounding box center [425, 32] width 61 height 11
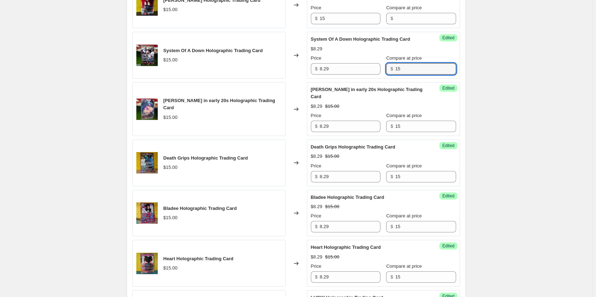
scroll to position [963, 0]
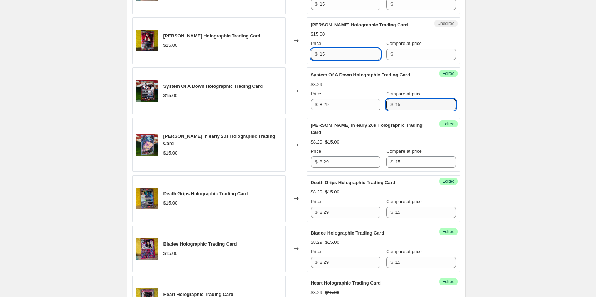
click at [346, 59] on input "15" at bounding box center [350, 54] width 61 height 11
paste input "8.29"
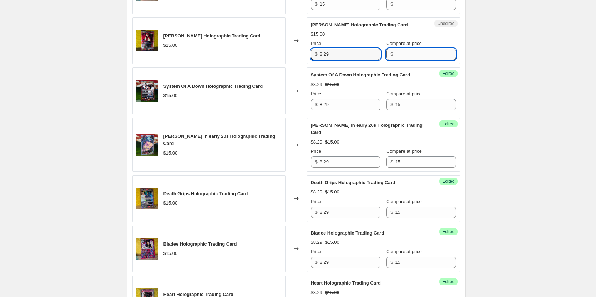
click at [405, 60] on input "Compare at price" at bounding box center [425, 54] width 61 height 11
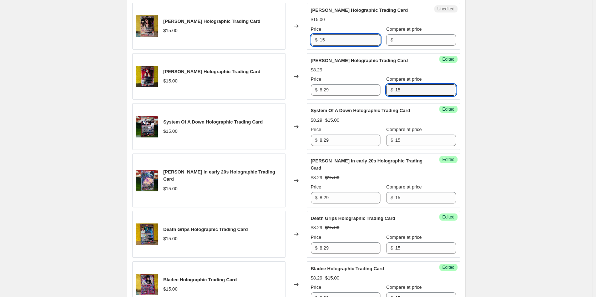
click at [353, 46] on input "15" at bounding box center [350, 39] width 61 height 11
paste input "8.29"
click at [400, 46] on input "Compare at price" at bounding box center [425, 39] width 61 height 11
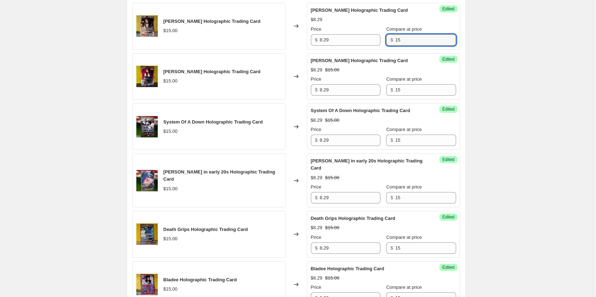
scroll to position [892, 0]
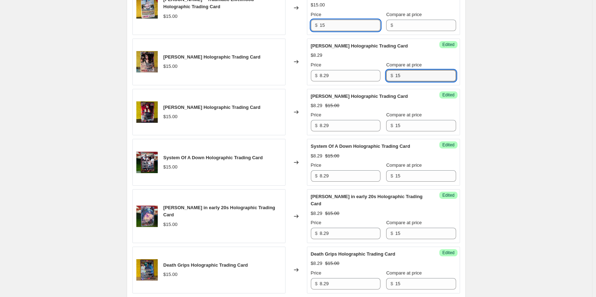
click at [337, 31] on input "15" at bounding box center [350, 25] width 61 height 11
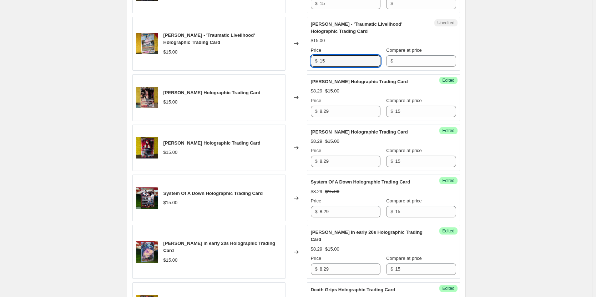
scroll to position [821, 0]
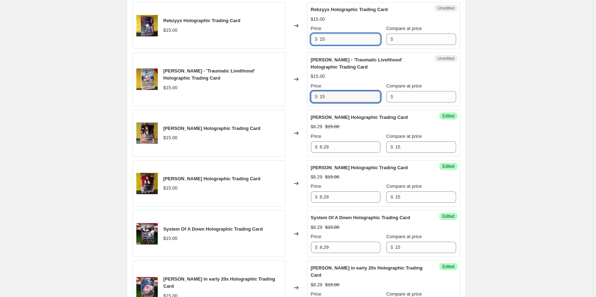
click at [343, 45] on input "15" at bounding box center [350, 39] width 61 height 11
paste input "8.29"
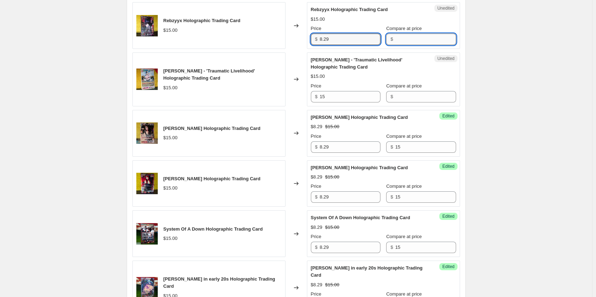
click at [400, 45] on input "Compare at price" at bounding box center [425, 39] width 61 height 11
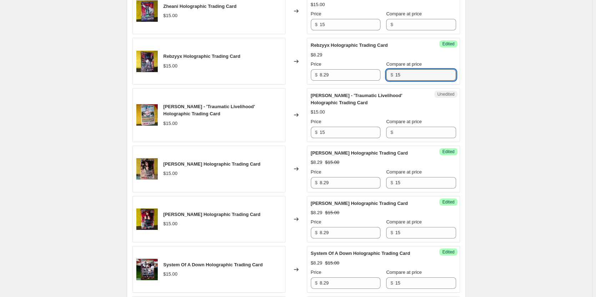
scroll to position [749, 0]
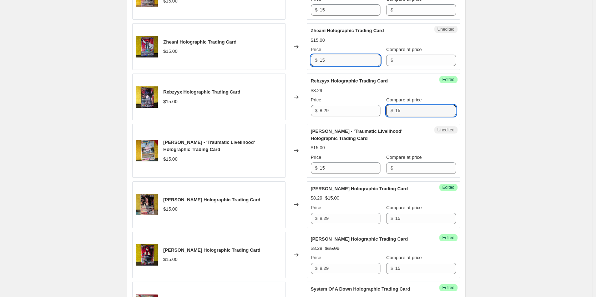
click at [340, 66] on input "15" at bounding box center [350, 60] width 61 height 11
paste input "8.29"
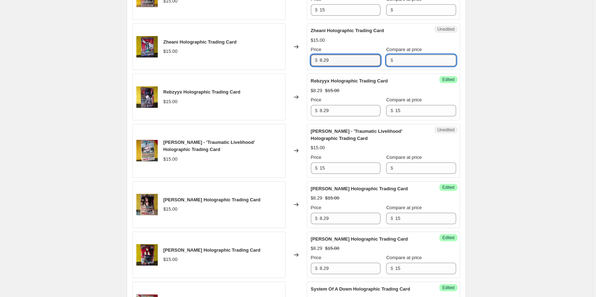
click at [401, 66] on input "Compare at price" at bounding box center [425, 60] width 61 height 11
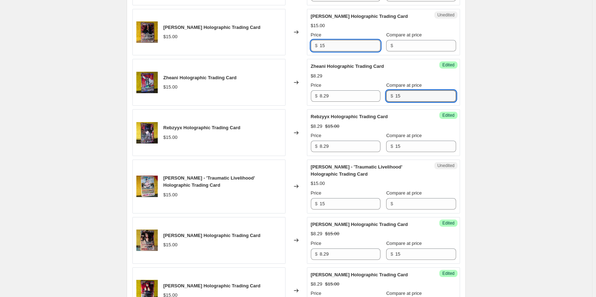
click at [338, 51] on input "15" at bounding box center [350, 45] width 61 height 11
paste input "8.29"
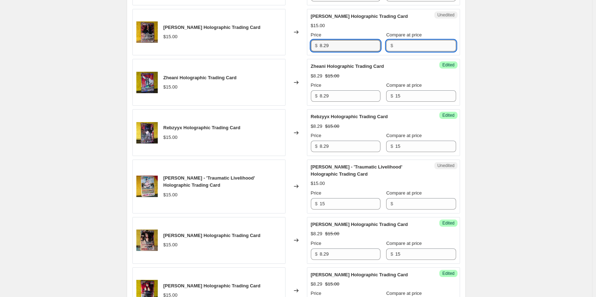
click at [403, 51] on input "Compare at price" at bounding box center [425, 45] width 61 height 11
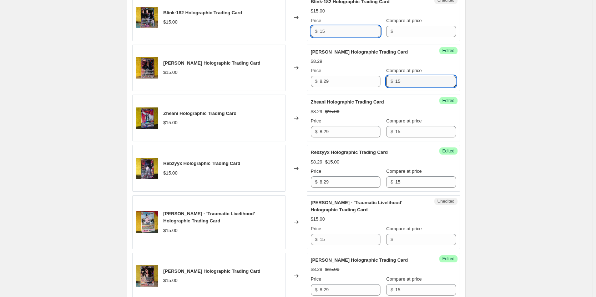
click at [349, 37] on input "15" at bounding box center [350, 31] width 61 height 11
paste input "8.29"
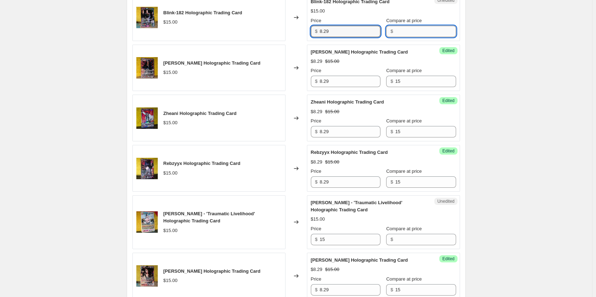
click at [401, 37] on input "Compare at price" at bounding box center [425, 31] width 61 height 11
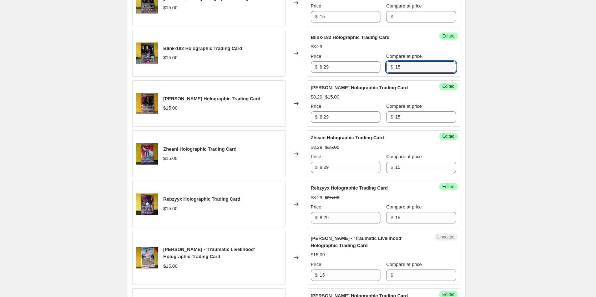
scroll to position [607, 0]
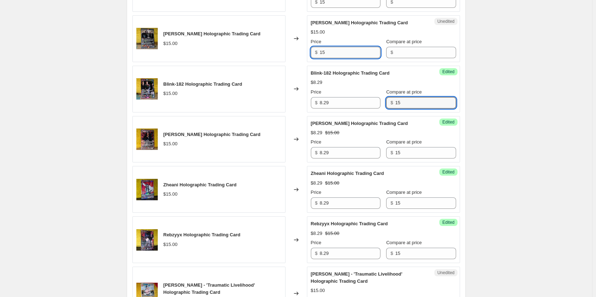
click at [338, 56] on input "15" at bounding box center [350, 52] width 61 height 11
paste input "8.29"
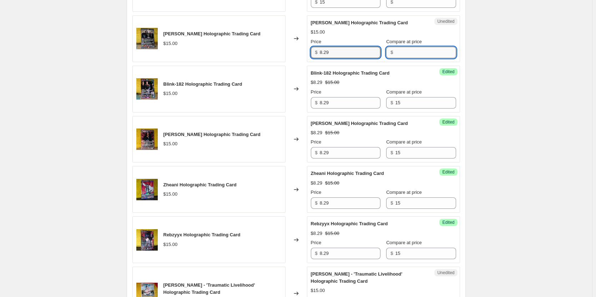
click at [397, 56] on input "Compare at price" at bounding box center [425, 52] width 61 height 11
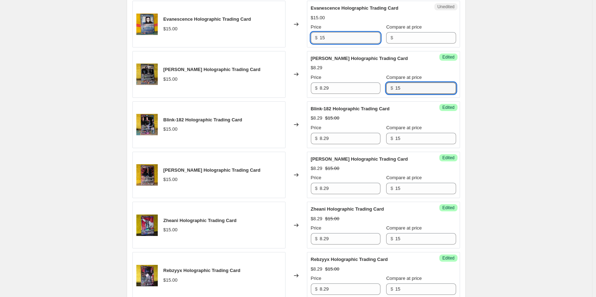
click at [354, 42] on input "15" at bounding box center [350, 37] width 61 height 11
paste input "8.29"
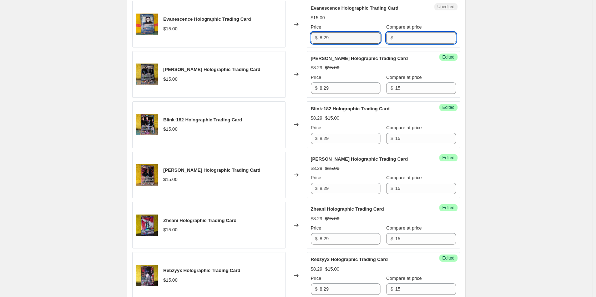
click at [408, 39] on input "Compare at price" at bounding box center [425, 37] width 61 height 11
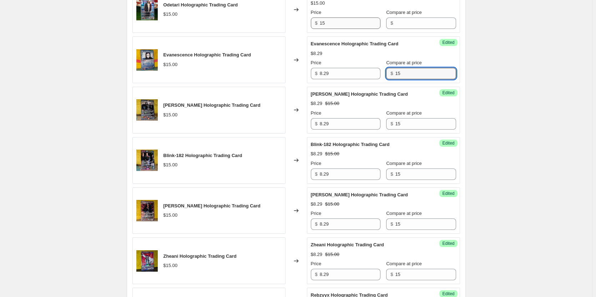
scroll to position [500, 0]
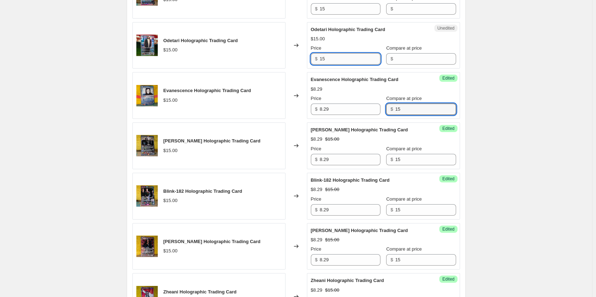
click at [349, 59] on input "15" at bounding box center [350, 58] width 61 height 11
paste input "8.29"
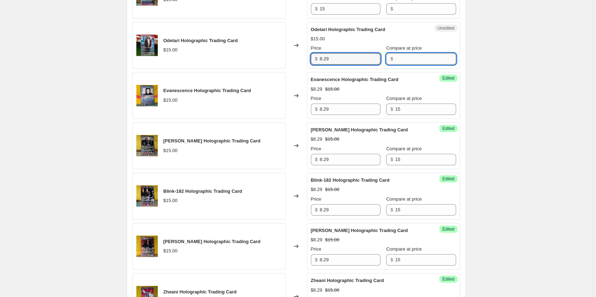
click at [406, 59] on input "Compare at price" at bounding box center [425, 58] width 61 height 11
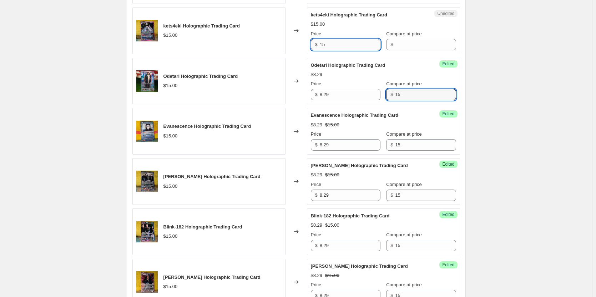
click at [352, 43] on input "15" at bounding box center [350, 44] width 61 height 11
paste input "8.29"
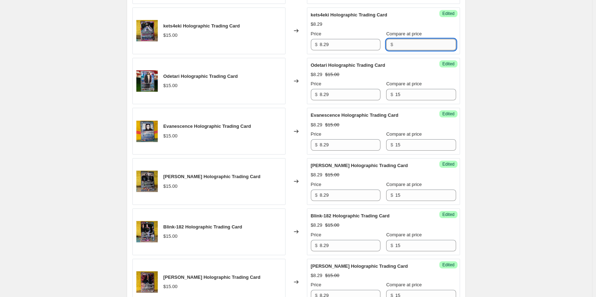
click at [404, 45] on input "Compare at price" at bounding box center [425, 44] width 61 height 11
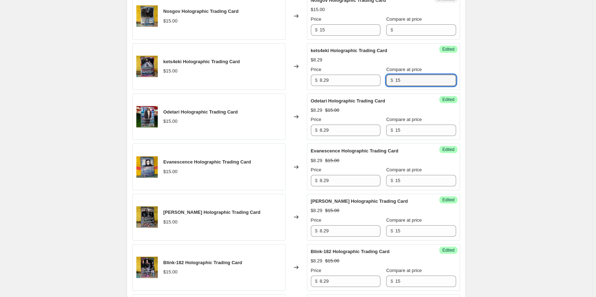
scroll to position [393, 0]
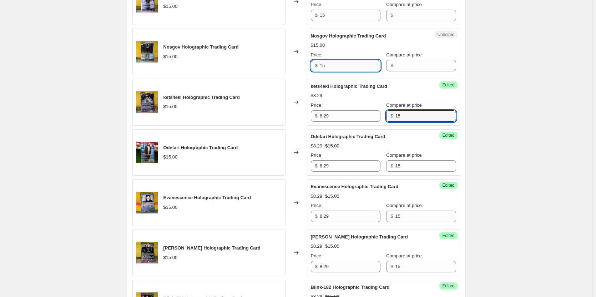
click at [359, 63] on input "15" at bounding box center [350, 65] width 61 height 11
paste input "8.29"
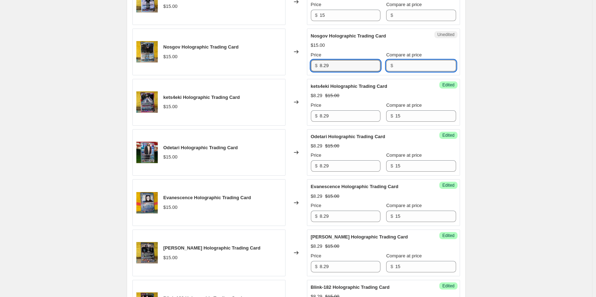
click at [411, 64] on input "Compare at price" at bounding box center [425, 65] width 61 height 11
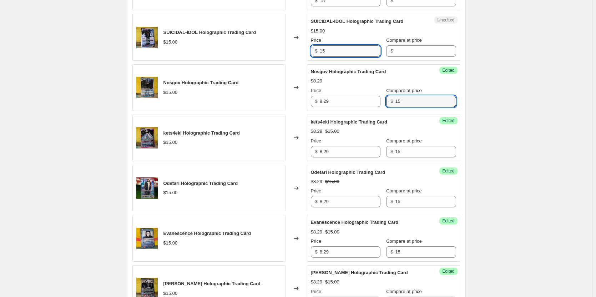
click at [359, 51] on input "15" at bounding box center [350, 50] width 61 height 11
paste input "8.29"
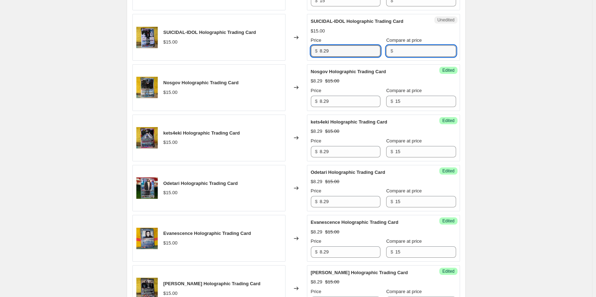
click at [398, 50] on input "Compare at price" at bounding box center [425, 50] width 61 height 11
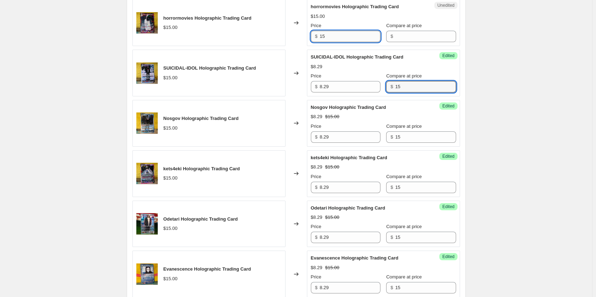
click at [352, 39] on input "15" at bounding box center [350, 36] width 61 height 11
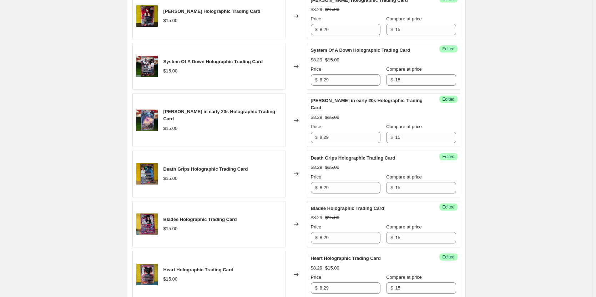
scroll to position [1190, 0]
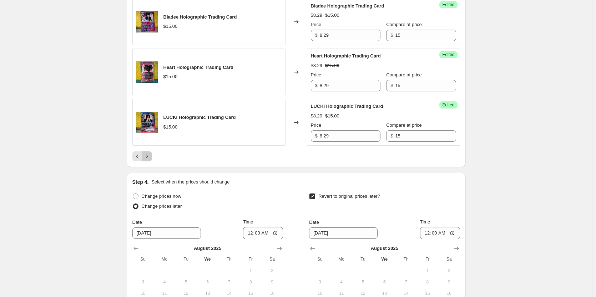
click at [149, 158] on icon "Next" at bounding box center [146, 156] width 7 height 7
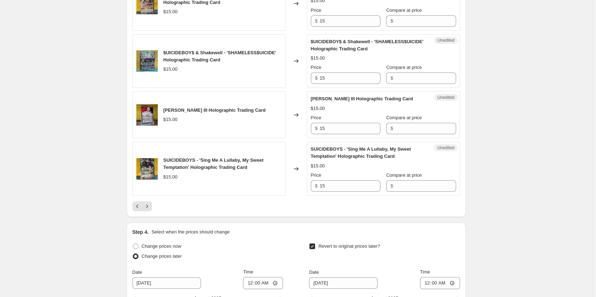
click at [329, 159] on span "SUICIDEBOYS - 'Sing Me A Lullaby, My Sweet Temptation' Holographic Trading Card" at bounding box center [361, 152] width 100 height 12
click at [360, 134] on input "15" at bounding box center [350, 128] width 61 height 11
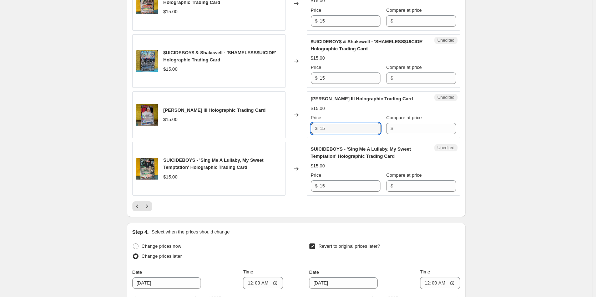
paste input "8.29"
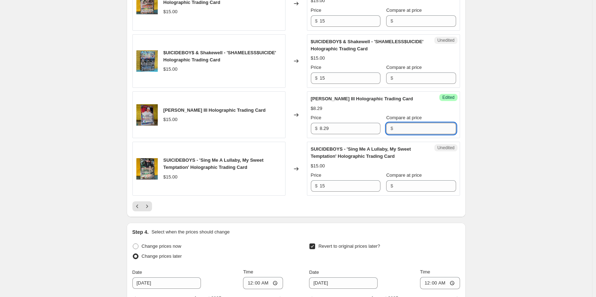
click at [407, 134] on input "Compare at price" at bounding box center [425, 128] width 61 height 11
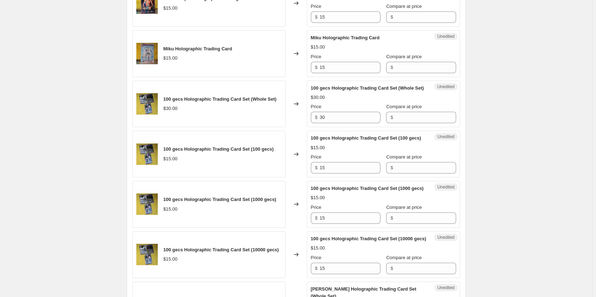
scroll to position [334, 0]
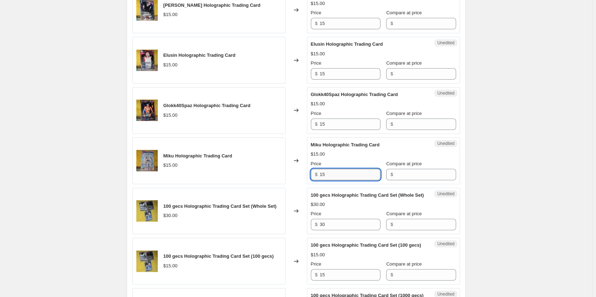
click at [334, 172] on input "15" at bounding box center [350, 174] width 61 height 11
paste
click at [395, 173] on input "Compare at price" at bounding box center [425, 174] width 61 height 11
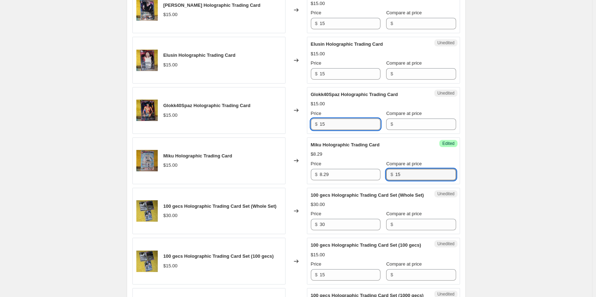
click at [324, 121] on input "15" at bounding box center [350, 123] width 61 height 11
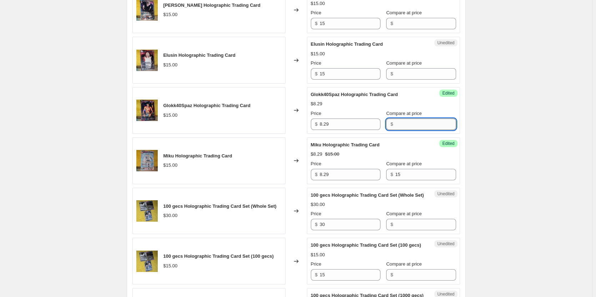
click at [400, 124] on input "Compare at price" at bounding box center [425, 123] width 61 height 11
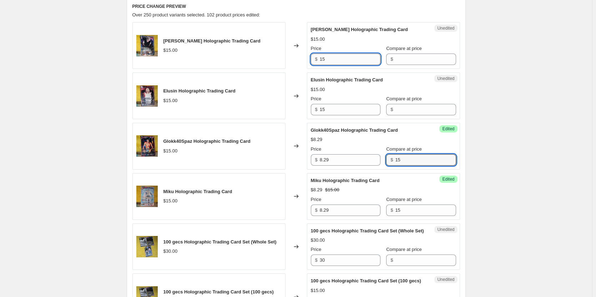
click at [330, 61] on input "15" at bounding box center [350, 59] width 61 height 11
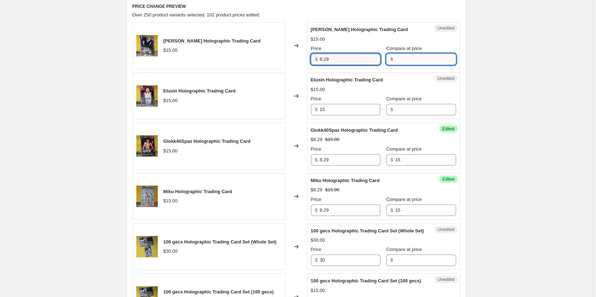
click at [395, 62] on input "Compare at price" at bounding box center [425, 59] width 61 height 11
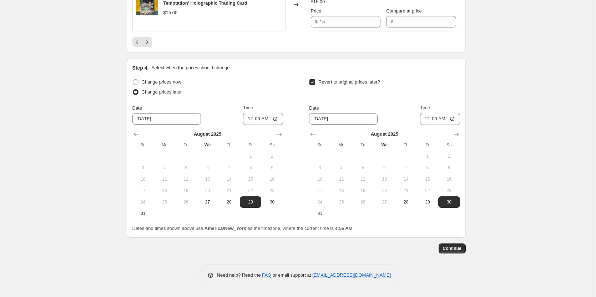
scroll to position [1290, 0]
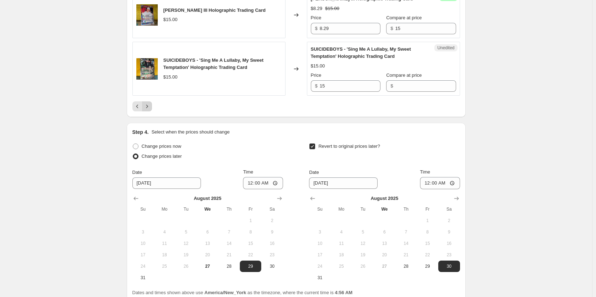
click at [150, 110] on icon "Next" at bounding box center [146, 106] width 7 height 7
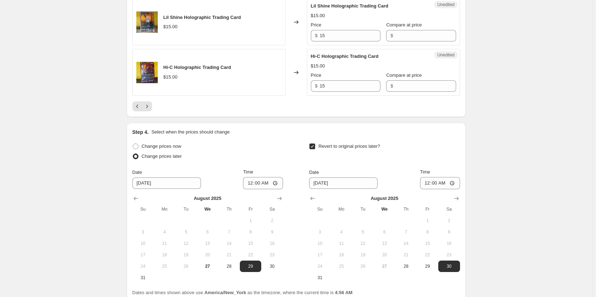
scroll to position [1255, 0]
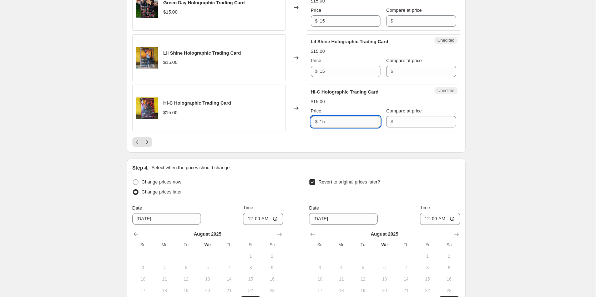
click at [348, 127] on input "15" at bounding box center [350, 121] width 61 height 11
click at [395, 127] on input "Compare at price" at bounding box center [425, 121] width 61 height 11
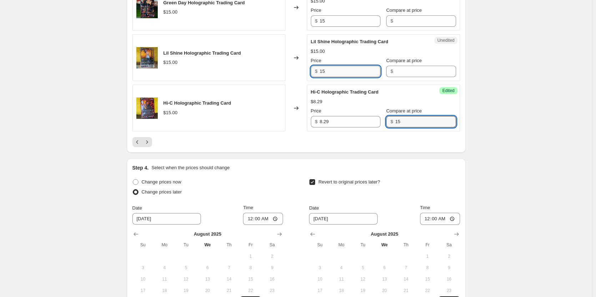
click at [336, 77] on input "15" at bounding box center [350, 71] width 61 height 11
click at [395, 77] on input "Compare at price" at bounding box center [425, 71] width 61 height 11
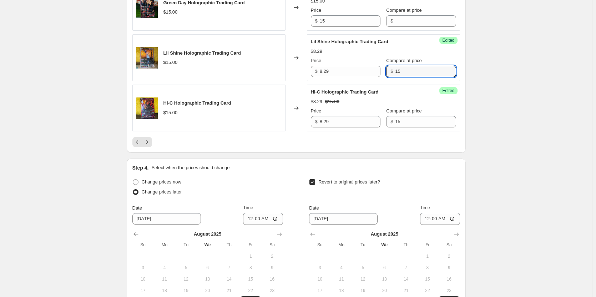
scroll to position [1219, 0]
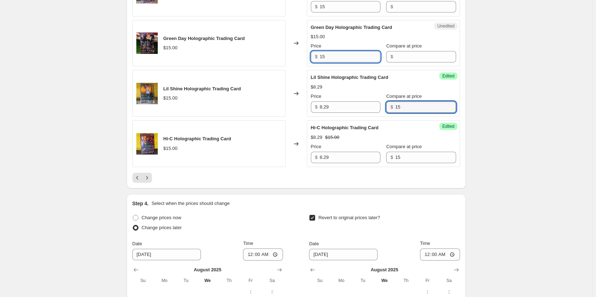
click at [334, 61] on input "15" at bounding box center [350, 56] width 61 height 11
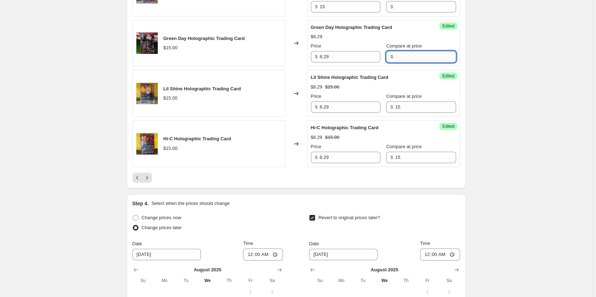
click at [412, 62] on input "Compare at price" at bounding box center [425, 56] width 61 height 11
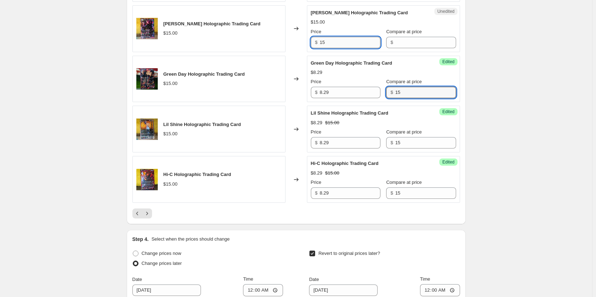
click at [324, 48] on input "15" at bounding box center [350, 42] width 61 height 11
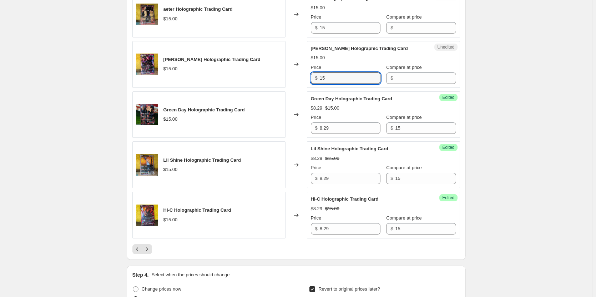
scroll to position [1112, 0]
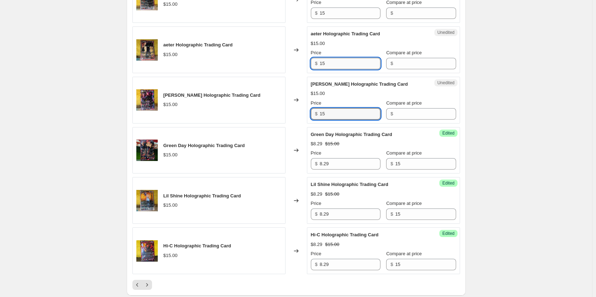
click at [325, 68] on input "15" at bounding box center [350, 63] width 61 height 11
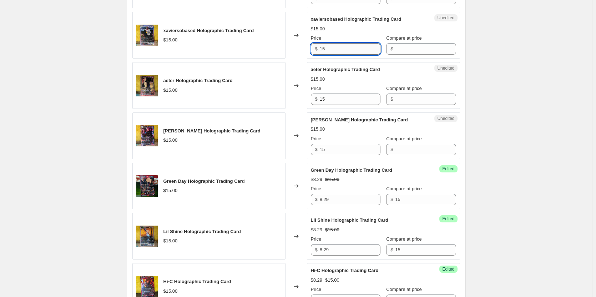
click at [337, 54] on input "15" at bounding box center [350, 48] width 61 height 11
click at [400, 55] on input "Compare at price" at bounding box center [425, 48] width 61 height 11
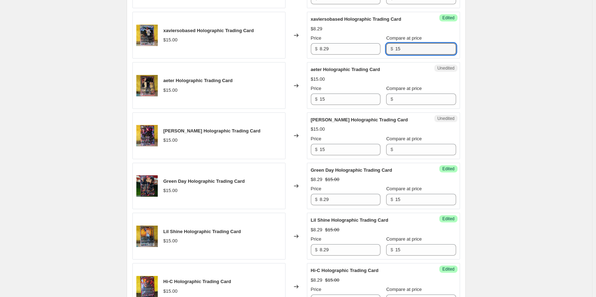
scroll to position [1041, 0]
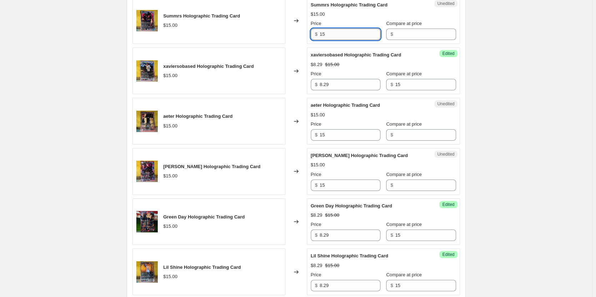
click at [339, 40] on input "15" at bounding box center [350, 34] width 61 height 11
click at [400, 40] on input "Compare at price" at bounding box center [425, 34] width 61 height 11
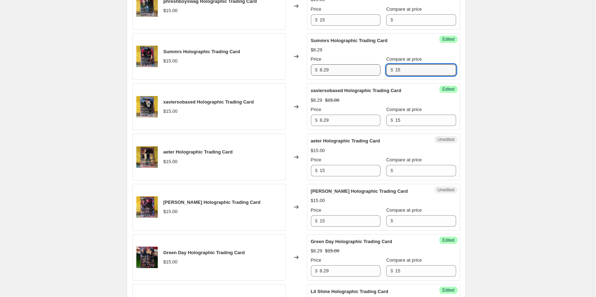
scroll to position [969, 0]
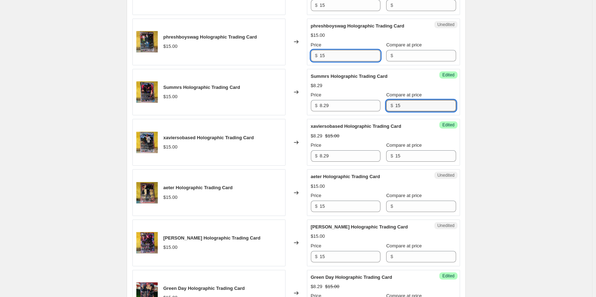
click at [337, 61] on input "15" at bounding box center [350, 55] width 61 height 11
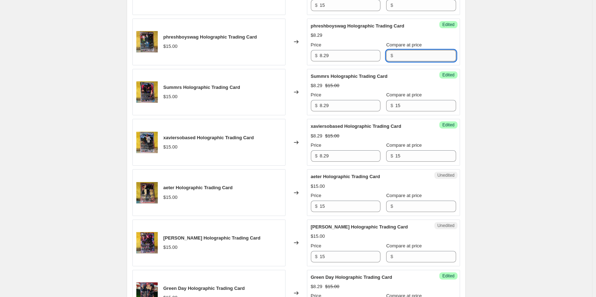
click at [396, 61] on input "Compare at price" at bounding box center [425, 55] width 61 height 11
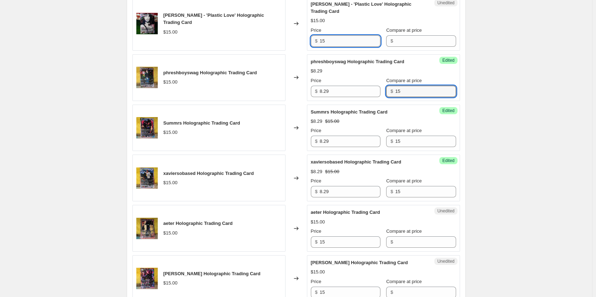
click at [336, 47] on input "15" at bounding box center [350, 40] width 61 height 11
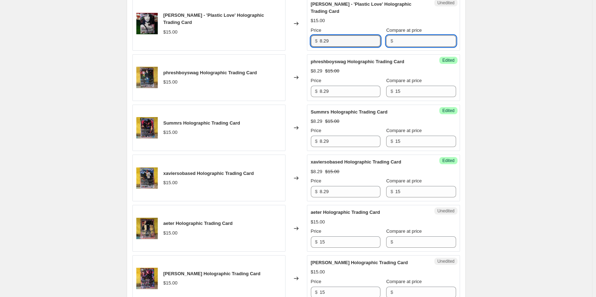
click at [400, 47] on input "Compare at price" at bounding box center [425, 40] width 61 height 11
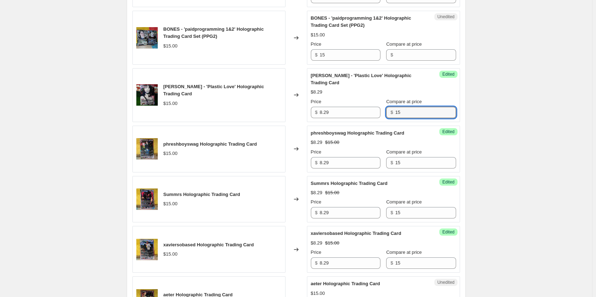
click at [336, 65] on div "Unedited BONES - 'paidprogramming 1&2' Holographic Trading Card Set (PPG2) $15.…" at bounding box center [383, 38] width 153 height 54
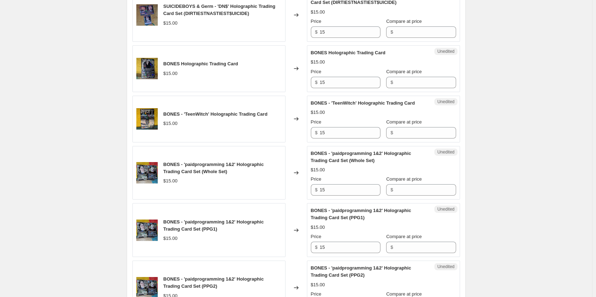
scroll to position [577, 0]
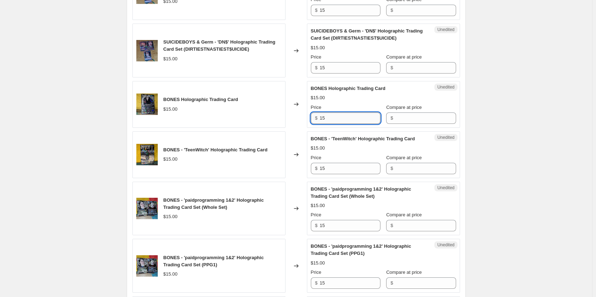
click at [333, 123] on input "15" at bounding box center [350, 117] width 61 height 11
click at [395, 121] on input "Compare at price" at bounding box center [425, 117] width 61 height 11
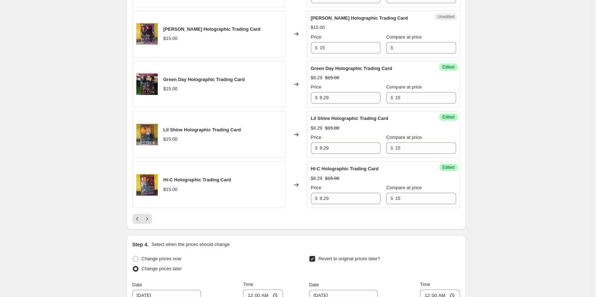
scroll to position [1252, 0]
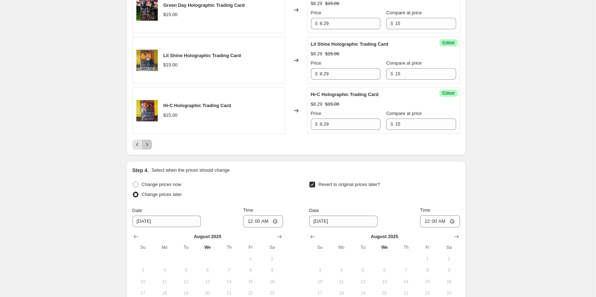
click at [147, 148] on icon "Next" at bounding box center [146, 144] width 7 height 7
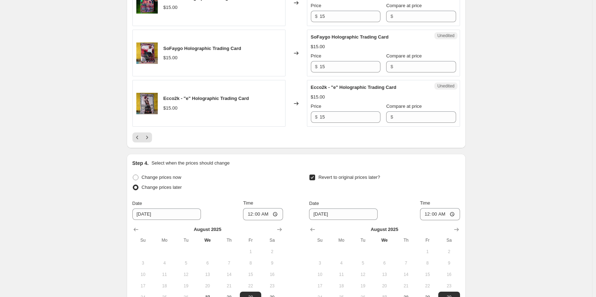
scroll to position [1181, 0]
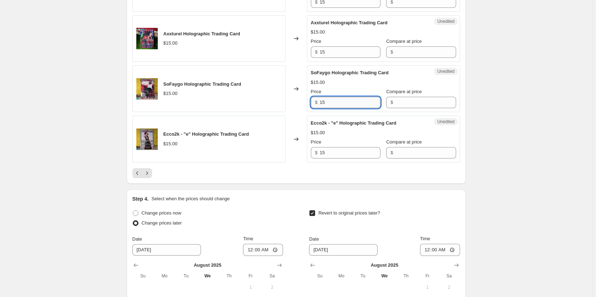
click at [349, 97] on input "15" at bounding box center [350, 102] width 61 height 11
click at [395, 97] on input "Compare at price" at bounding box center [425, 102] width 61 height 11
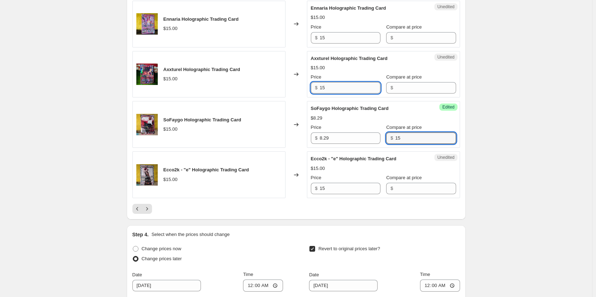
click at [340, 82] on input "15" at bounding box center [350, 87] width 61 height 11
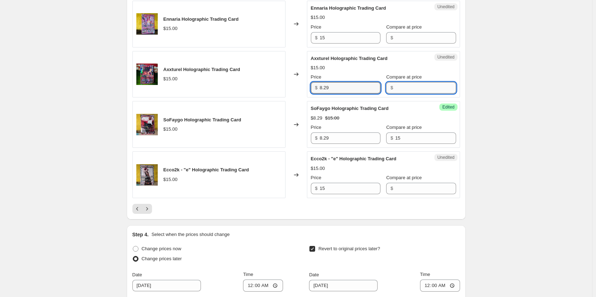
click at [400, 82] on input "Compare at price" at bounding box center [425, 87] width 61 height 11
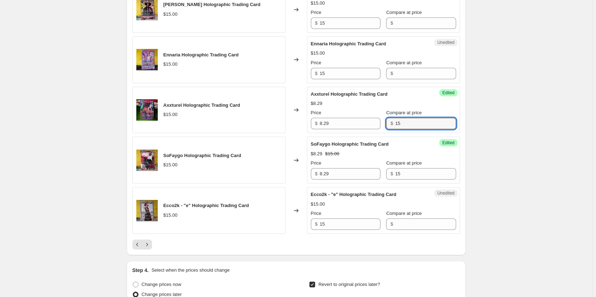
scroll to position [1074, 0]
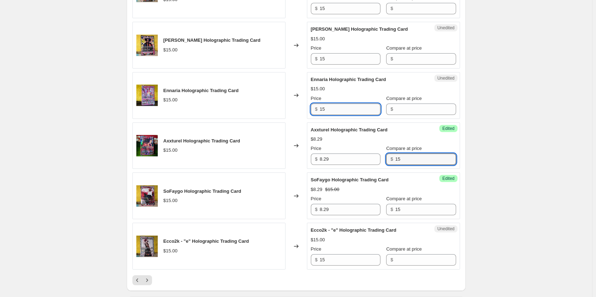
click at [337, 103] on input "15" at bounding box center [350, 108] width 61 height 11
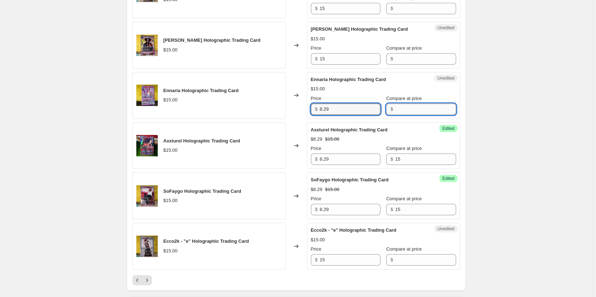
click at [396, 103] on input "Compare at price" at bounding box center [425, 108] width 61 height 11
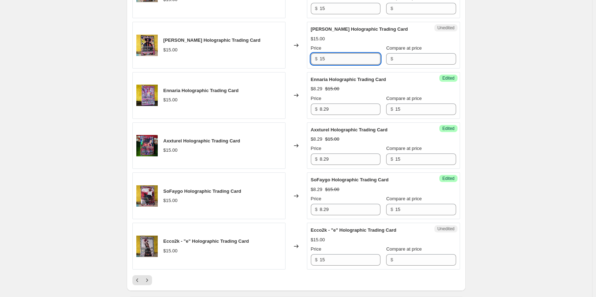
click at [346, 53] on input "15" at bounding box center [350, 58] width 61 height 11
click at [408, 53] on input "Compare at price" at bounding box center [425, 58] width 61 height 11
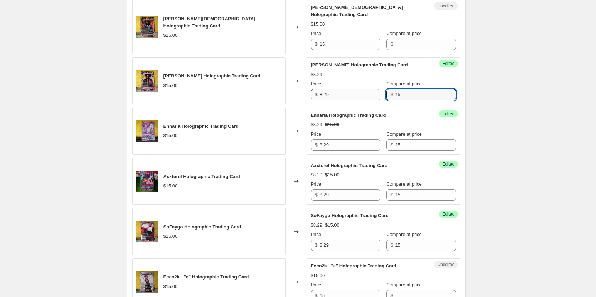
scroll to position [1002, 0]
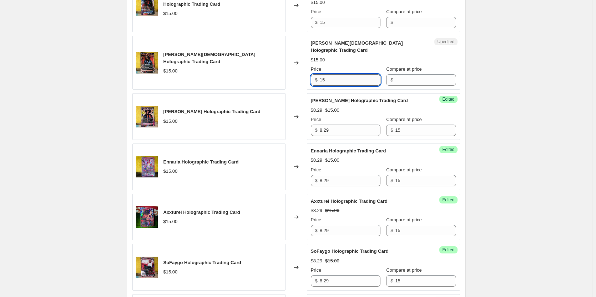
click at [353, 74] on input "15" at bounding box center [350, 79] width 61 height 11
click at [412, 74] on input "Compare at price" at bounding box center [425, 79] width 61 height 11
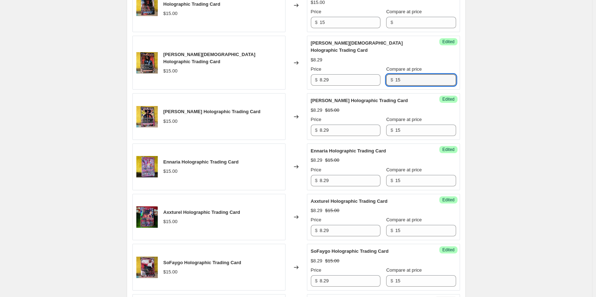
scroll to position [967, 0]
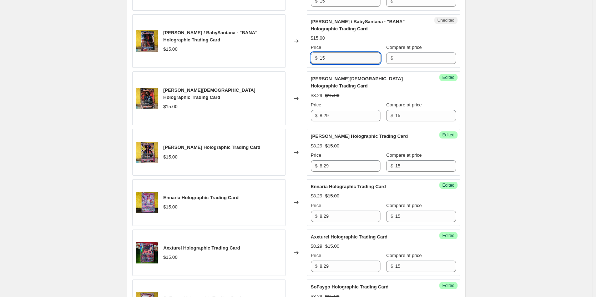
click at [346, 56] on input "15" at bounding box center [350, 57] width 61 height 11
click at [401, 52] on input "Compare at price" at bounding box center [425, 57] width 61 height 11
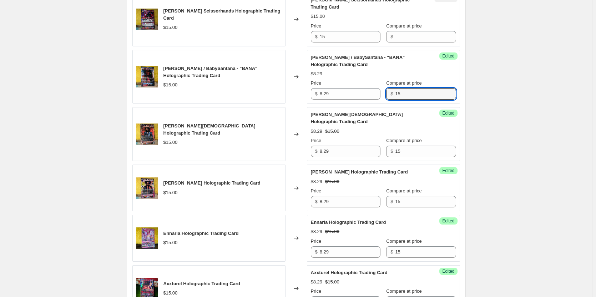
scroll to position [895, 0]
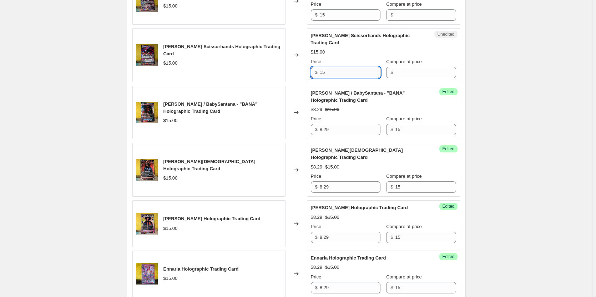
click at [359, 67] on input "15" at bounding box center [350, 72] width 61 height 11
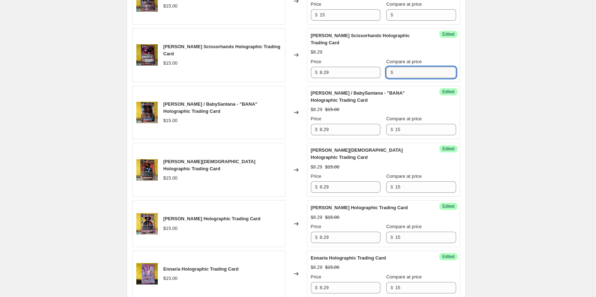
click at [396, 67] on input "Compare at price" at bounding box center [425, 72] width 61 height 11
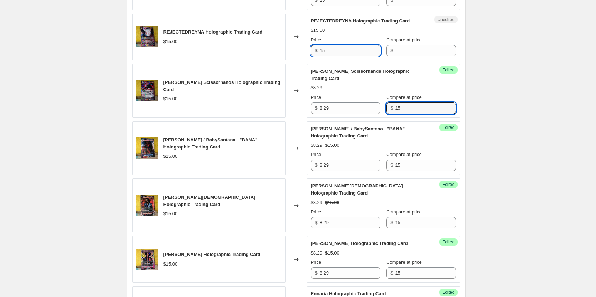
click at [342, 50] on input "15" at bounding box center [350, 50] width 61 height 11
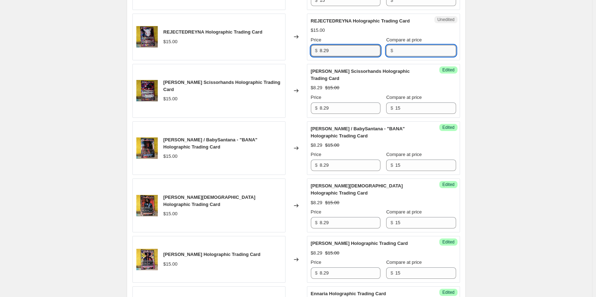
click at [395, 51] on input "Compare at price" at bounding box center [425, 50] width 61 height 11
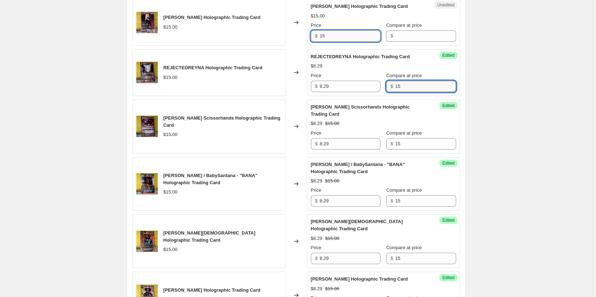
click at [344, 40] on input "15" at bounding box center [350, 35] width 61 height 11
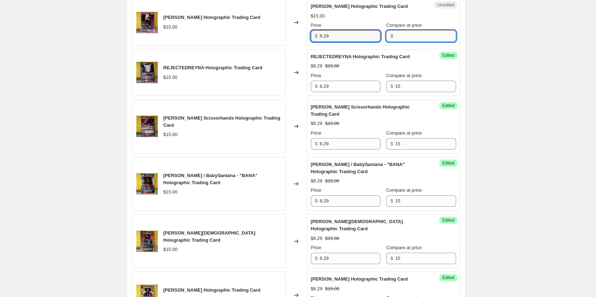
click at [406, 38] on input "Compare at price" at bounding box center [425, 35] width 61 height 11
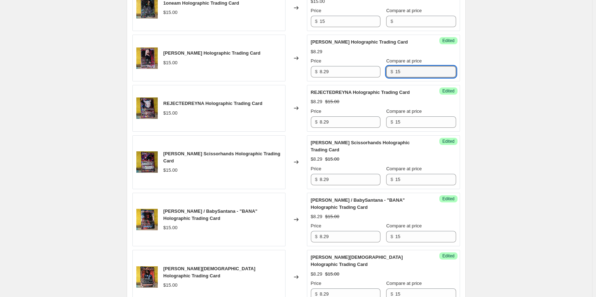
scroll to position [753, 0]
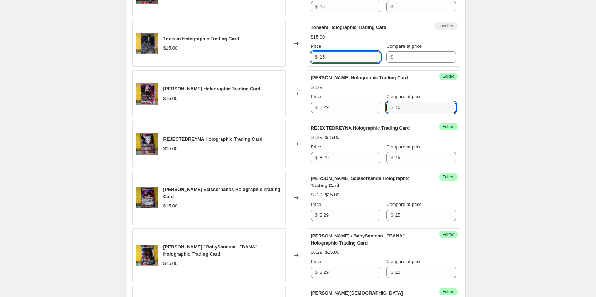
click at [347, 58] on input "15" at bounding box center [350, 56] width 61 height 11
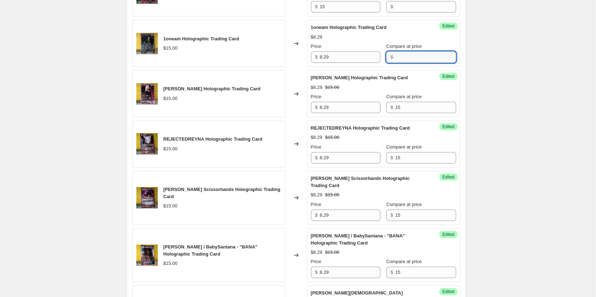
click at [403, 57] on input "Compare at price" at bounding box center [425, 56] width 61 height 11
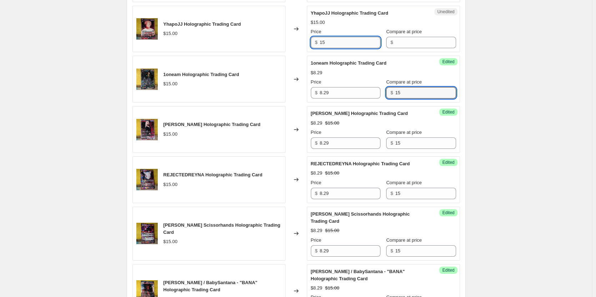
click at [343, 47] on input "15" at bounding box center [350, 42] width 61 height 11
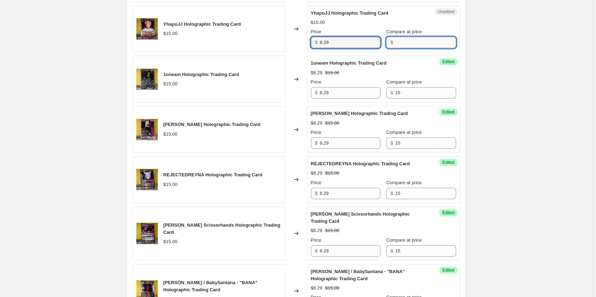
click at [396, 45] on input "Compare at price" at bounding box center [425, 42] width 61 height 11
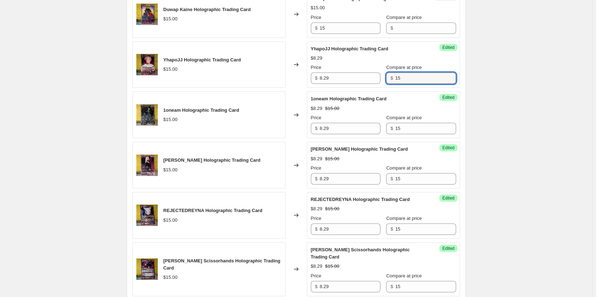
scroll to position [610, 0]
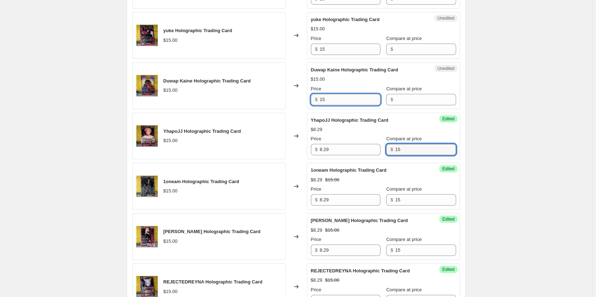
click at [344, 98] on input "15" at bounding box center [350, 99] width 61 height 11
click at [390, 98] on span "$" at bounding box center [391, 99] width 2 height 5
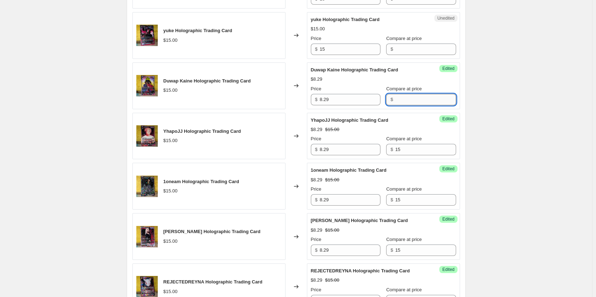
click at [400, 98] on input "Compare at price" at bounding box center [425, 99] width 61 height 11
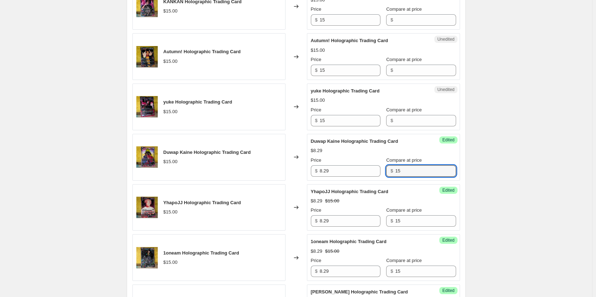
scroll to position [503, 0]
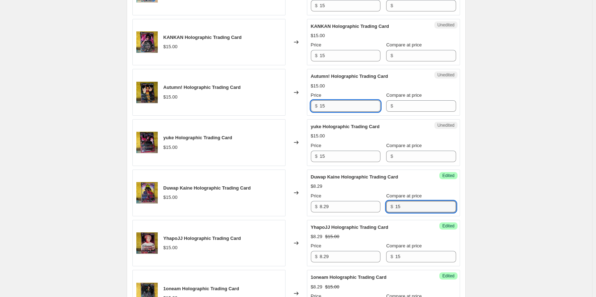
click at [340, 106] on input "15" at bounding box center [350, 105] width 61 height 11
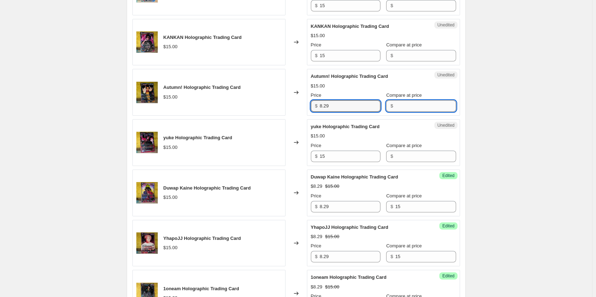
click at [398, 107] on input "Compare at price" at bounding box center [425, 105] width 61 height 11
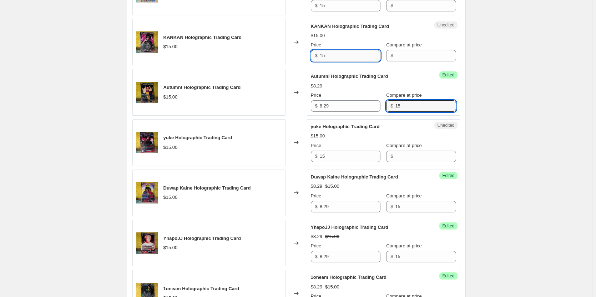
click at [342, 54] on input "15" at bounding box center [350, 55] width 61 height 11
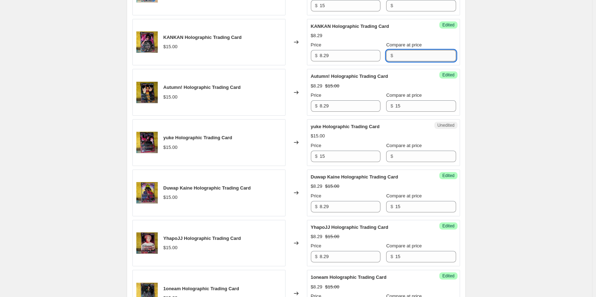
click at [405, 55] on input "Compare at price" at bounding box center [425, 55] width 61 height 11
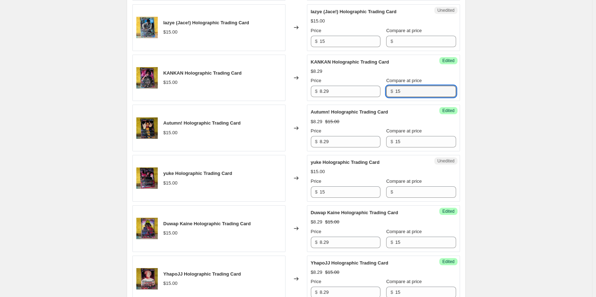
scroll to position [431, 0]
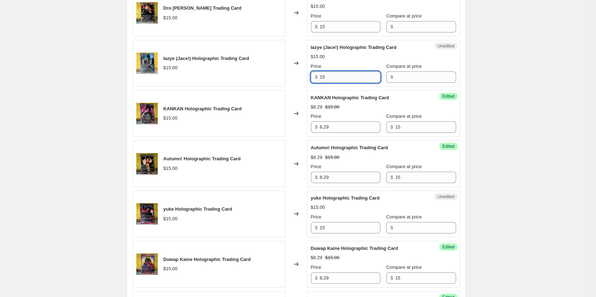
click at [356, 78] on input "15" at bounding box center [350, 76] width 61 height 11
click at [408, 80] on input "Compare at price" at bounding box center [425, 76] width 61 height 11
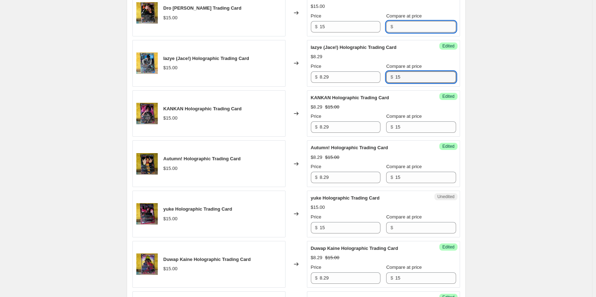
click at [400, 27] on input "Compare at price" at bounding box center [425, 26] width 61 height 11
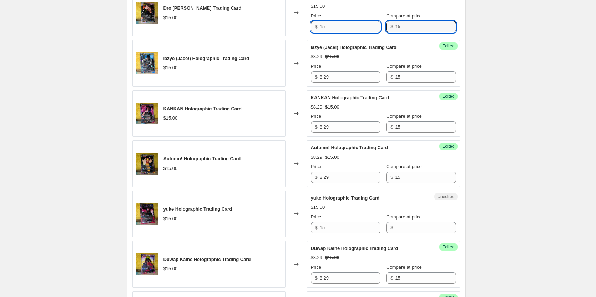
click at [351, 26] on input "15" at bounding box center [350, 26] width 61 height 11
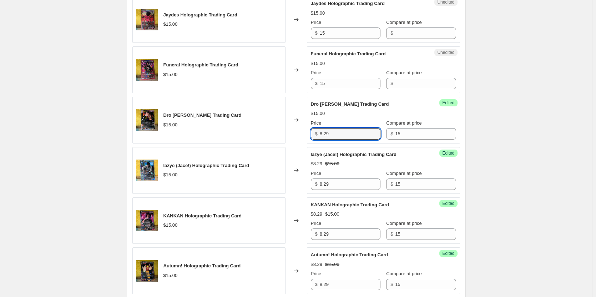
scroll to position [253, 0]
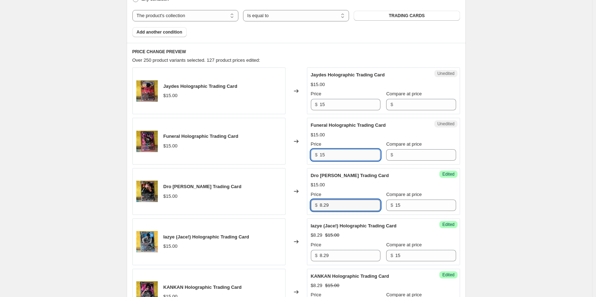
click at [334, 158] on input "15" at bounding box center [350, 154] width 61 height 11
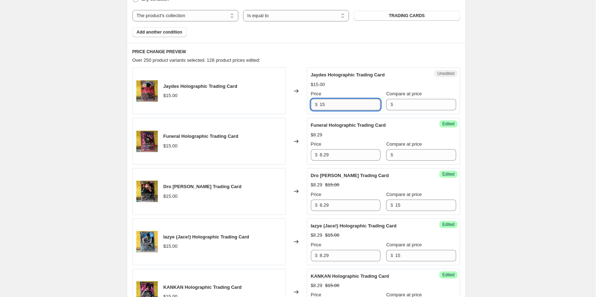
click at [342, 106] on input "15" at bounding box center [350, 104] width 61 height 11
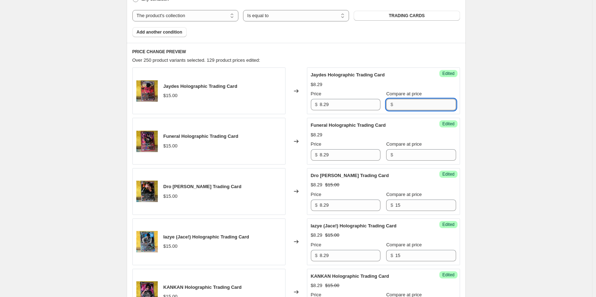
click at [397, 103] on input "Compare at price" at bounding box center [425, 104] width 61 height 11
click at [395, 158] on input "Compare at price" at bounding box center [425, 154] width 61 height 11
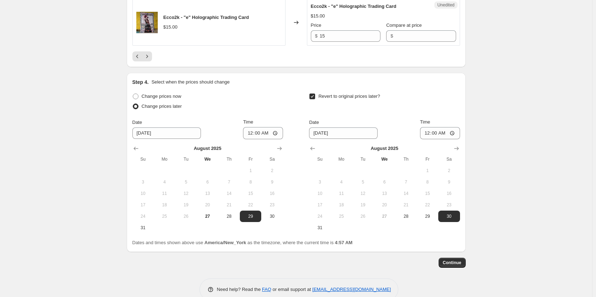
scroll to position [1190, 0]
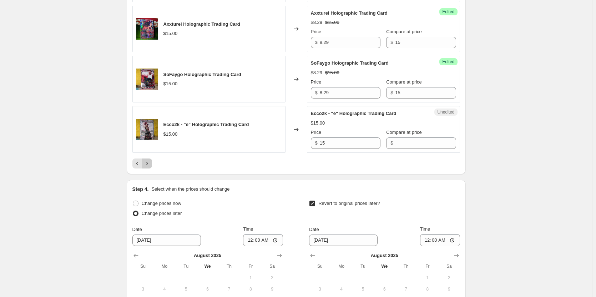
click at [149, 160] on icon "Next" at bounding box center [146, 163] width 7 height 7
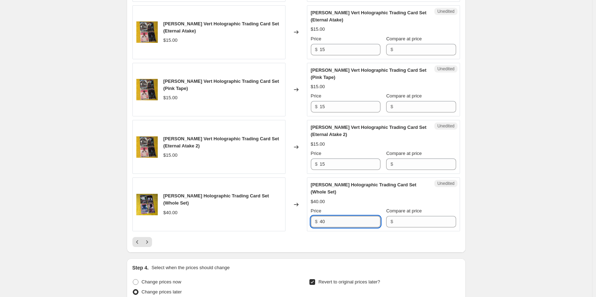
click at [340, 227] on input "40" at bounding box center [350, 221] width 61 height 11
click at [402, 227] on input "Compare at price" at bounding box center [425, 221] width 61 height 11
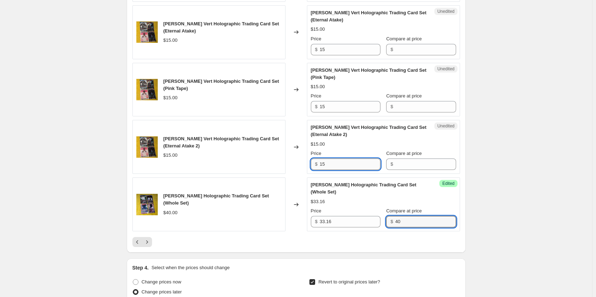
click at [348, 170] on input "15" at bounding box center [350, 163] width 61 height 11
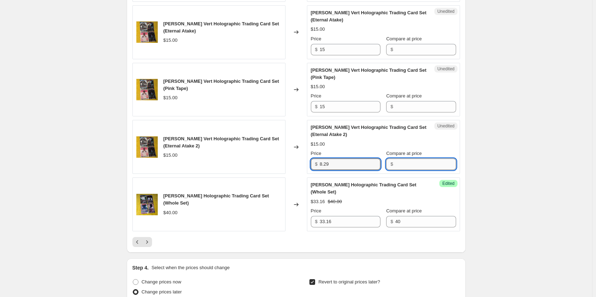
click at [395, 167] on input "Compare at price" at bounding box center [425, 163] width 61 height 11
click at [366, 170] on input "8.29" at bounding box center [350, 163] width 61 height 11
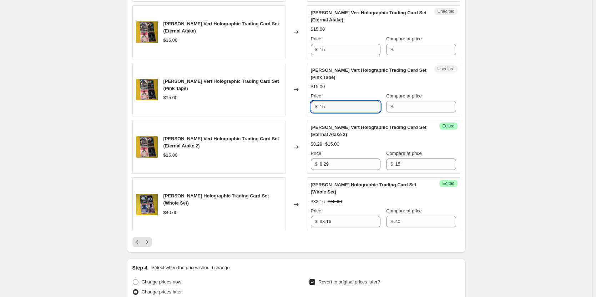
click at [333, 112] on input "15" at bounding box center [350, 106] width 61 height 11
click at [338, 55] on input "15" at bounding box center [350, 49] width 61 height 11
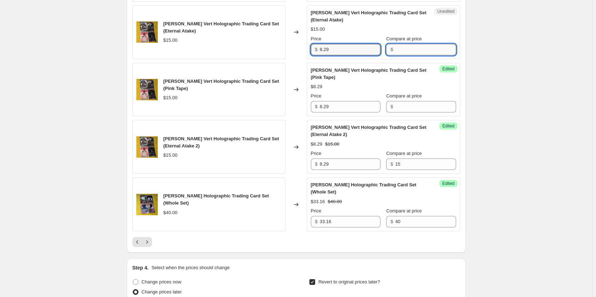
click at [395, 55] on input "Compare at price" at bounding box center [425, 49] width 61 height 11
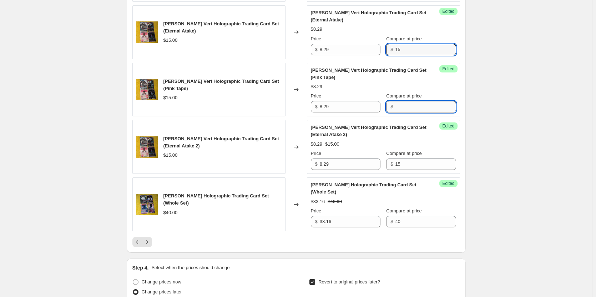
click at [401, 112] on input "Compare at price" at bounding box center [425, 106] width 61 height 11
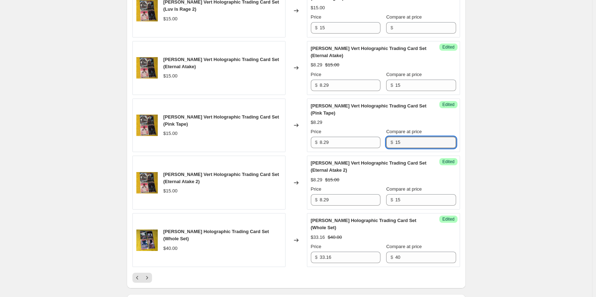
scroll to position [1119, 0]
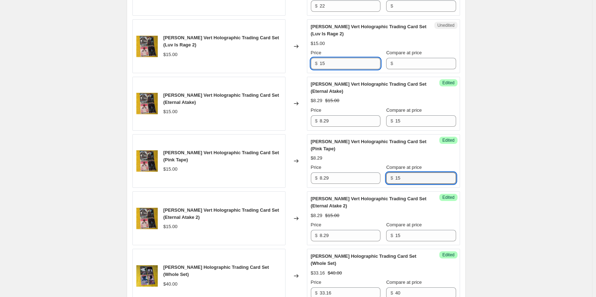
click at [354, 69] on input "15" at bounding box center [350, 63] width 61 height 11
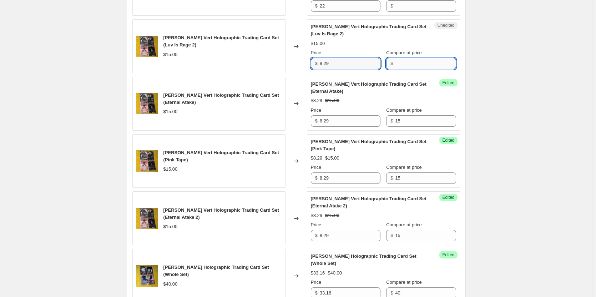
click at [412, 68] on input "Compare at price" at bounding box center [425, 63] width 61 height 11
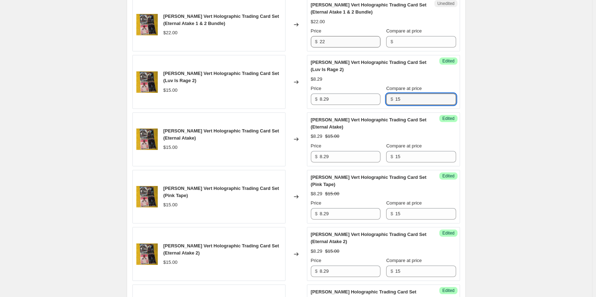
scroll to position [1048, 0]
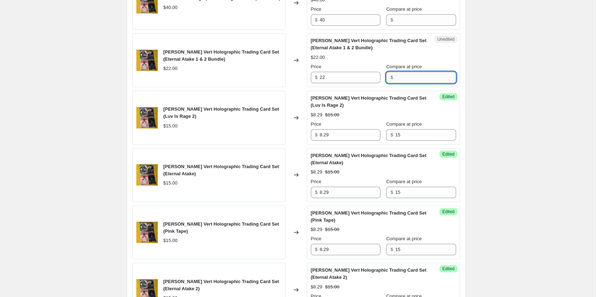
click at [401, 80] on input "Compare at price" at bounding box center [425, 77] width 61 height 11
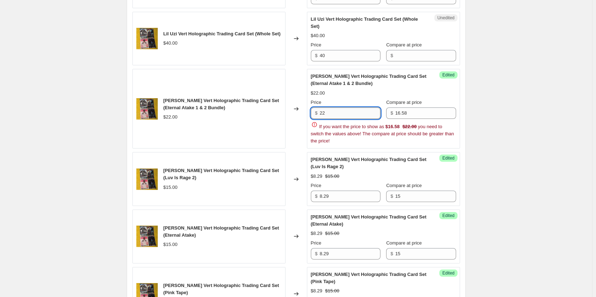
click at [349, 119] on input "22" at bounding box center [350, 112] width 61 height 11
click at [402, 119] on input "16.58" at bounding box center [425, 112] width 61 height 11
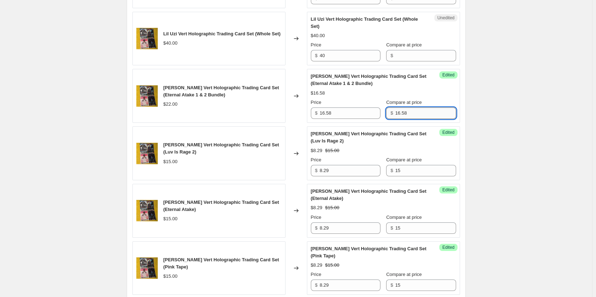
click at [402, 119] on input "16.58" at bounding box center [425, 112] width 61 height 11
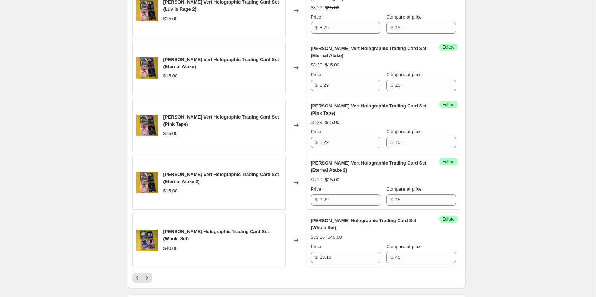
scroll to position [1190, 0]
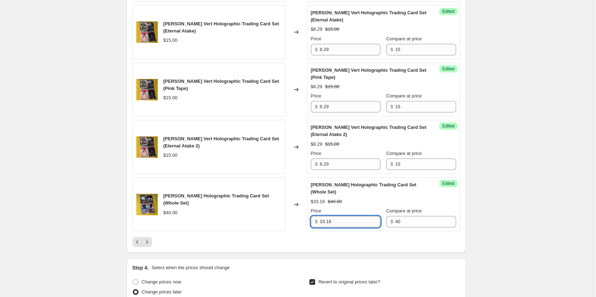
click at [343, 227] on input "33.16" at bounding box center [350, 221] width 61 height 11
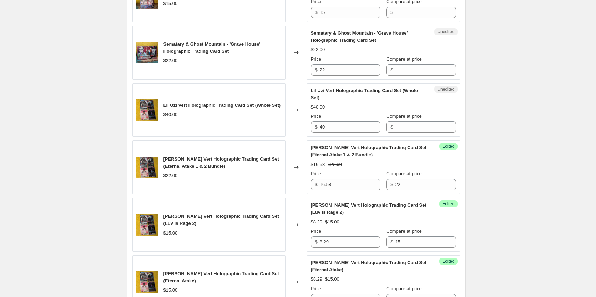
scroll to position [905, 0]
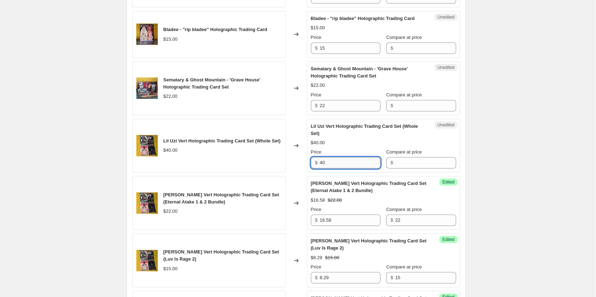
click at [344, 167] on input "40" at bounding box center [350, 162] width 61 height 11
click at [399, 167] on input "Compare at price" at bounding box center [425, 162] width 61 height 11
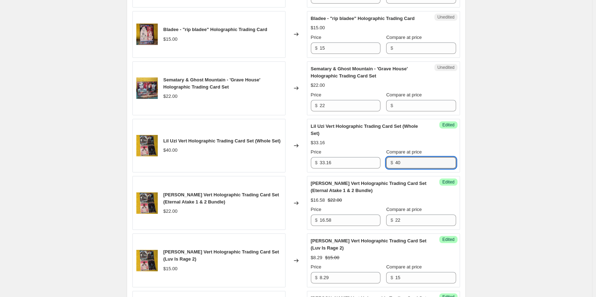
scroll to position [869, 0]
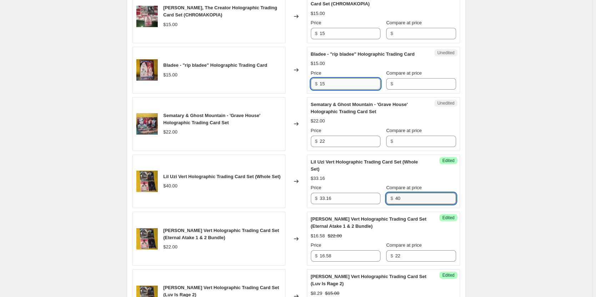
click at [342, 90] on input "15" at bounding box center [350, 83] width 61 height 11
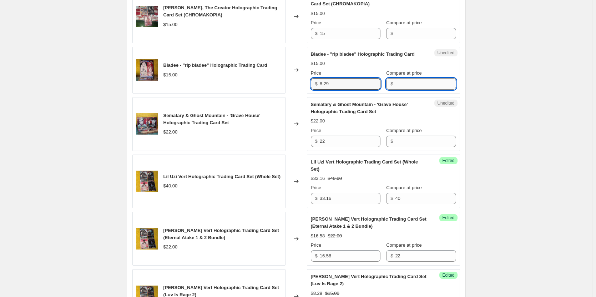
click at [409, 90] on input "Compare at price" at bounding box center [425, 83] width 61 height 11
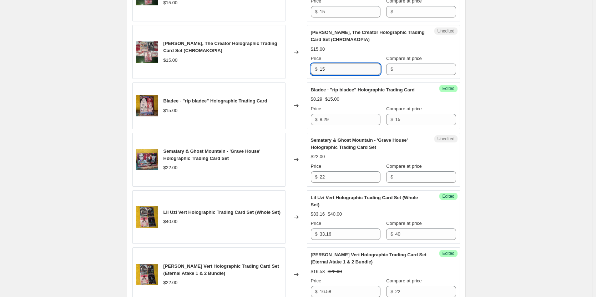
click at [333, 69] on input "15" at bounding box center [350, 69] width 61 height 11
click at [395, 69] on div "$" at bounding box center [421, 69] width 70 height 11
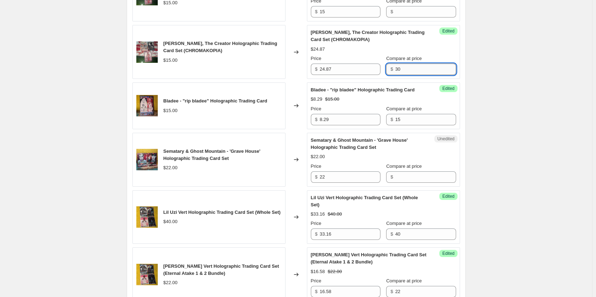
scroll to position [798, 0]
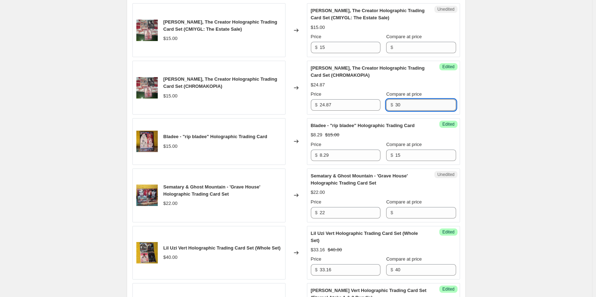
click at [412, 102] on input "30" at bounding box center [425, 104] width 61 height 11
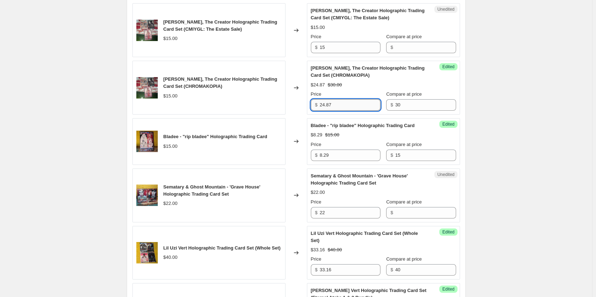
click at [356, 104] on input "24.87" at bounding box center [350, 104] width 61 height 11
click at [365, 104] on input "15" at bounding box center [350, 104] width 61 height 11
click at [401, 110] on input "30" at bounding box center [425, 104] width 61 height 11
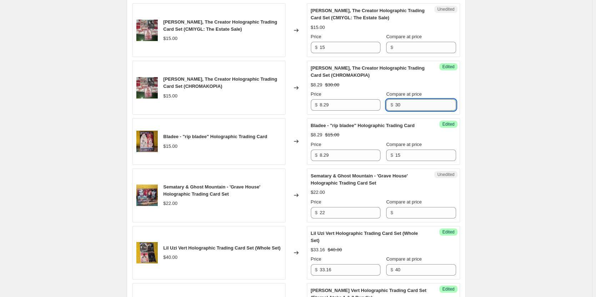
click at [402, 109] on input "30" at bounding box center [425, 104] width 61 height 11
click at [516, 123] on div "Create new price [MEDICAL_DATA]. This page is ready Create new price [MEDICAL_D…" at bounding box center [296, 45] width 592 height 1687
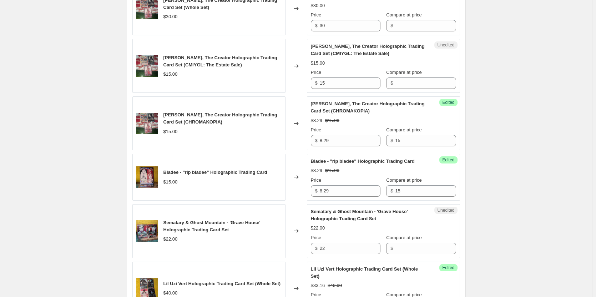
scroll to position [727, 0]
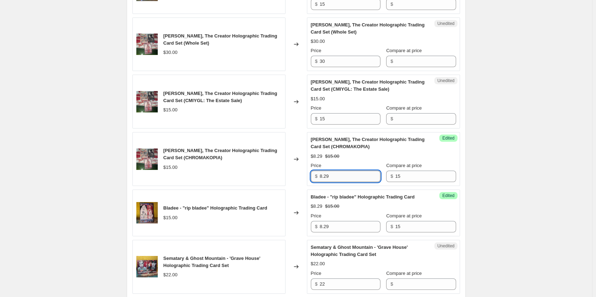
click at [331, 179] on input "8.29" at bounding box center [350, 176] width 61 height 11
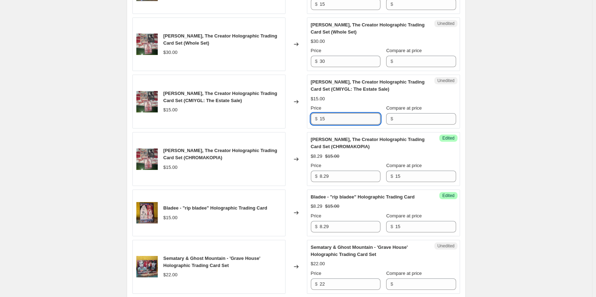
click at [341, 117] on input "15" at bounding box center [350, 118] width 61 height 11
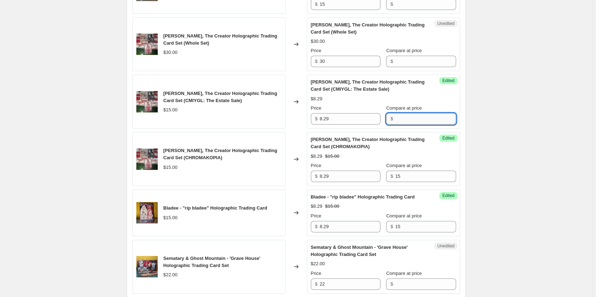
click at [399, 120] on input "Compare at price" at bounding box center [425, 118] width 61 height 11
click at [345, 64] on input "30" at bounding box center [350, 61] width 61 height 11
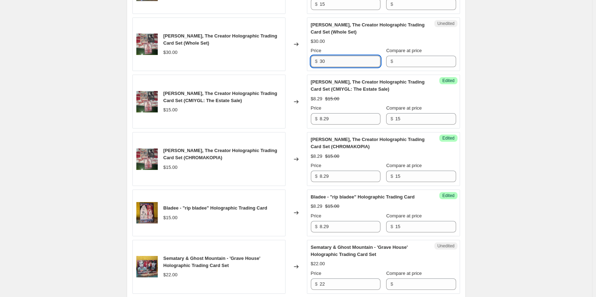
click at [345, 64] on input "30" at bounding box center [350, 61] width 61 height 11
click at [399, 62] on input "Compare at price" at bounding box center [425, 61] width 61 height 11
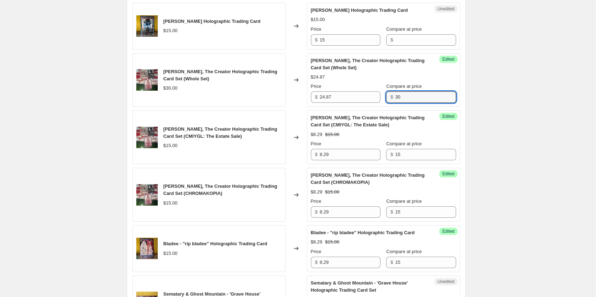
scroll to position [655, 0]
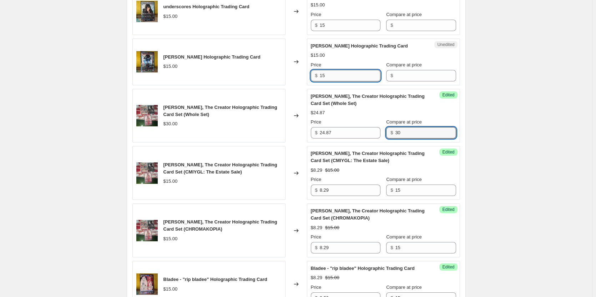
click at [336, 79] on input "15" at bounding box center [350, 75] width 61 height 11
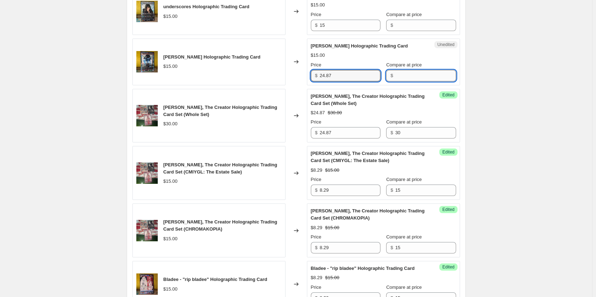
click at [403, 80] on input "Compare at price" at bounding box center [425, 75] width 61 height 11
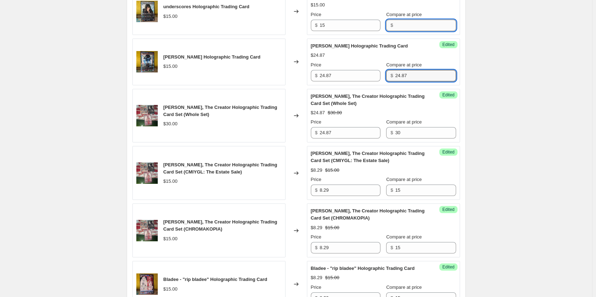
click at [403, 21] on input "Compare at price" at bounding box center [425, 25] width 61 height 11
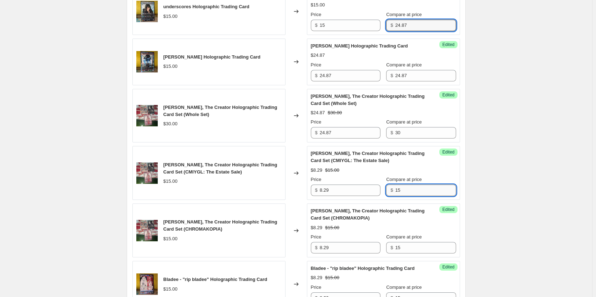
click at [409, 189] on input "15" at bounding box center [425, 189] width 61 height 11
click at [402, 69] on div "Compare at price $ 24.87" at bounding box center [421, 71] width 70 height 20
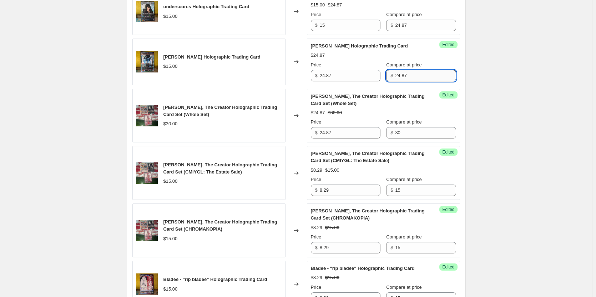
click at [401, 77] on input "24.87" at bounding box center [425, 75] width 61 height 11
click at [403, 25] on input "24.87" at bounding box center [425, 25] width 61 height 11
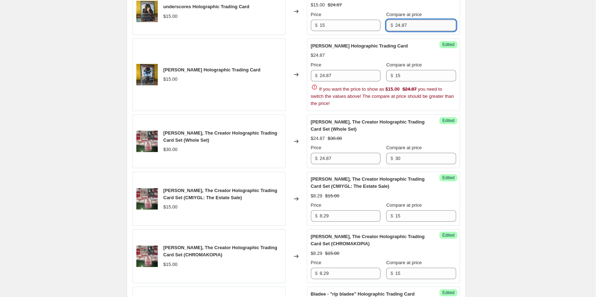
click at [403, 25] on input "24.87" at bounding box center [425, 25] width 61 height 11
click at [339, 28] on input "15" at bounding box center [350, 25] width 61 height 11
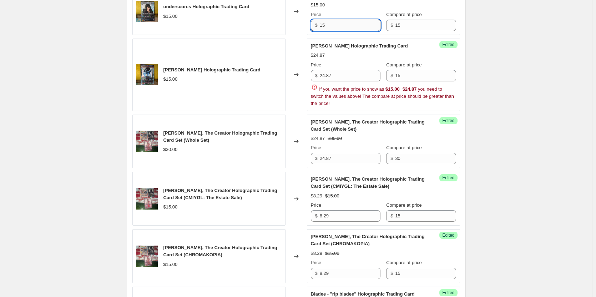
click at [339, 28] on input "15" at bounding box center [350, 25] width 61 height 11
click at [353, 25] on input "8.29" at bounding box center [350, 25] width 61 height 11
click at [339, 76] on input "24.87" at bounding box center [350, 75] width 61 height 11
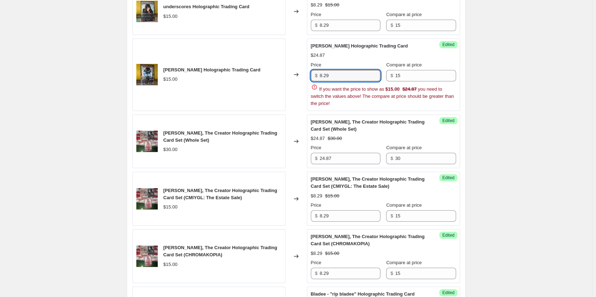
click at [546, 153] on div "Create new price [MEDICAL_DATA]. This page is ready Create new price [MEDICAL_D…" at bounding box center [296, 201] width 592 height 1713
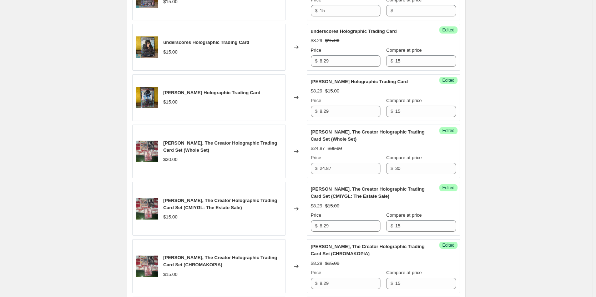
scroll to position [584, 0]
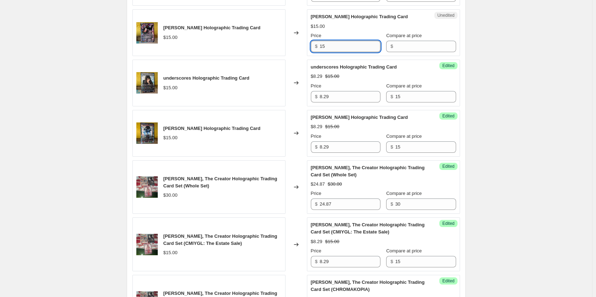
click at [345, 49] on input "15" at bounding box center [350, 46] width 61 height 11
click at [395, 45] on input "Compare at price" at bounding box center [425, 46] width 61 height 11
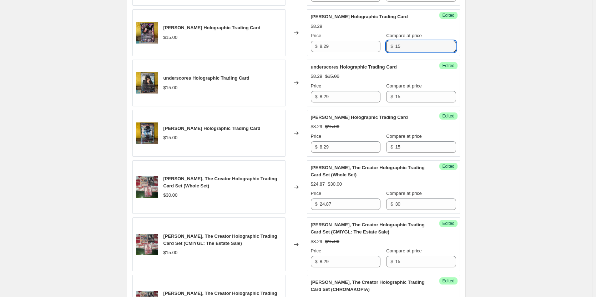
scroll to position [548, 0]
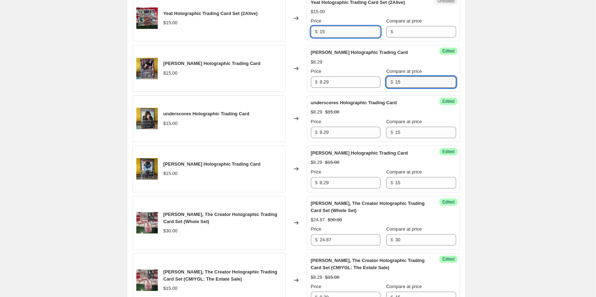
click at [342, 31] on input "15" at bounding box center [350, 31] width 61 height 11
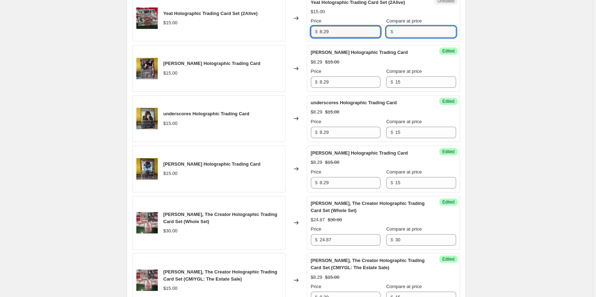
click at [396, 29] on input "Compare at price" at bounding box center [425, 31] width 61 height 11
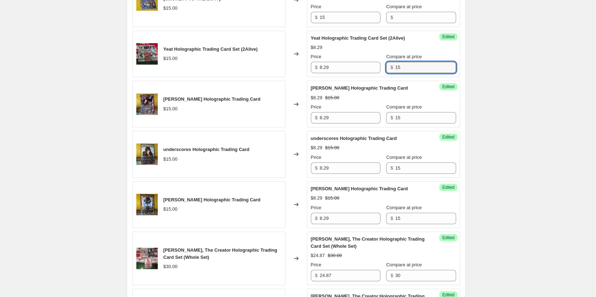
scroll to position [477, 0]
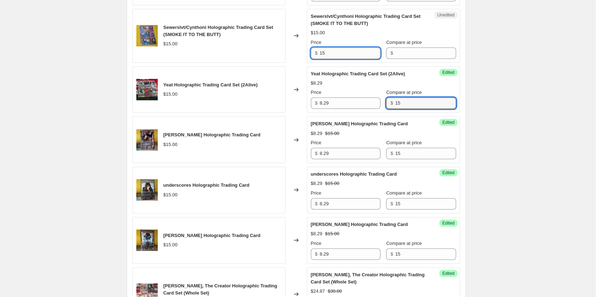
click at [352, 55] on input "15" at bounding box center [350, 52] width 61 height 11
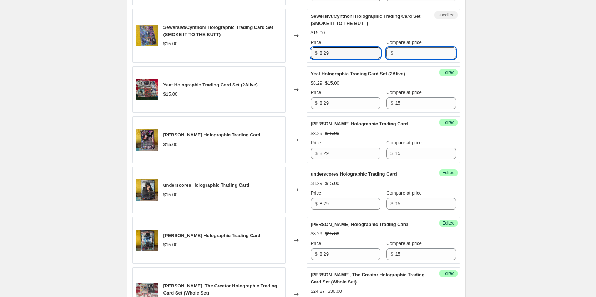
click at [401, 53] on input "Compare at price" at bounding box center [425, 52] width 61 height 11
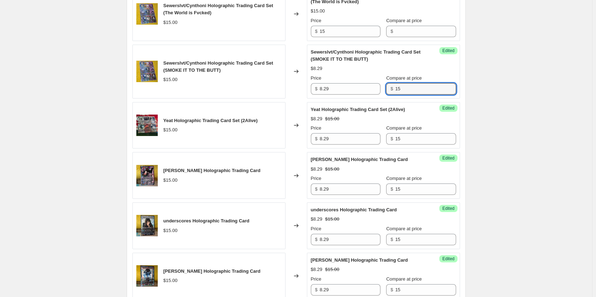
scroll to position [405, 0]
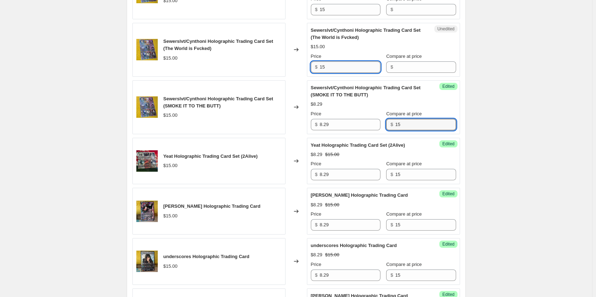
click at [347, 69] on input "15" at bounding box center [350, 66] width 61 height 11
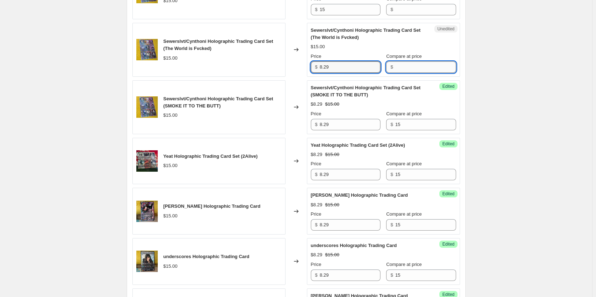
click at [414, 68] on input "Compare at price" at bounding box center [425, 66] width 61 height 11
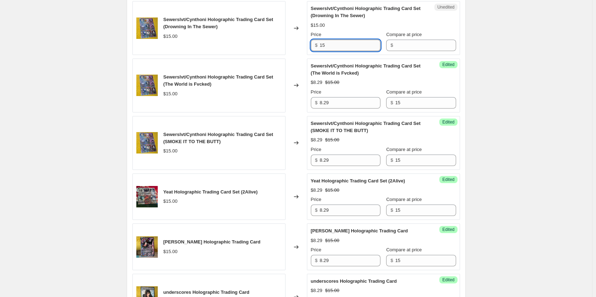
click at [345, 50] on input "15" at bounding box center [350, 45] width 61 height 11
click at [393, 47] on span "$" at bounding box center [391, 44] width 2 height 5
click at [401, 45] on input "Compare at price" at bounding box center [425, 45] width 61 height 11
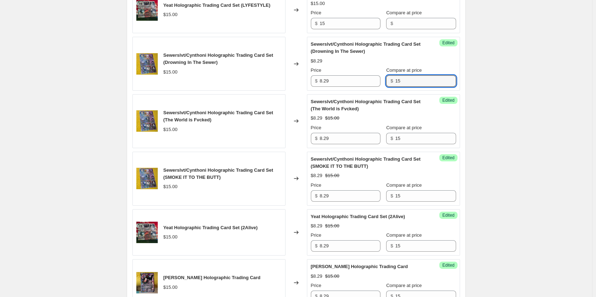
scroll to position [298, 0]
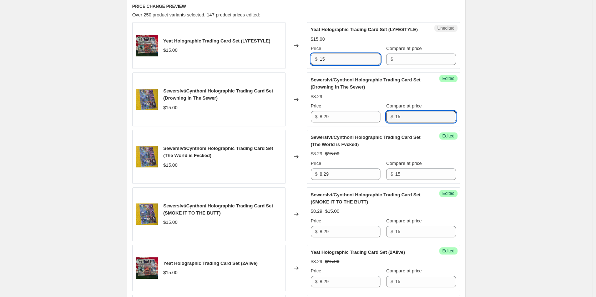
click at [333, 60] on input "15" at bounding box center [350, 59] width 61 height 11
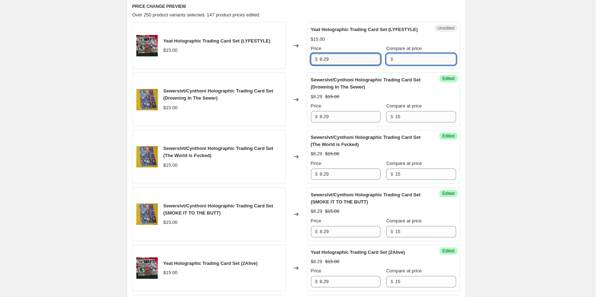
click at [404, 59] on input "Compare at price" at bounding box center [425, 59] width 61 height 11
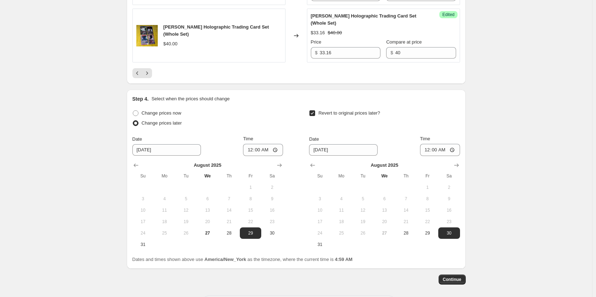
scroll to position [1397, 0]
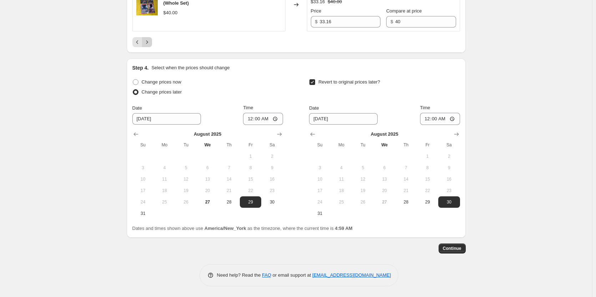
click at [148, 43] on icon "Next" at bounding box center [146, 42] width 7 height 7
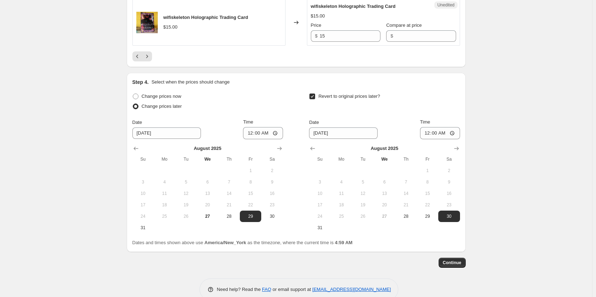
scroll to position [1326, 0]
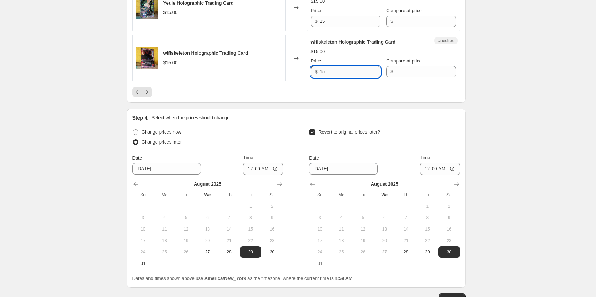
click at [339, 77] on input "15" at bounding box center [350, 71] width 61 height 11
click at [389, 77] on div "$" at bounding box center [421, 71] width 70 height 11
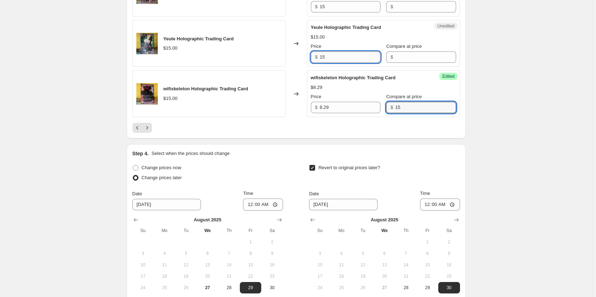
click at [328, 63] on input "15" at bounding box center [350, 56] width 61 height 11
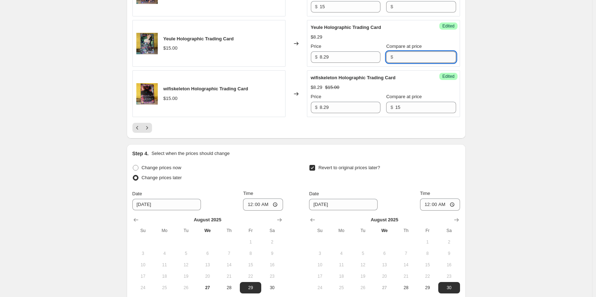
click at [399, 63] on input "Compare at price" at bounding box center [425, 56] width 61 height 11
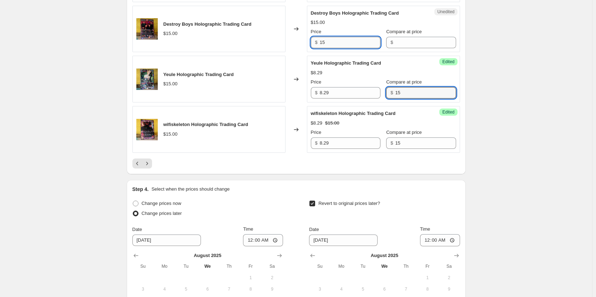
click at [339, 48] on input "15" at bounding box center [350, 42] width 61 height 11
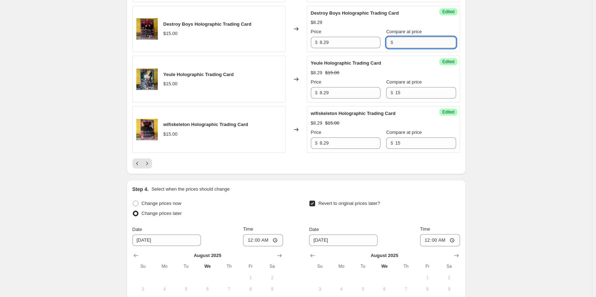
click at [395, 48] on input "Compare at price" at bounding box center [425, 42] width 61 height 11
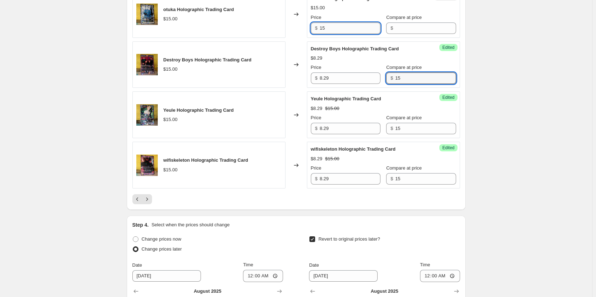
click at [337, 34] on input "15" at bounding box center [350, 27] width 61 height 11
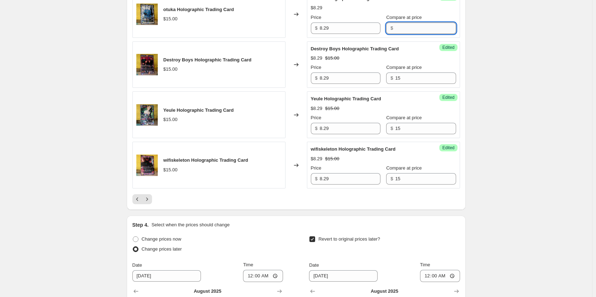
click at [400, 34] on input "Compare at price" at bounding box center [425, 27] width 61 height 11
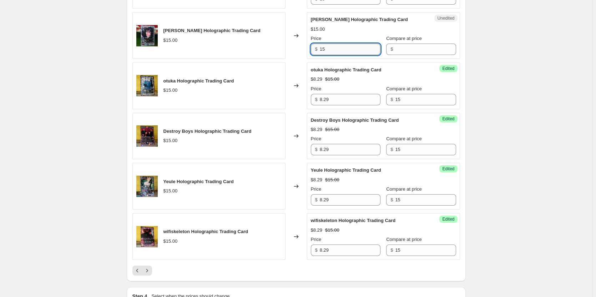
click at [340, 55] on input "15" at bounding box center [350, 49] width 61 height 11
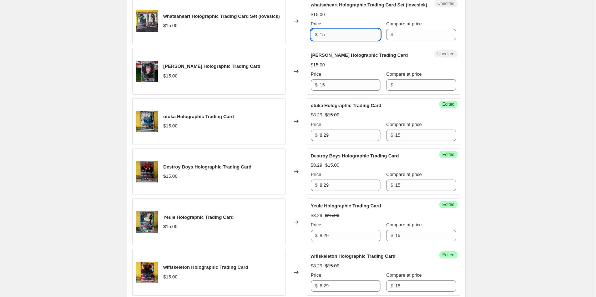
click at [339, 40] on input "15" at bounding box center [350, 34] width 61 height 11
click at [389, 40] on div "$" at bounding box center [421, 34] width 70 height 11
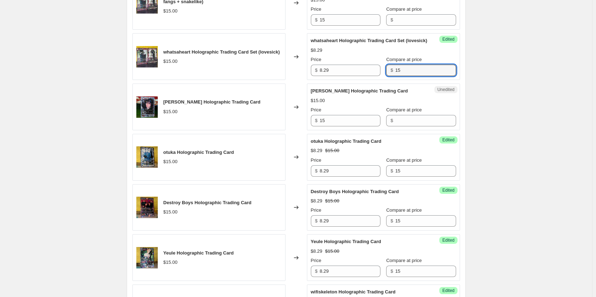
scroll to position [1041, 0]
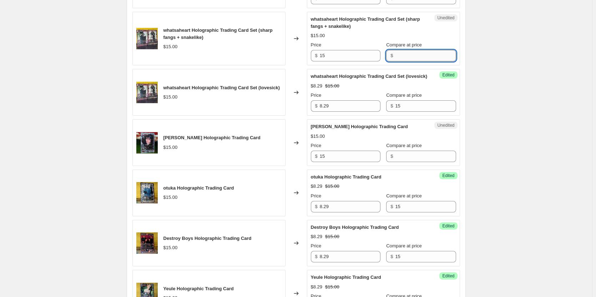
click at [408, 61] on input "Compare at price" at bounding box center [425, 55] width 61 height 11
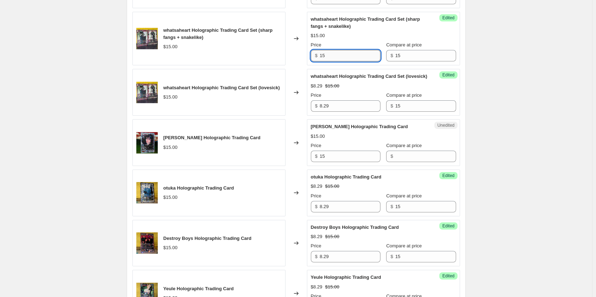
click at [350, 61] on input "15" at bounding box center [350, 55] width 61 height 11
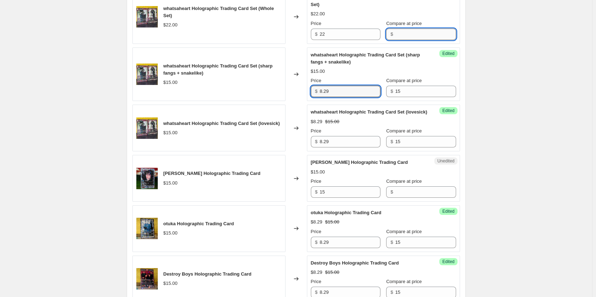
click at [396, 40] on input "Compare at price" at bounding box center [425, 34] width 61 height 11
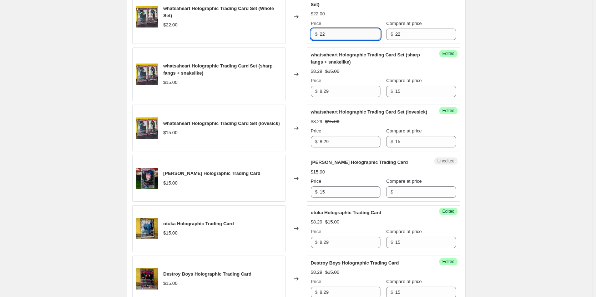
click at [357, 40] on input "22" at bounding box center [350, 34] width 61 height 11
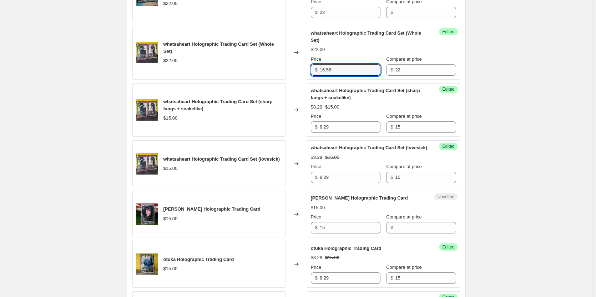
scroll to position [933, 0]
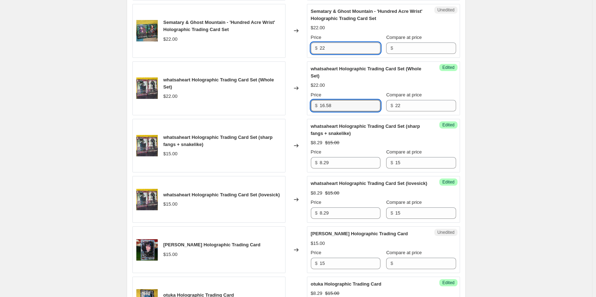
click at [339, 54] on input "22" at bounding box center [350, 47] width 61 height 11
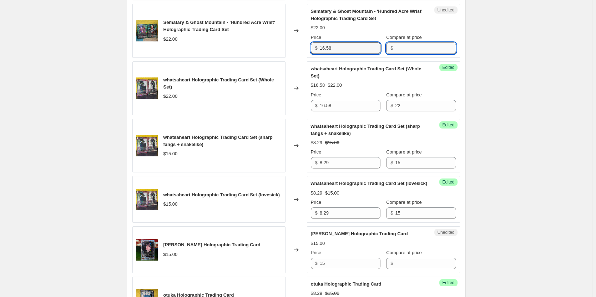
click at [401, 54] on input "Compare at price" at bounding box center [425, 47] width 61 height 11
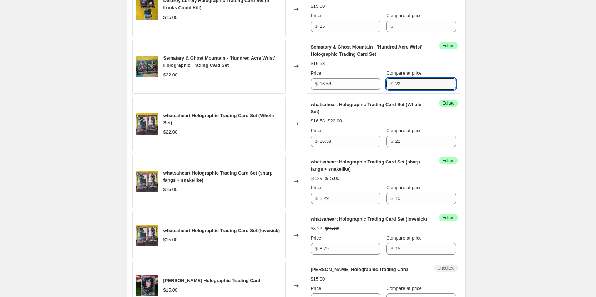
scroll to position [862, 0]
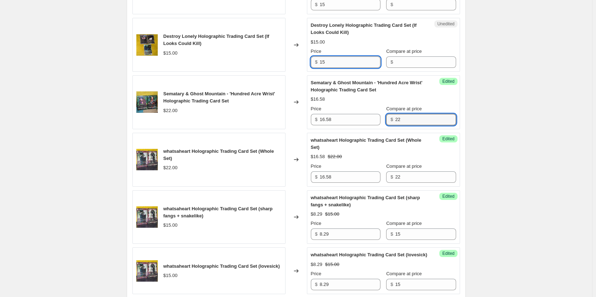
click at [338, 68] on input "15" at bounding box center [350, 61] width 61 height 11
click at [343, 68] on input "15" at bounding box center [350, 61] width 61 height 11
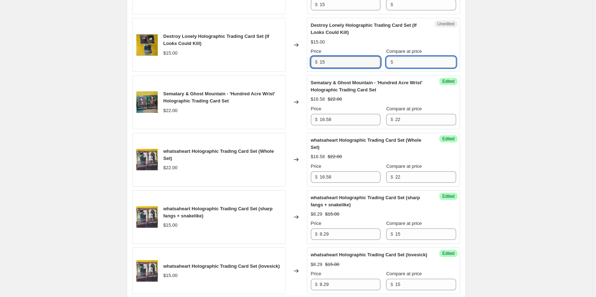
click at [413, 68] on input "Compare at price" at bounding box center [425, 61] width 61 height 11
click at [401, 10] on input "Compare at price" at bounding box center [425, 4] width 61 height 11
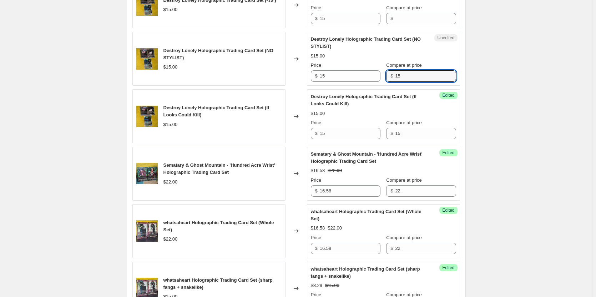
scroll to position [755, 0]
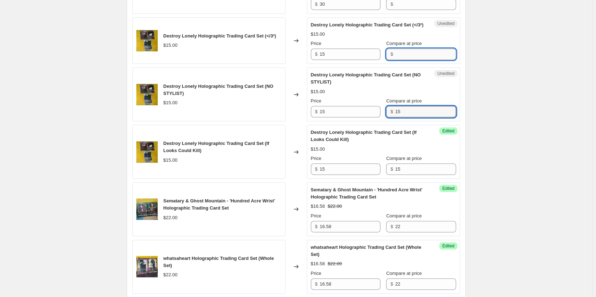
click at [405, 60] on input "Compare at price" at bounding box center [425, 54] width 61 height 11
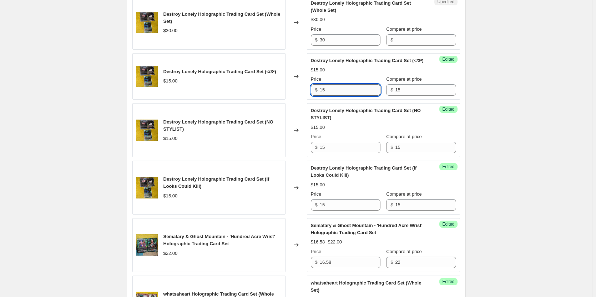
click at [359, 96] on input "15" at bounding box center [350, 89] width 61 height 11
click at [359, 96] on input "8.29" at bounding box center [350, 89] width 61 height 11
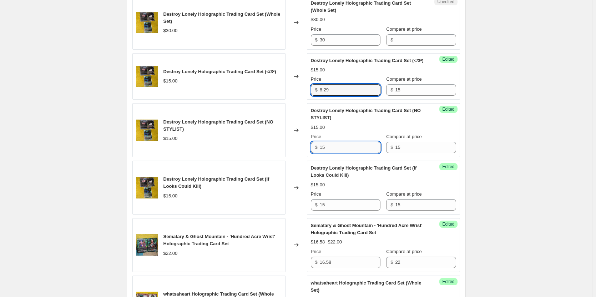
click at [341, 153] on input "15" at bounding box center [350, 147] width 61 height 11
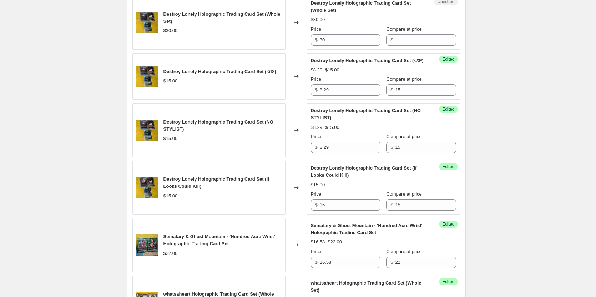
click at [339, 198] on div "Price" at bounding box center [346, 194] width 70 height 7
click at [339, 211] on input "15" at bounding box center [350, 204] width 61 height 11
click at [520, 202] on div "Create new price [MEDICAL_DATA]. This page is ready Create new price [MEDICAL_D…" at bounding box center [296, 117] width 592 height 1673
click at [336, 45] on input "30" at bounding box center [350, 39] width 61 height 11
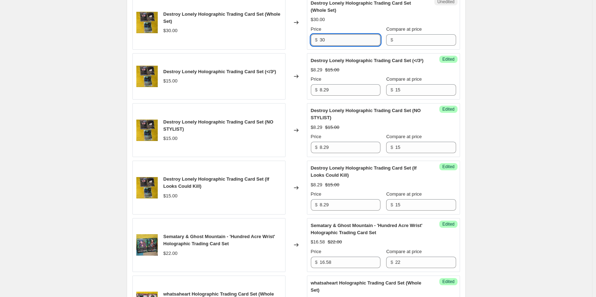
click at [336, 45] on input "30" at bounding box center [350, 39] width 61 height 11
click at [405, 46] on input "Compare at price" at bounding box center [425, 39] width 61 height 11
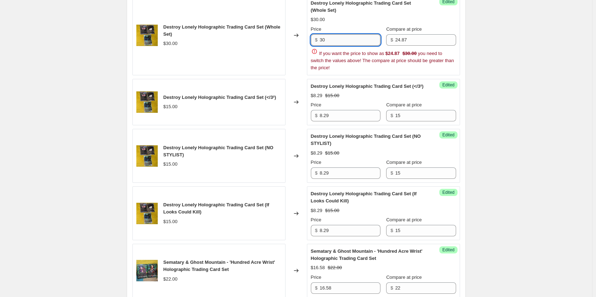
click at [347, 46] on input "30" at bounding box center [350, 39] width 61 height 11
click
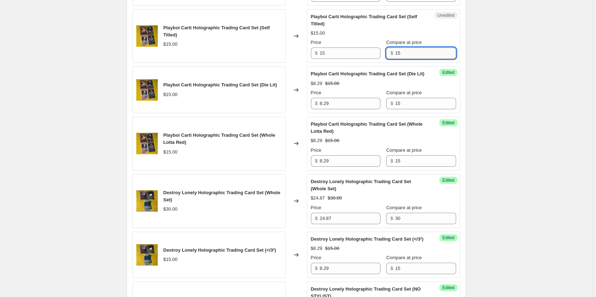
scroll to position [505, 0]
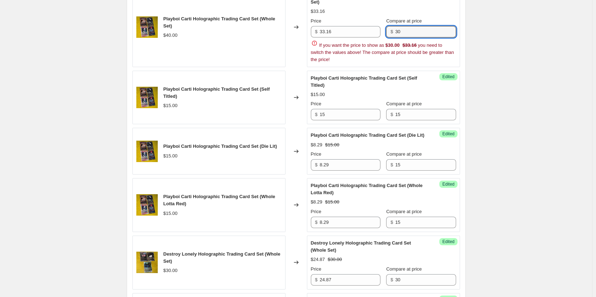
drag, startPoint x: 403, startPoint y: 33, endPoint x: 394, endPoint y: 34, distance: 9.0
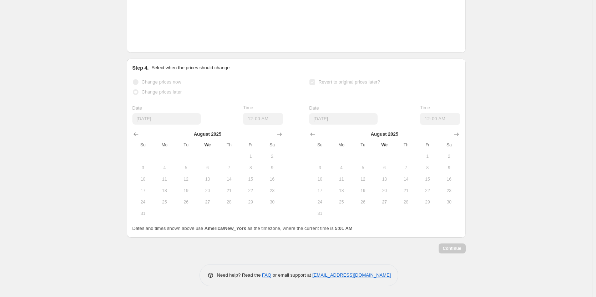
scroll to position [1326, 0]
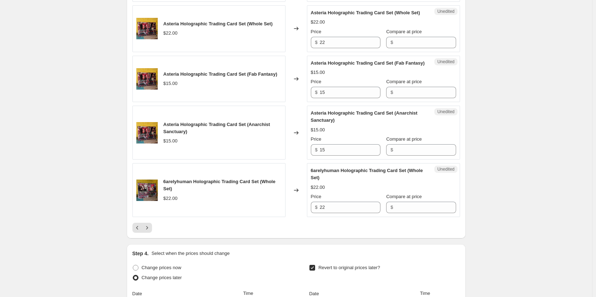
drag, startPoint x: 502, startPoint y: 185, endPoint x: 587, endPoint y: 226, distance: 94.8
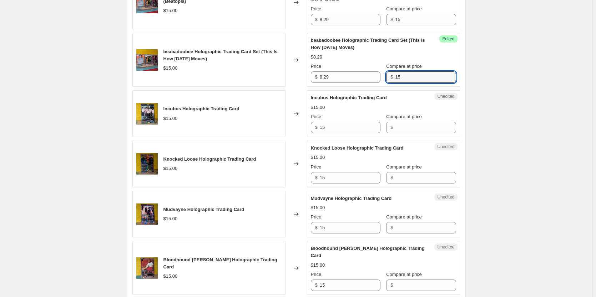
scroll to position [1055, 0]
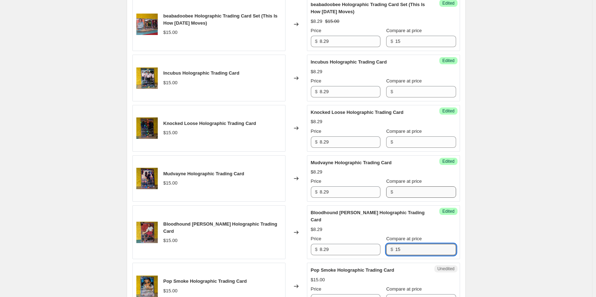
drag, startPoint x: 409, startPoint y: 205, endPoint x: 409, endPoint y: 212, distance: 6.8
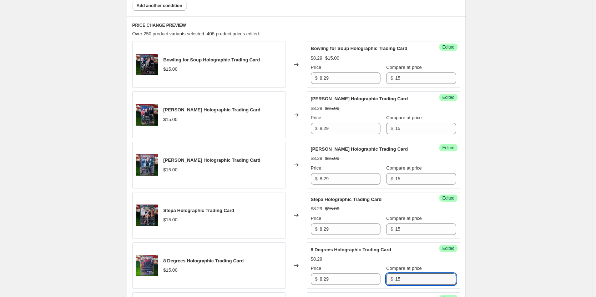
scroll to position [208, 0]
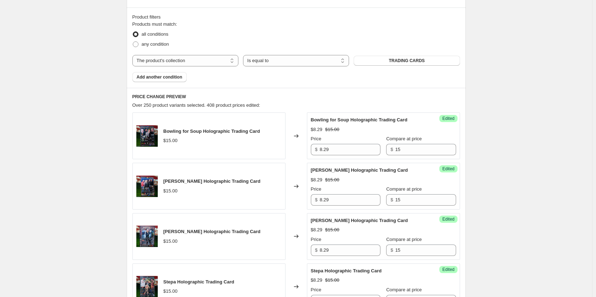
drag, startPoint x: 498, startPoint y: 223, endPoint x: 486, endPoint y: 210, distance: 17.9
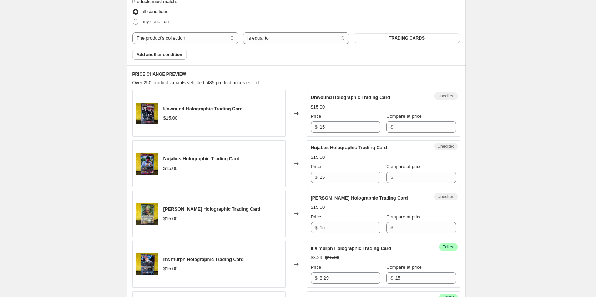
scroll to position [187, 0]
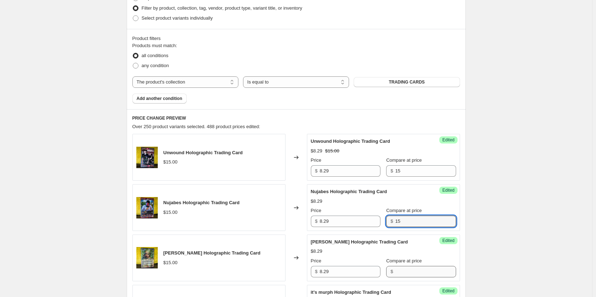
drag, startPoint x: 400, startPoint y: 264, endPoint x: 399, endPoint y: 269, distance: 5.7
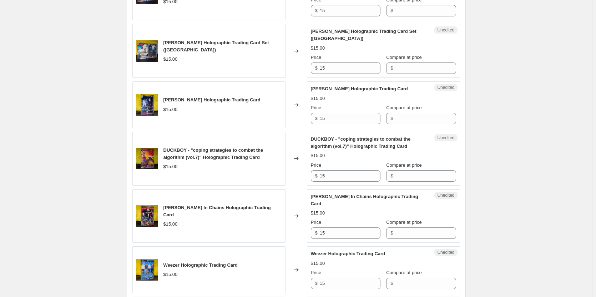
scroll to position [1057, 0]
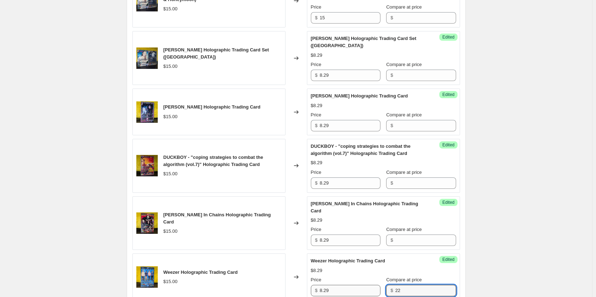
drag, startPoint x: 403, startPoint y: 284, endPoint x: 375, endPoint y: 281, distance: 27.9
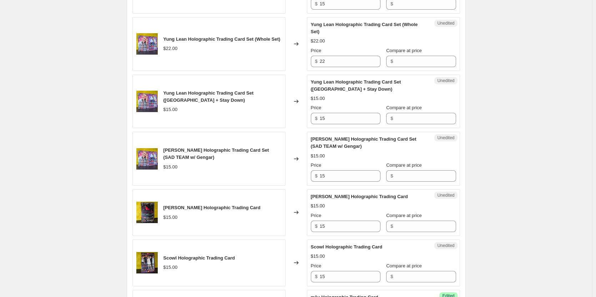
scroll to position [471, 0]
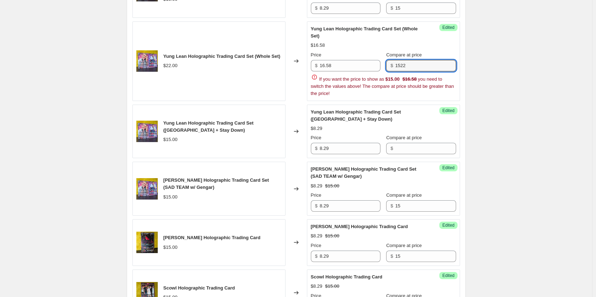
drag, startPoint x: 401, startPoint y: 57, endPoint x: 393, endPoint y: 58, distance: 8.6
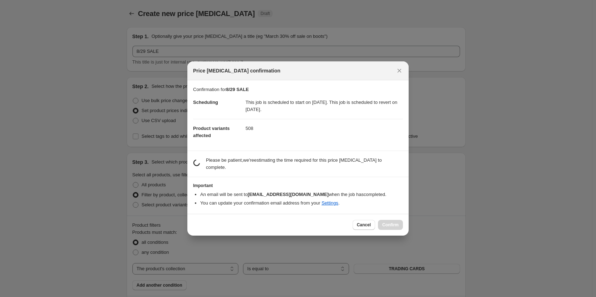
scroll to position [1412, 0]
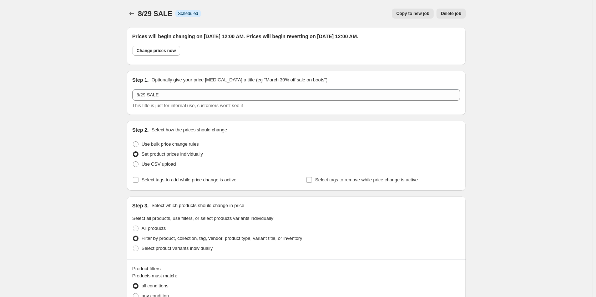
scroll to position [1455, 0]
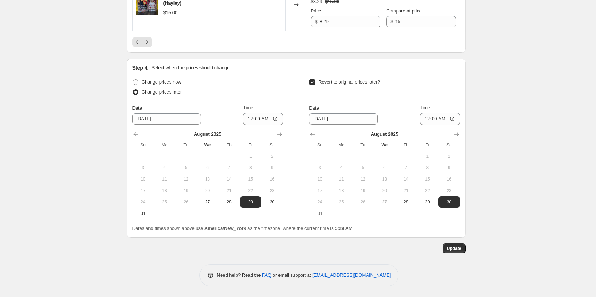
drag, startPoint x: 545, startPoint y: 213, endPoint x: 628, endPoint y: 255, distance: 92.7
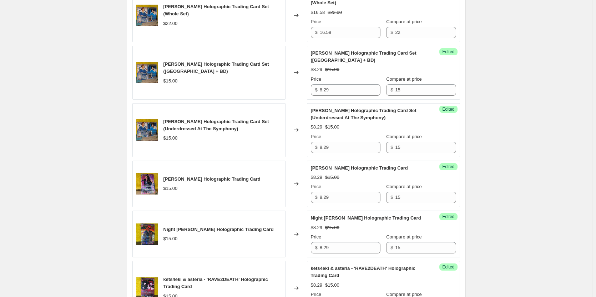
scroll to position [0, 0]
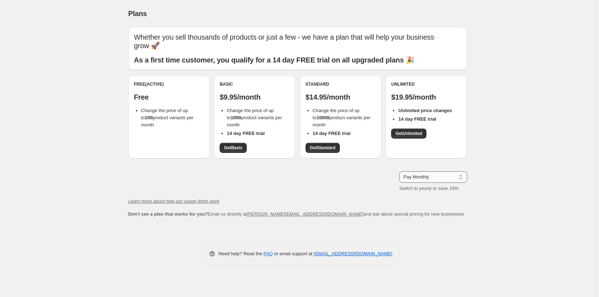
click at [423, 182] on select "Pay Monthly Pay Yearly (Save 16%)" at bounding box center [434, 176] width 68 height 11
click at [400, 171] on select "Pay Monthly Pay Yearly (Save 16%)" at bounding box center [434, 176] width 68 height 11
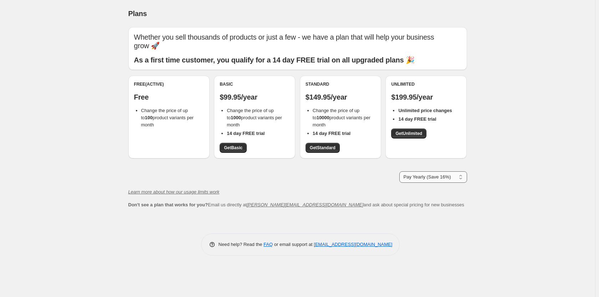
click at [426, 178] on select "Pay Monthly Pay Yearly (Save 16%)" at bounding box center [434, 176] width 68 height 11
select select "month"
click at [400, 171] on select "Pay Monthly Pay Yearly (Save 16%)" at bounding box center [434, 176] width 68 height 11
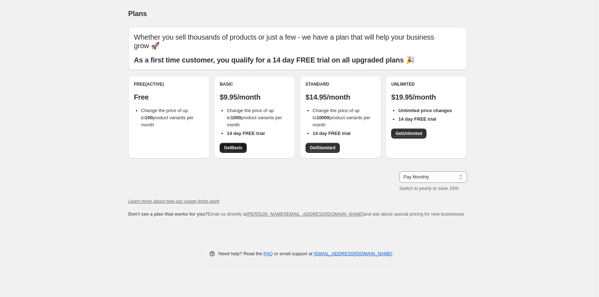
click at [229, 148] on span "Get Basic" at bounding box center [233, 148] width 19 height 6
